Goal: Task Accomplishment & Management: Manage account settings

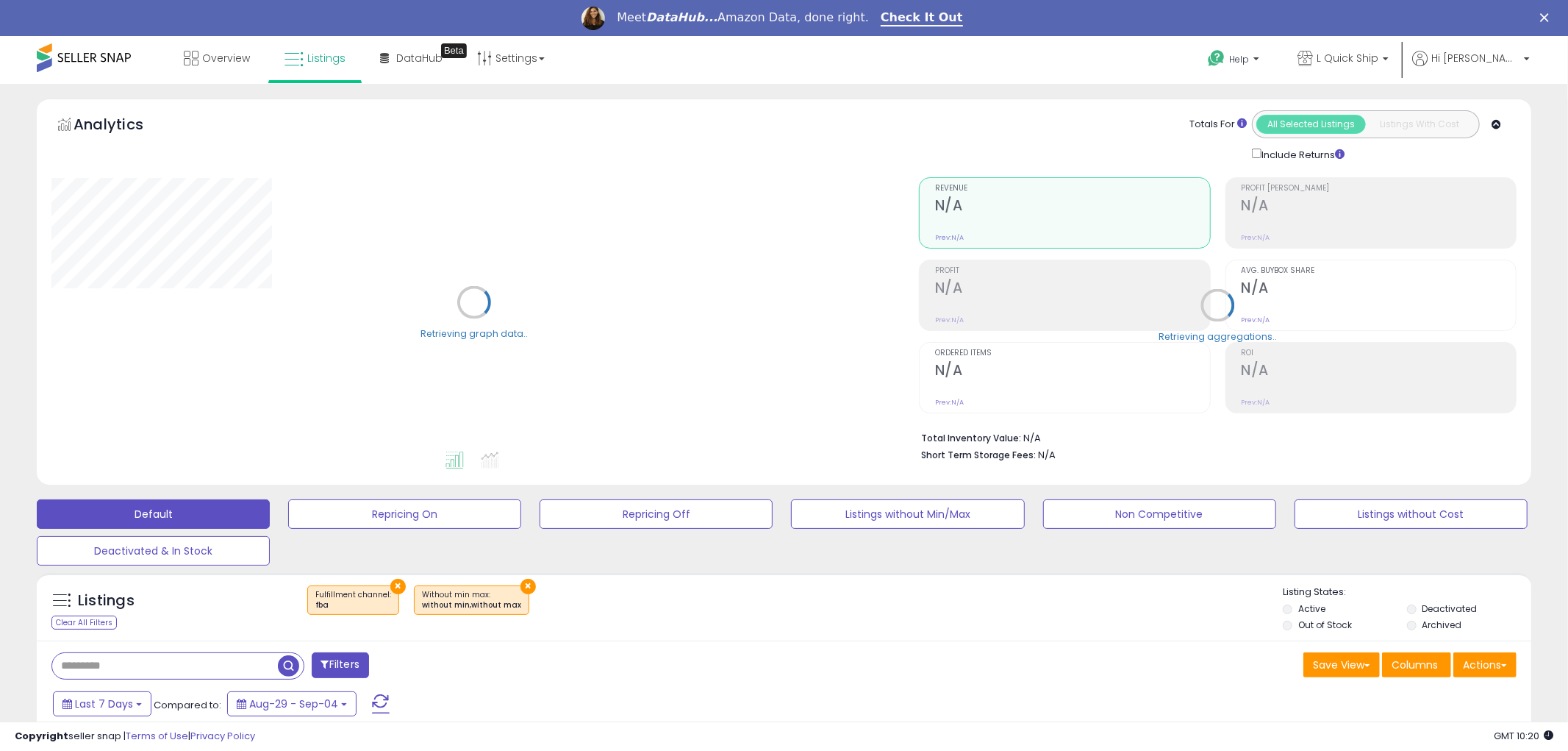
select select "**"
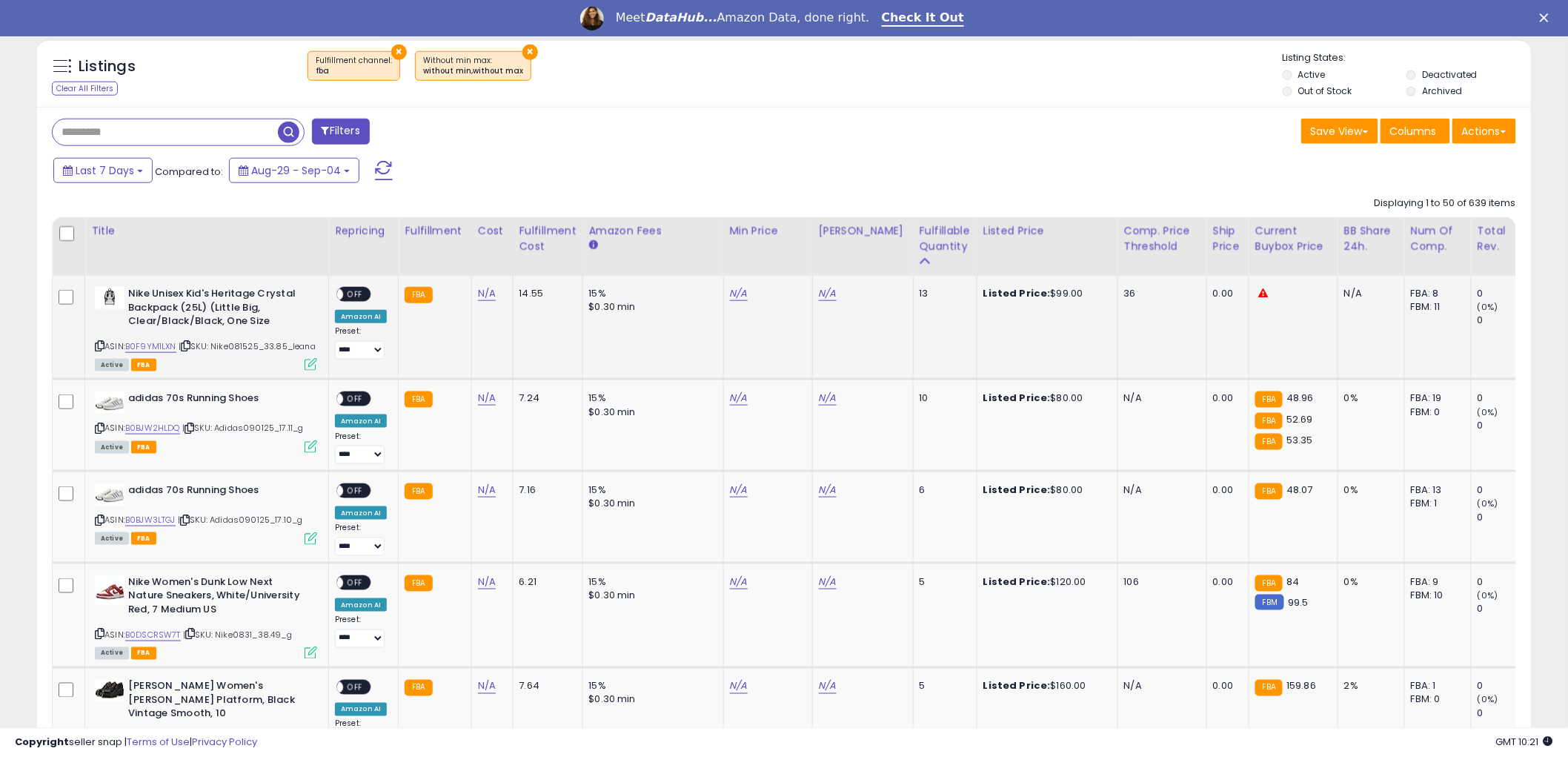
scroll to position [576, 0]
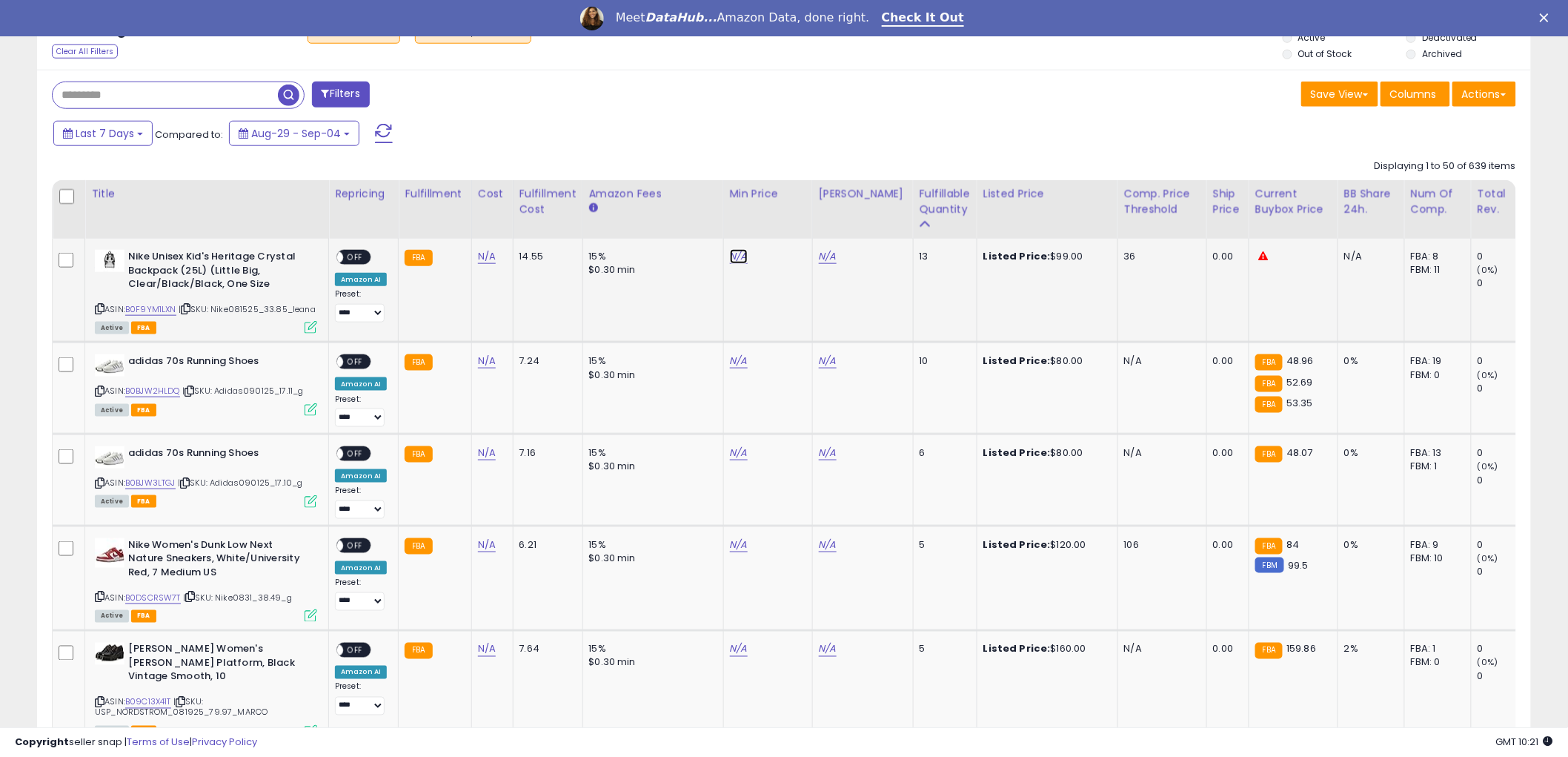
click at [733, 258] on link "N/A" at bounding box center [738, 256] width 18 height 15
click at [150, 307] on link "B0F9YM1LXN" at bounding box center [151, 310] width 51 height 12
click at [734, 363] on link "N/A" at bounding box center [738, 360] width 18 height 15
click at [152, 394] on link "B0BJW2HLDQ" at bounding box center [152, 391] width 54 height 12
click at [676, 322] on input "number" at bounding box center [691, 325] width 132 height 25
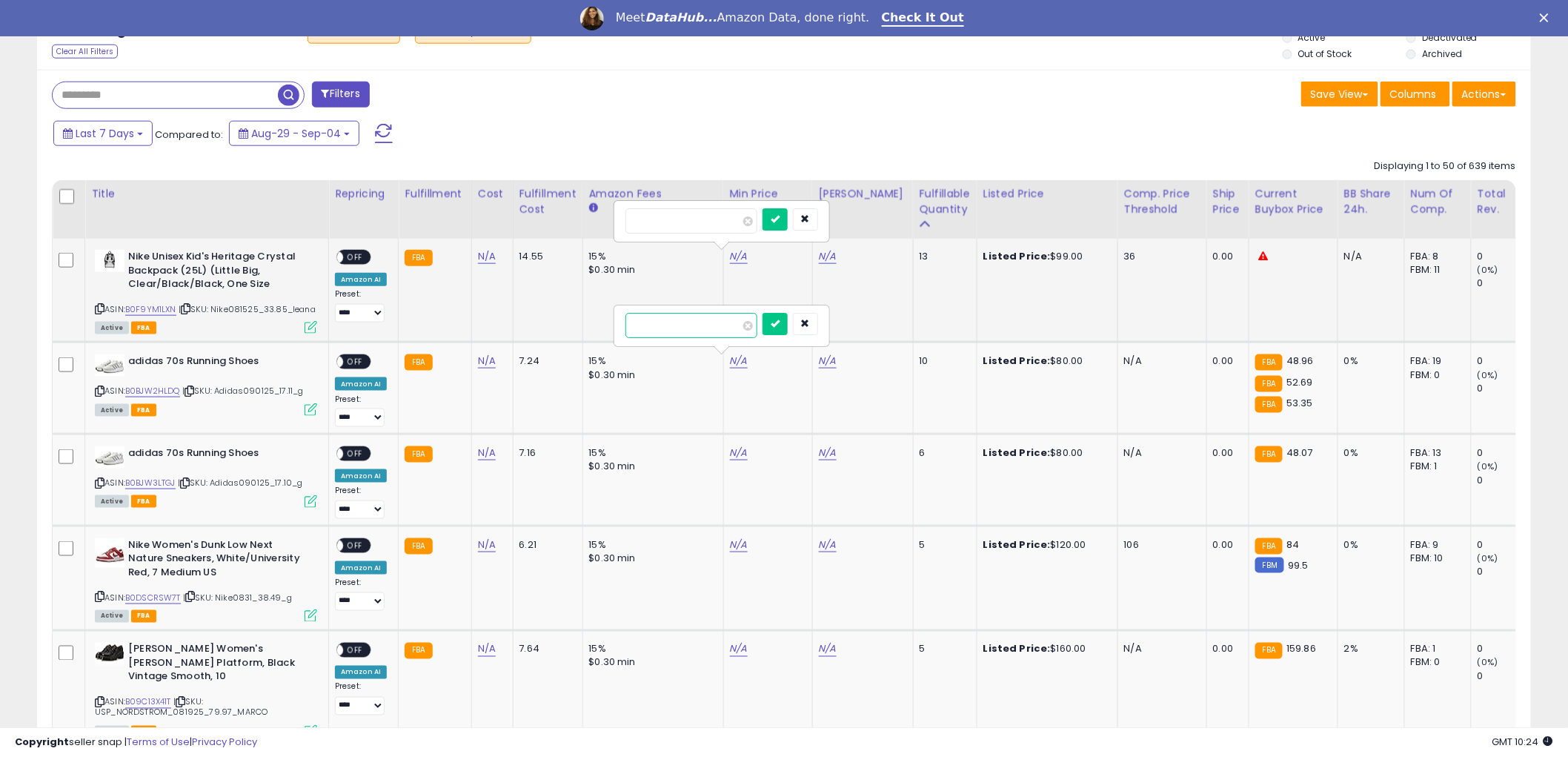
type input "*****"
click at [779, 324] on icon "submit" at bounding box center [775, 323] width 9 height 9
click at [823, 360] on link "N/A" at bounding box center [828, 360] width 18 height 15
click at [786, 335] on input "number" at bounding box center [780, 325] width 132 height 25
type input "*****"
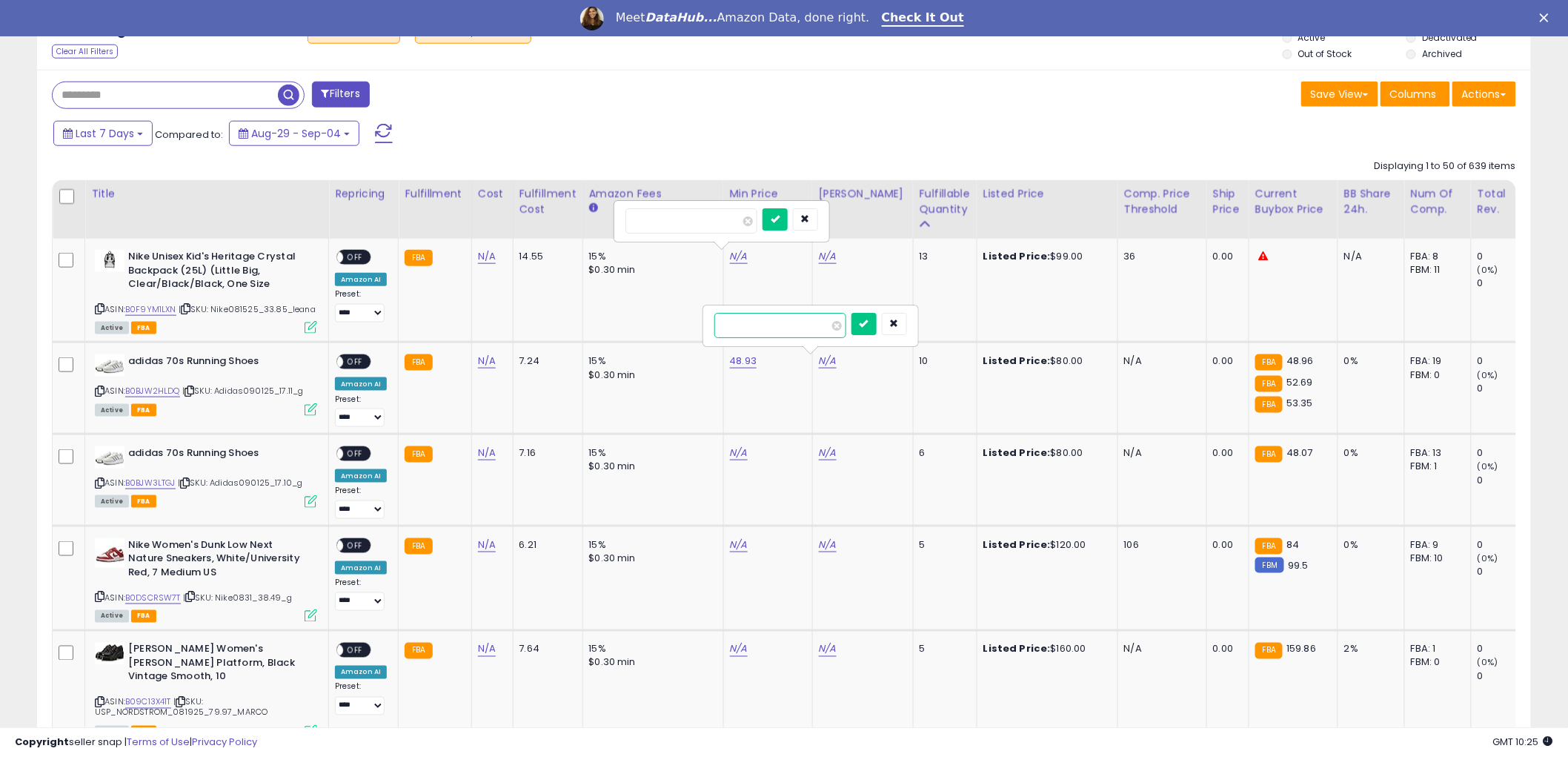
click button "submit" at bounding box center [864, 324] width 25 height 23
click at [354, 364] on span "OFF" at bounding box center [355, 362] width 23 height 12
click at [101, 389] on icon at bounding box center [100, 391] width 9 height 8
click at [733, 458] on link "N/A" at bounding box center [738, 453] width 18 height 15
click at [142, 483] on link "B0BJW3LTGJ" at bounding box center [150, 483] width 51 height 12
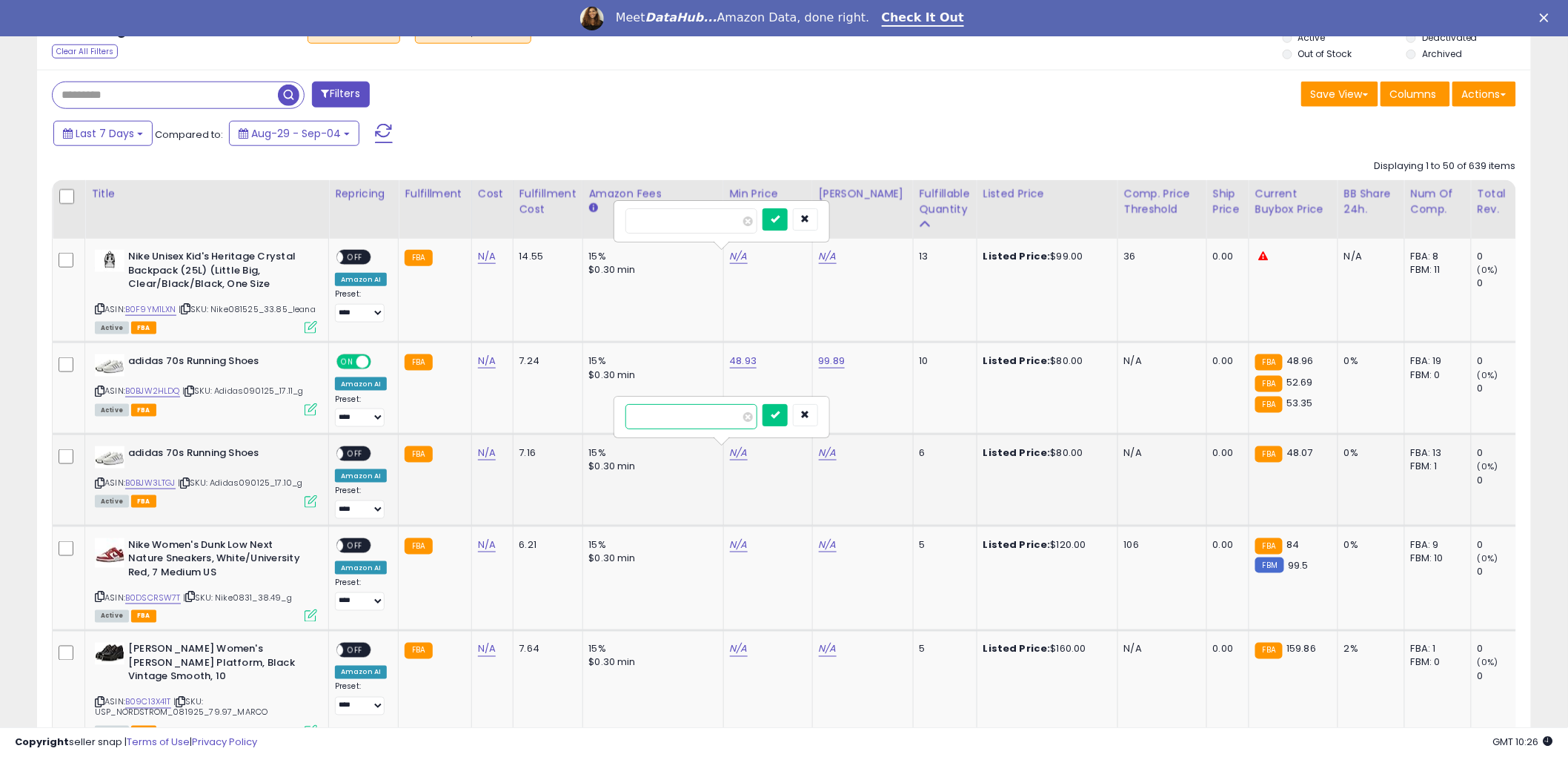
click at [717, 419] on input "number" at bounding box center [691, 416] width 132 height 25
type input "*****"
click button "submit" at bounding box center [775, 415] width 25 height 23
click at [823, 454] on link "N/A" at bounding box center [828, 453] width 18 height 15
click at [787, 419] on input "number" at bounding box center [780, 416] width 132 height 25
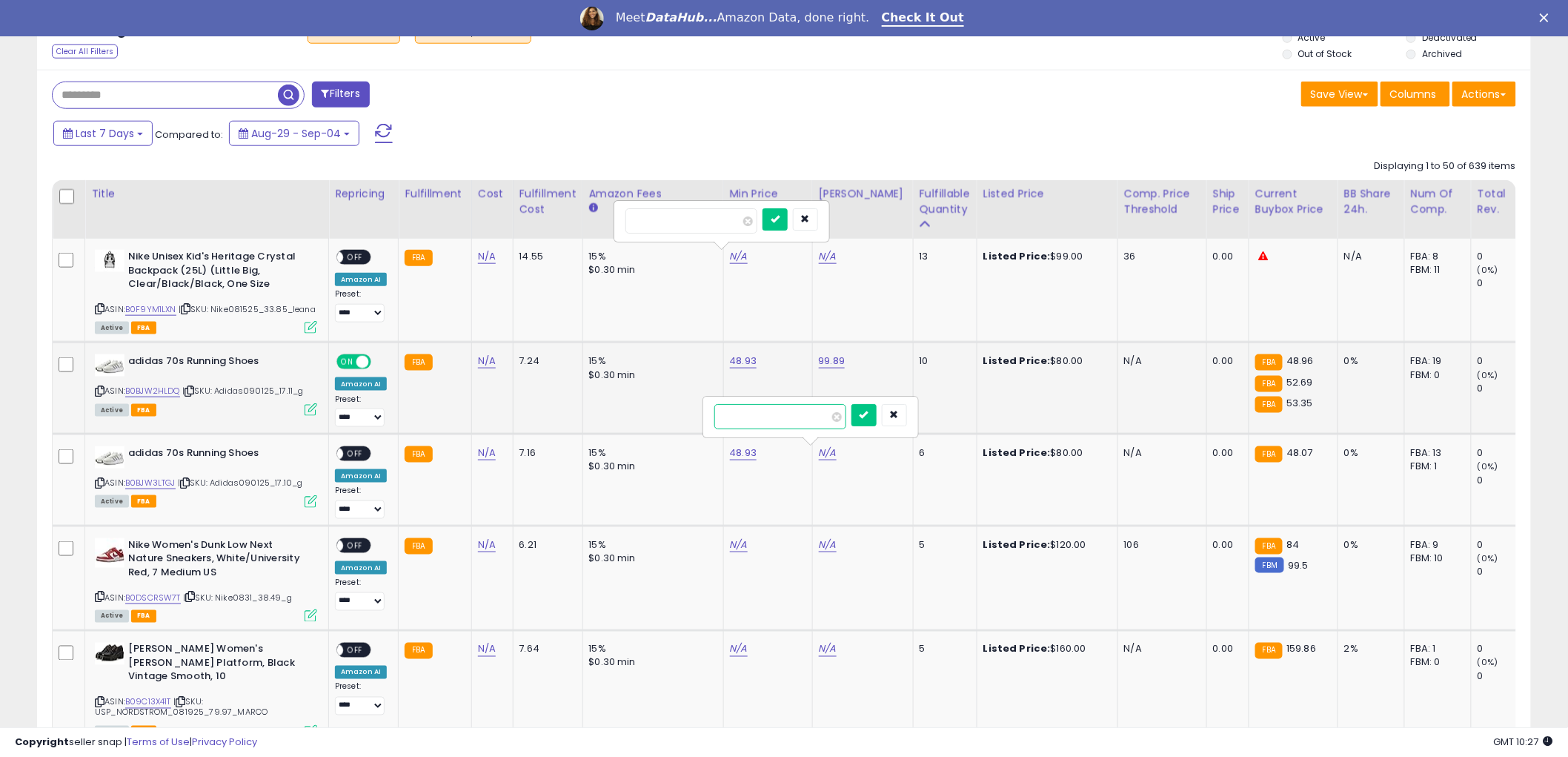
type input "*****"
click button "submit" at bounding box center [864, 415] width 25 height 23
click at [365, 454] on span "OFF" at bounding box center [355, 454] width 23 height 12
click at [98, 479] on icon at bounding box center [100, 482] width 9 height 8
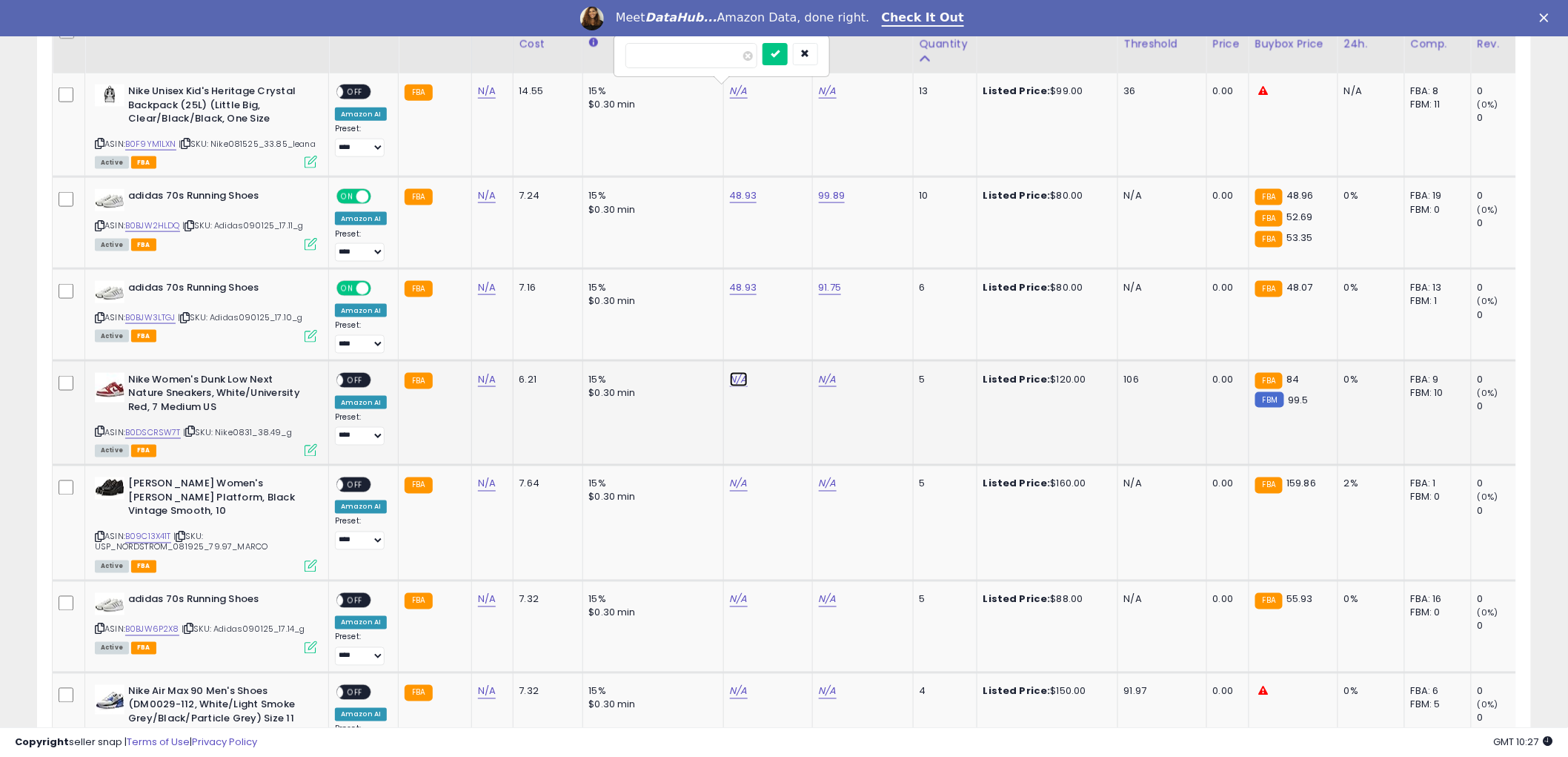
click at [735, 380] on link "N/A" at bounding box center [738, 379] width 18 height 15
click at [142, 432] on link "B0DSCRSW7T" at bounding box center [152, 433] width 55 height 12
drag, startPoint x: 652, startPoint y: 338, endPoint x: 1549, endPoint y: 334, distance: 897.0
click at [653, 338] on input "number" at bounding box center [691, 342] width 132 height 25
type input "*****"
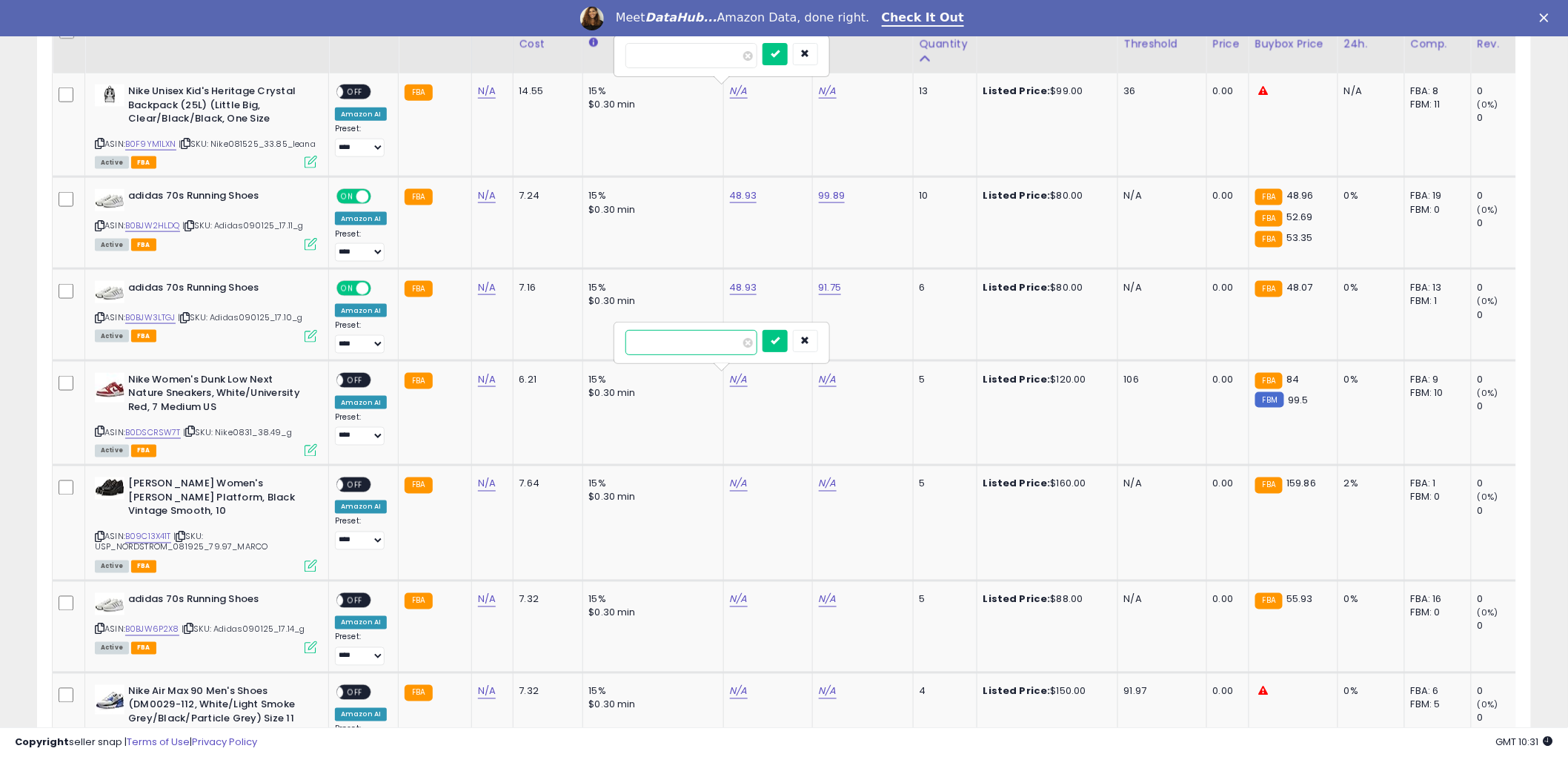
click button "submit" at bounding box center [775, 341] width 25 height 23
click at [819, 378] on link "N/A" at bounding box center [828, 379] width 18 height 15
click at [744, 350] on input "number" at bounding box center [780, 342] width 132 height 25
type input "******"
click button "submit" at bounding box center [864, 341] width 25 height 23
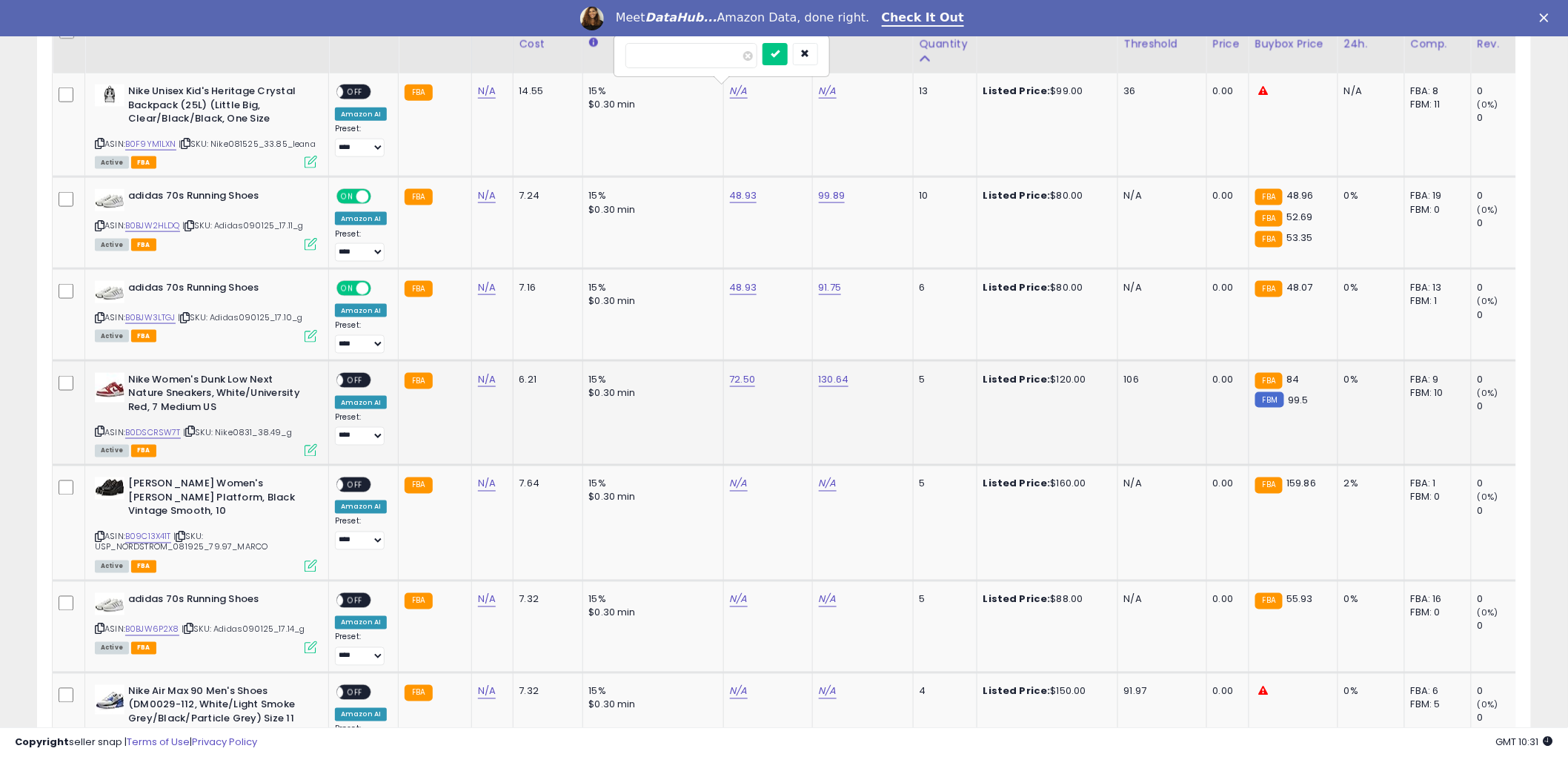
click at [353, 380] on span "OFF" at bounding box center [355, 380] width 23 height 12
click at [101, 429] on icon at bounding box center [100, 432] width 9 height 8
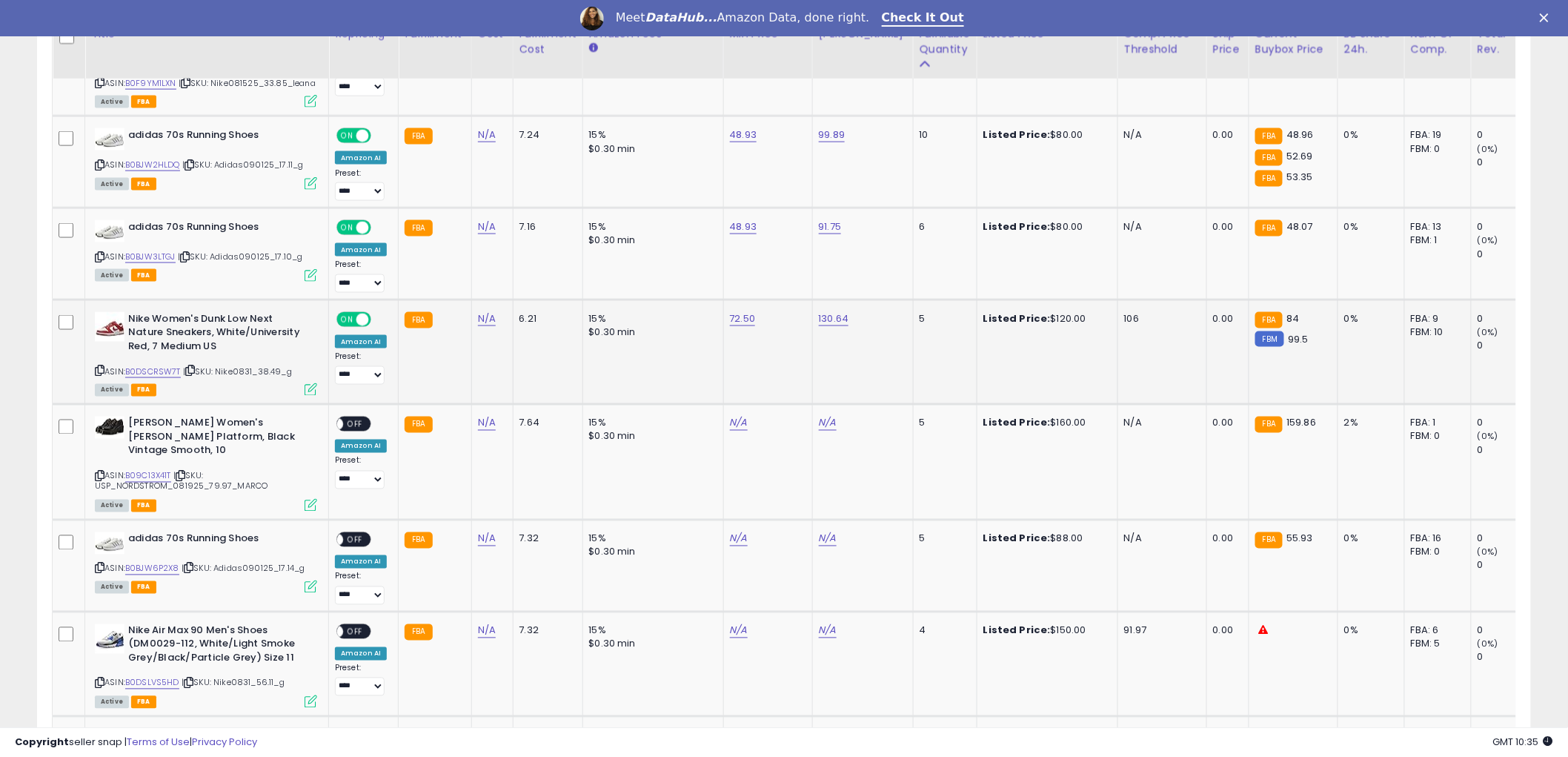
scroll to position [823, 0]
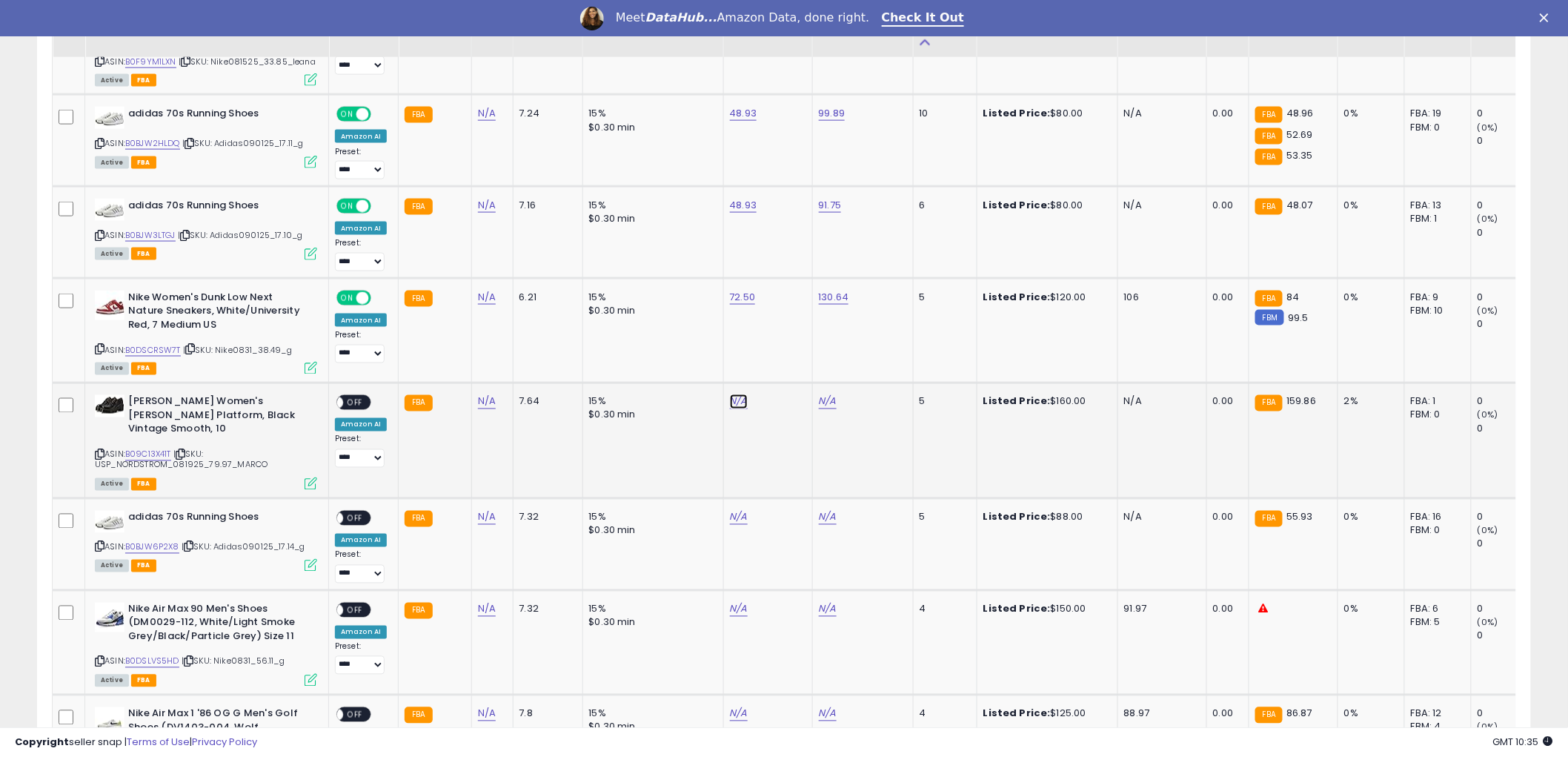
click at [732, 404] on link "N/A" at bounding box center [738, 401] width 18 height 15
click at [149, 448] on link "B09C13X41T" at bounding box center [148, 454] width 46 height 12
click at [712, 375] on input "number" at bounding box center [691, 365] width 132 height 25
type input "******"
click button "submit" at bounding box center [775, 363] width 25 height 23
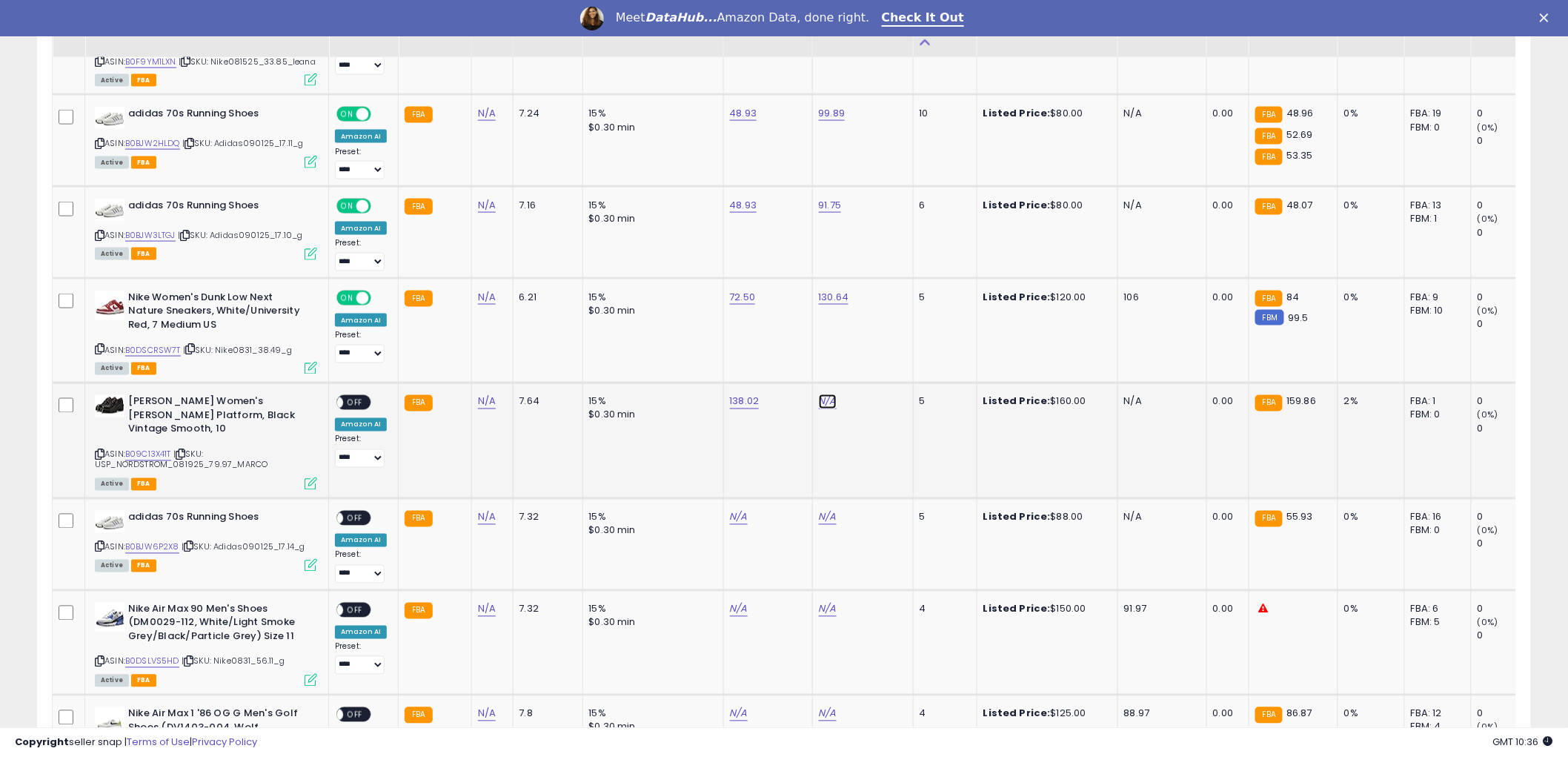
click at [825, 398] on link "N/A" at bounding box center [828, 401] width 18 height 15
click at [769, 352] on div at bounding box center [810, 365] width 213 height 39
click at [794, 370] on input "number" at bounding box center [780, 365] width 132 height 25
type input "******"
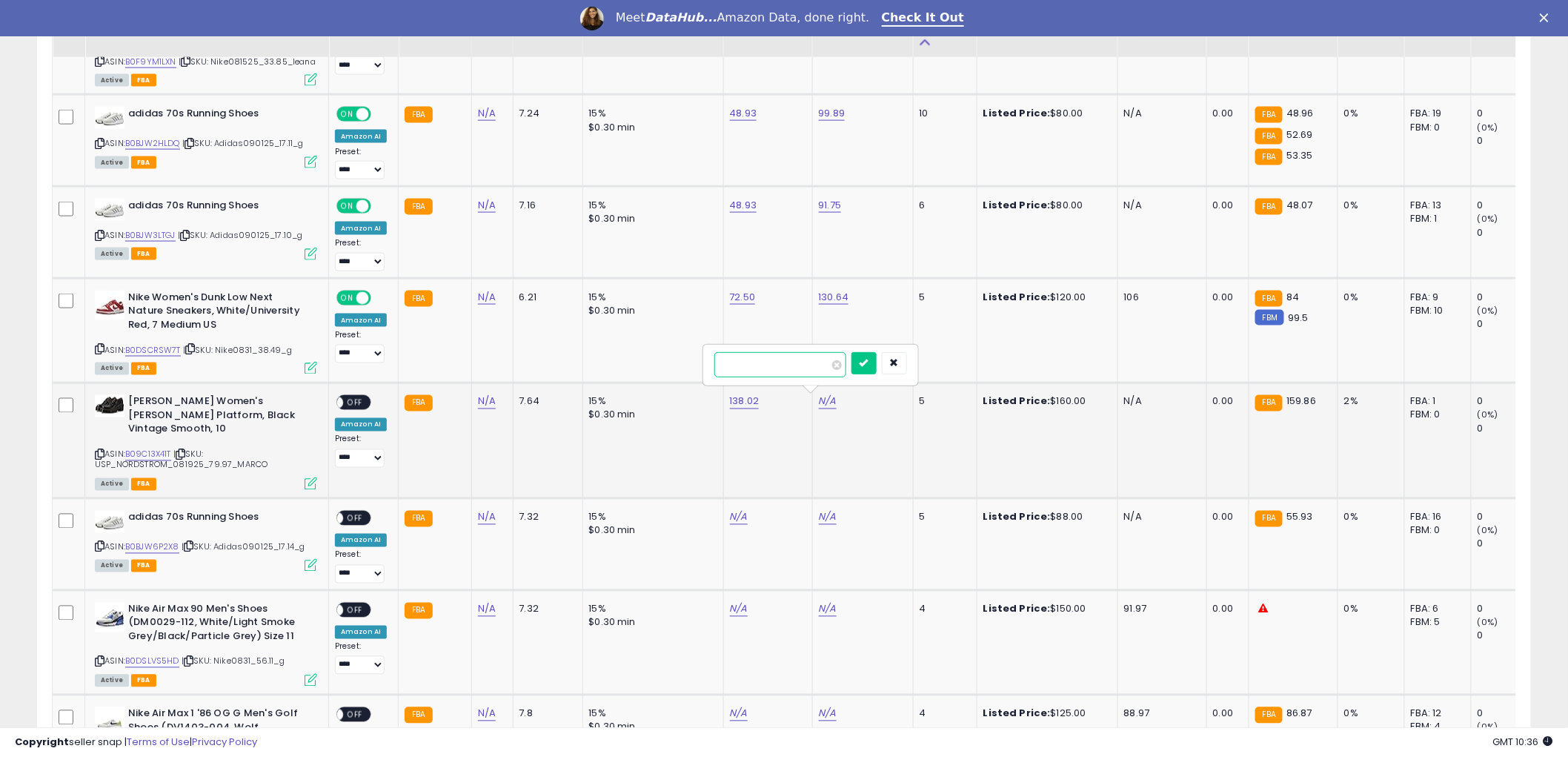
click button "submit" at bounding box center [864, 363] width 25 height 23
click at [357, 405] on span "OFF" at bounding box center [355, 403] width 23 height 12
click at [99, 450] on icon at bounding box center [100, 454] width 9 height 8
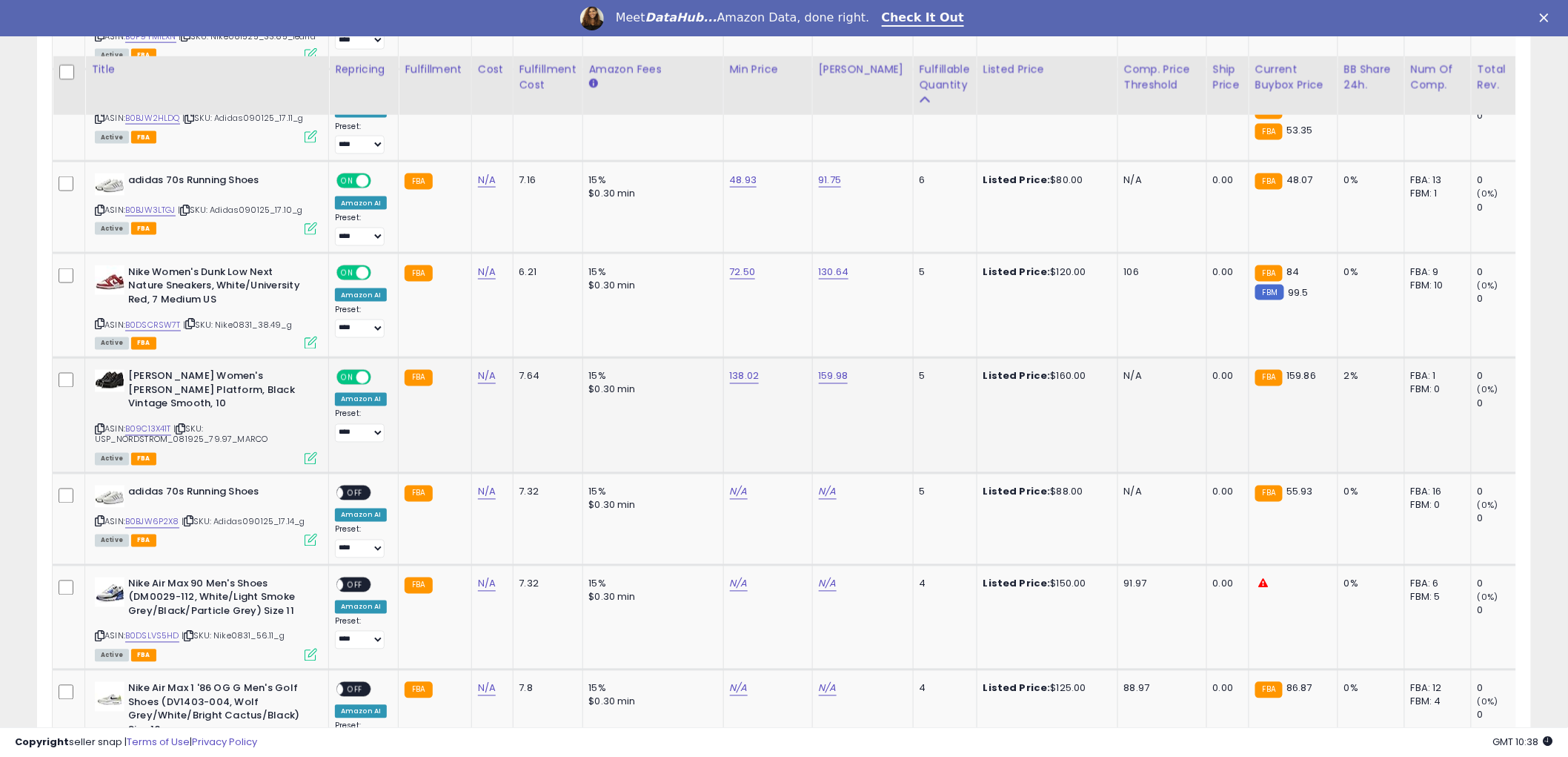
scroll to position [906, 0]
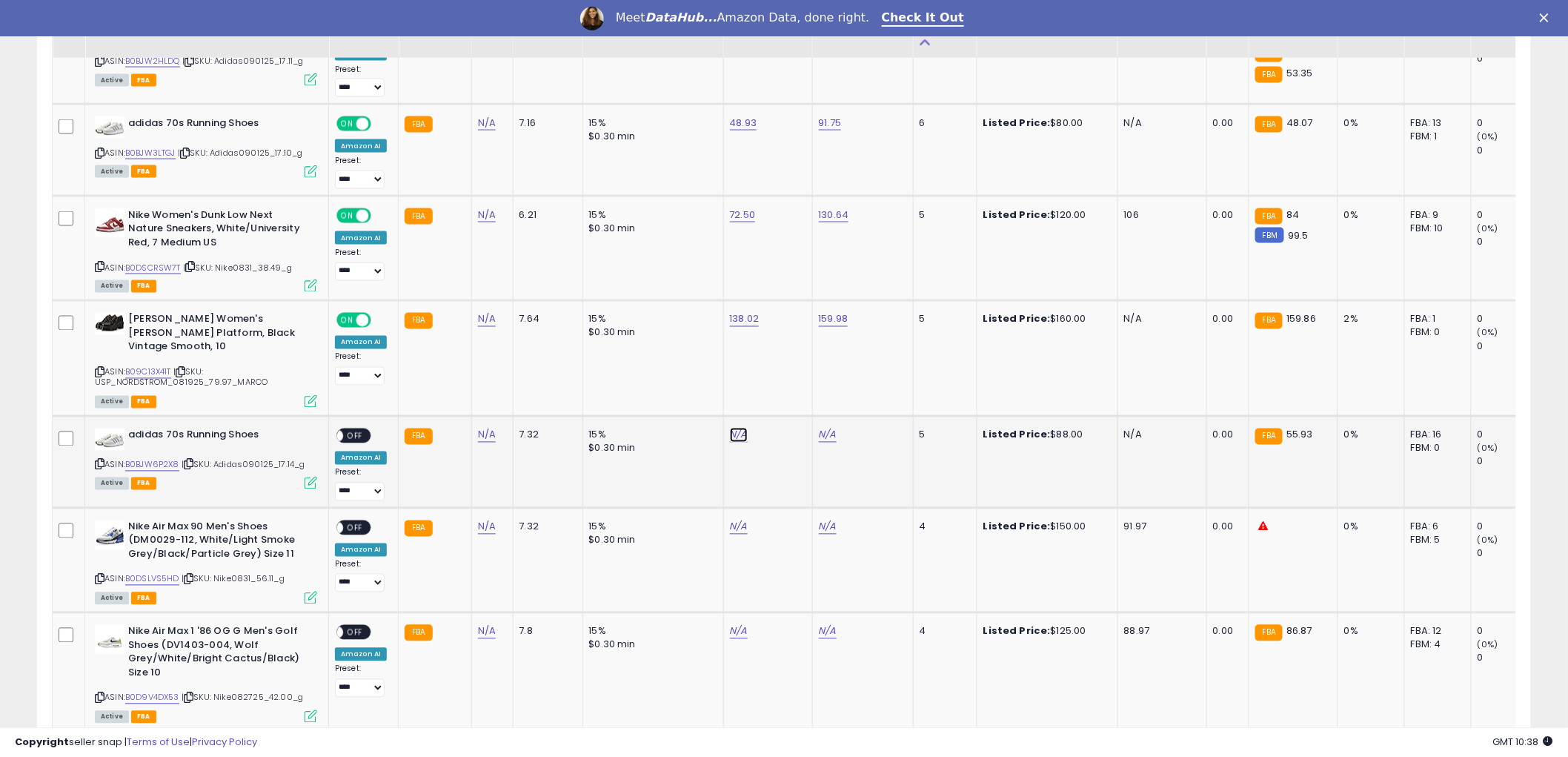
click at [730, 428] on link "N/A" at bounding box center [738, 435] width 18 height 15
click at [144, 459] on link "B0BJW6P2X8" at bounding box center [152, 465] width 54 height 12
click at [682, 377] on input "number" at bounding box center [691, 383] width 132 height 25
type input "*****"
click button "submit" at bounding box center [775, 381] width 25 height 23
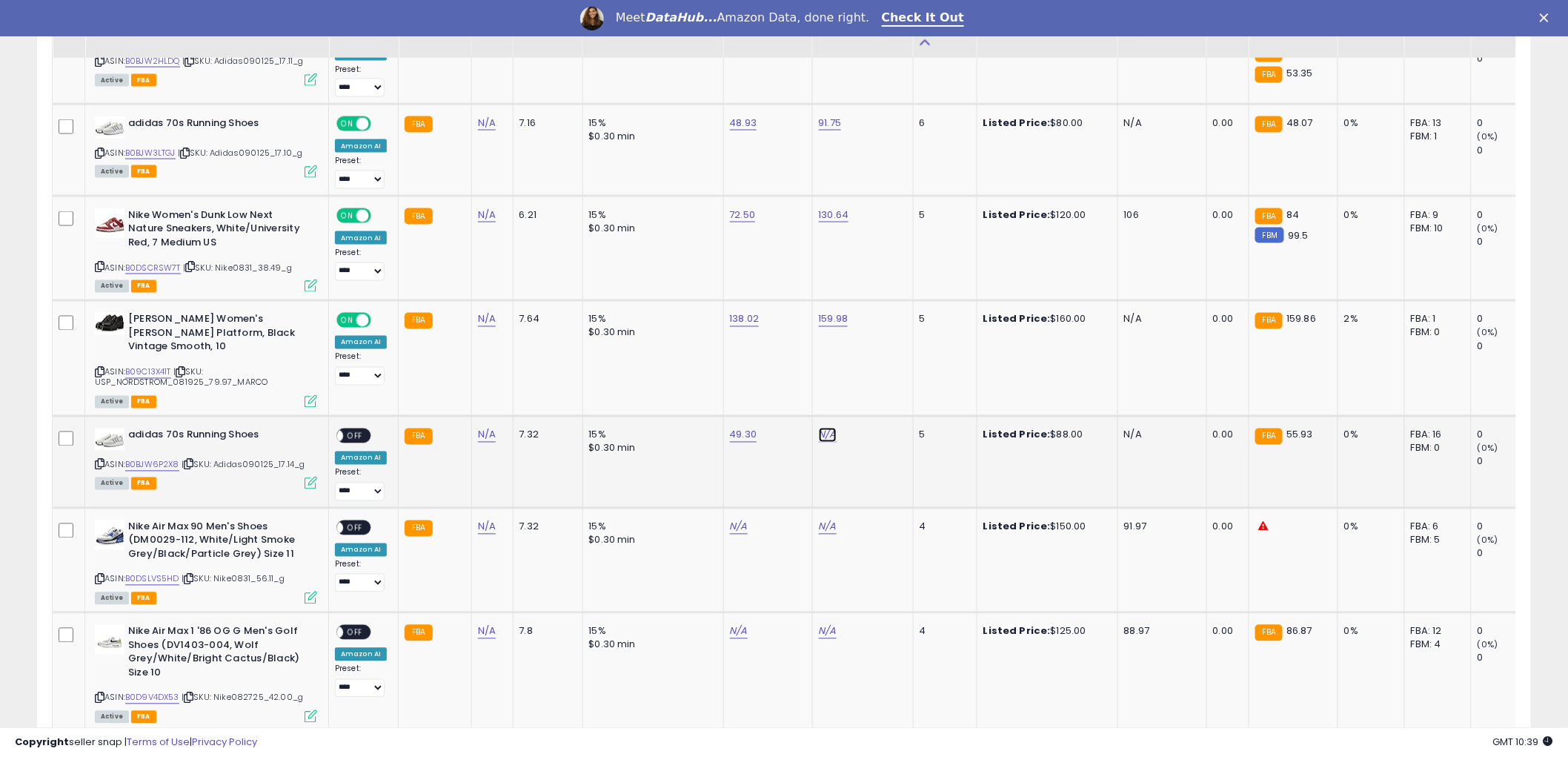
click at [824, 428] on link "N/A" at bounding box center [828, 435] width 18 height 15
click at [774, 384] on input "number" at bounding box center [780, 383] width 132 height 25
type input "*****"
click button "submit" at bounding box center [864, 381] width 25 height 23
click at [357, 429] on span "OFF" at bounding box center [355, 436] width 23 height 12
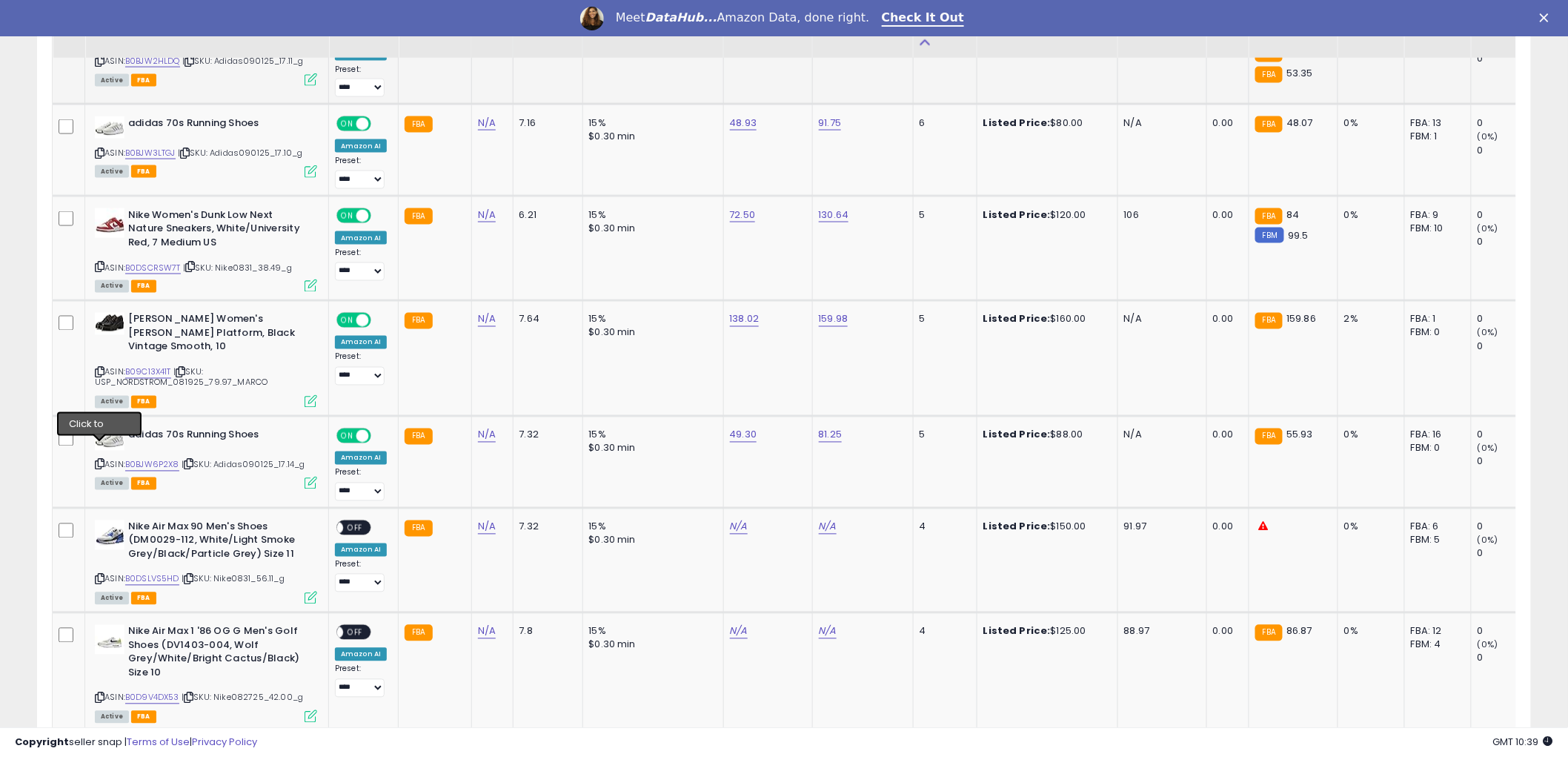
drag, startPoint x: 99, startPoint y: 447, endPoint x: 1514, endPoint y: 100, distance: 1456.9
click at [99, 461] on icon at bounding box center [100, 464] width 9 height 8
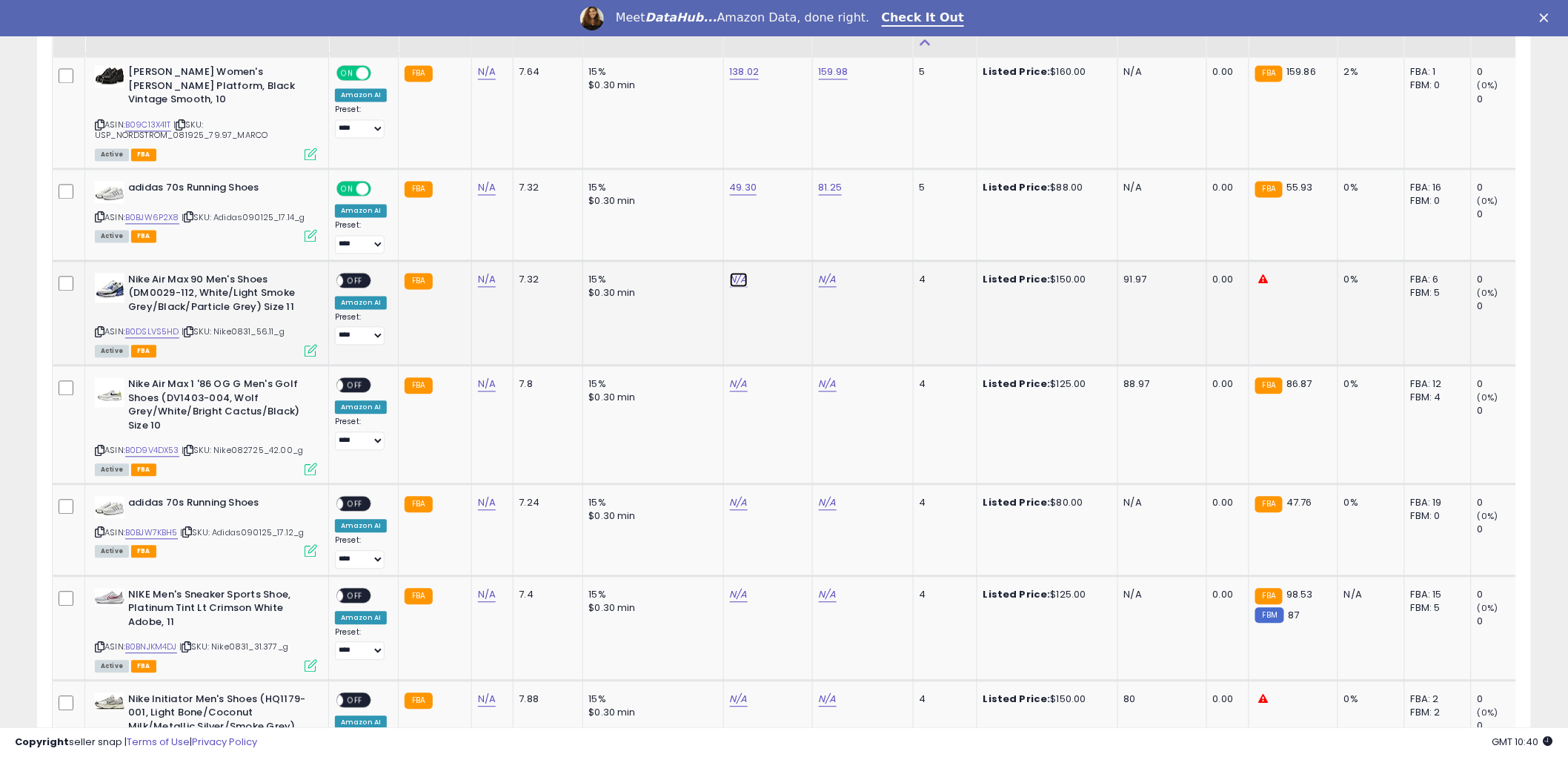
click at [736, 273] on link "N/A" at bounding box center [738, 280] width 18 height 15
click at [142, 326] on link "B0DSLVS5HD" at bounding box center [152, 332] width 54 height 12
click at [678, 233] on input "number" at bounding box center [691, 228] width 132 height 25
type input "*****"
click button "submit" at bounding box center [775, 226] width 25 height 23
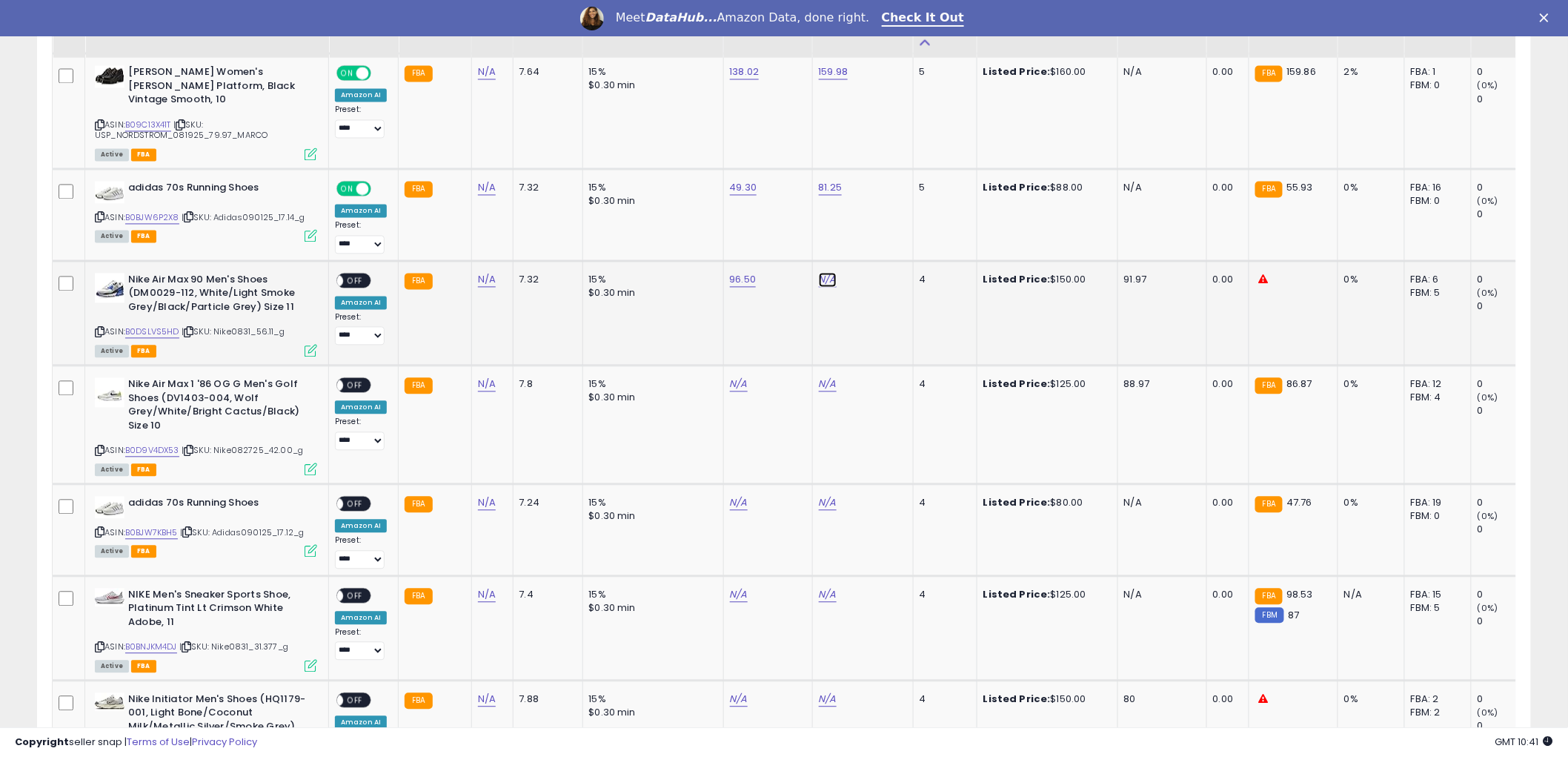
click at [825, 273] on link "N/A" at bounding box center [828, 280] width 18 height 15
click at [744, 227] on input "number" at bounding box center [780, 228] width 132 height 25
type input "******"
click button "submit" at bounding box center [864, 226] width 25 height 23
click at [361, 274] on span "OFF" at bounding box center [355, 280] width 23 height 12
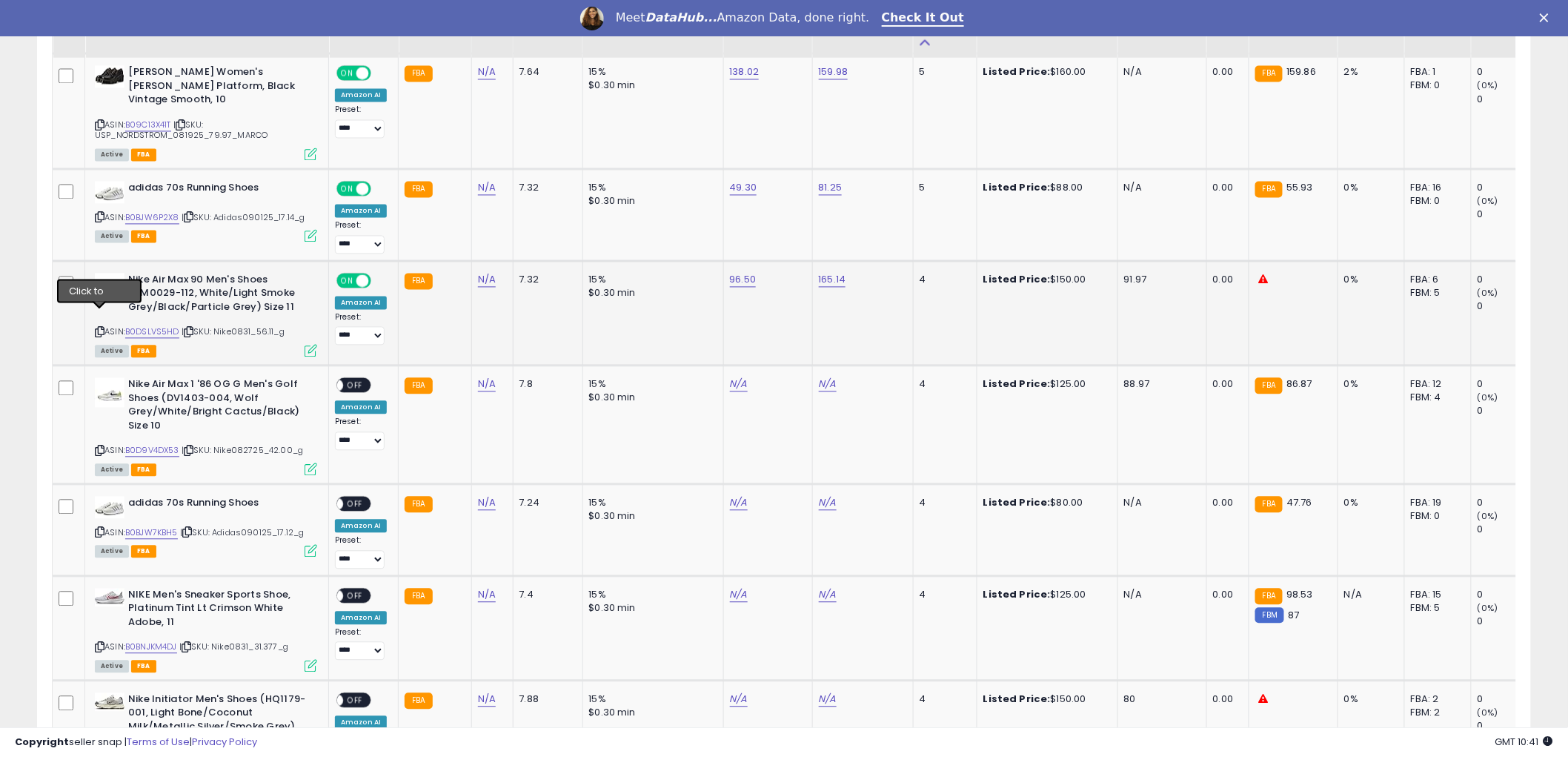
click at [99, 328] on icon at bounding box center [100, 332] width 9 height 8
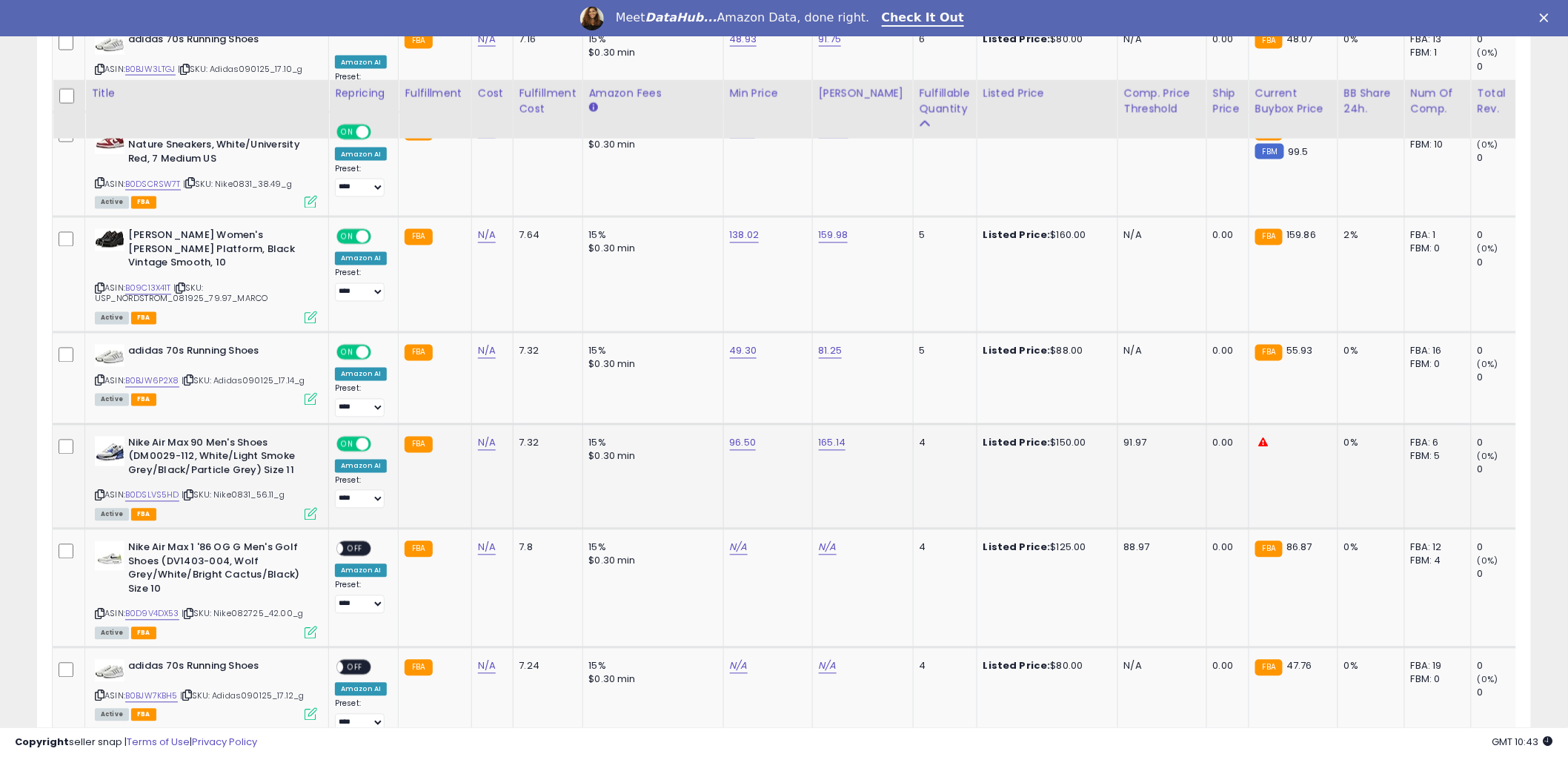
scroll to position [1071, 0]
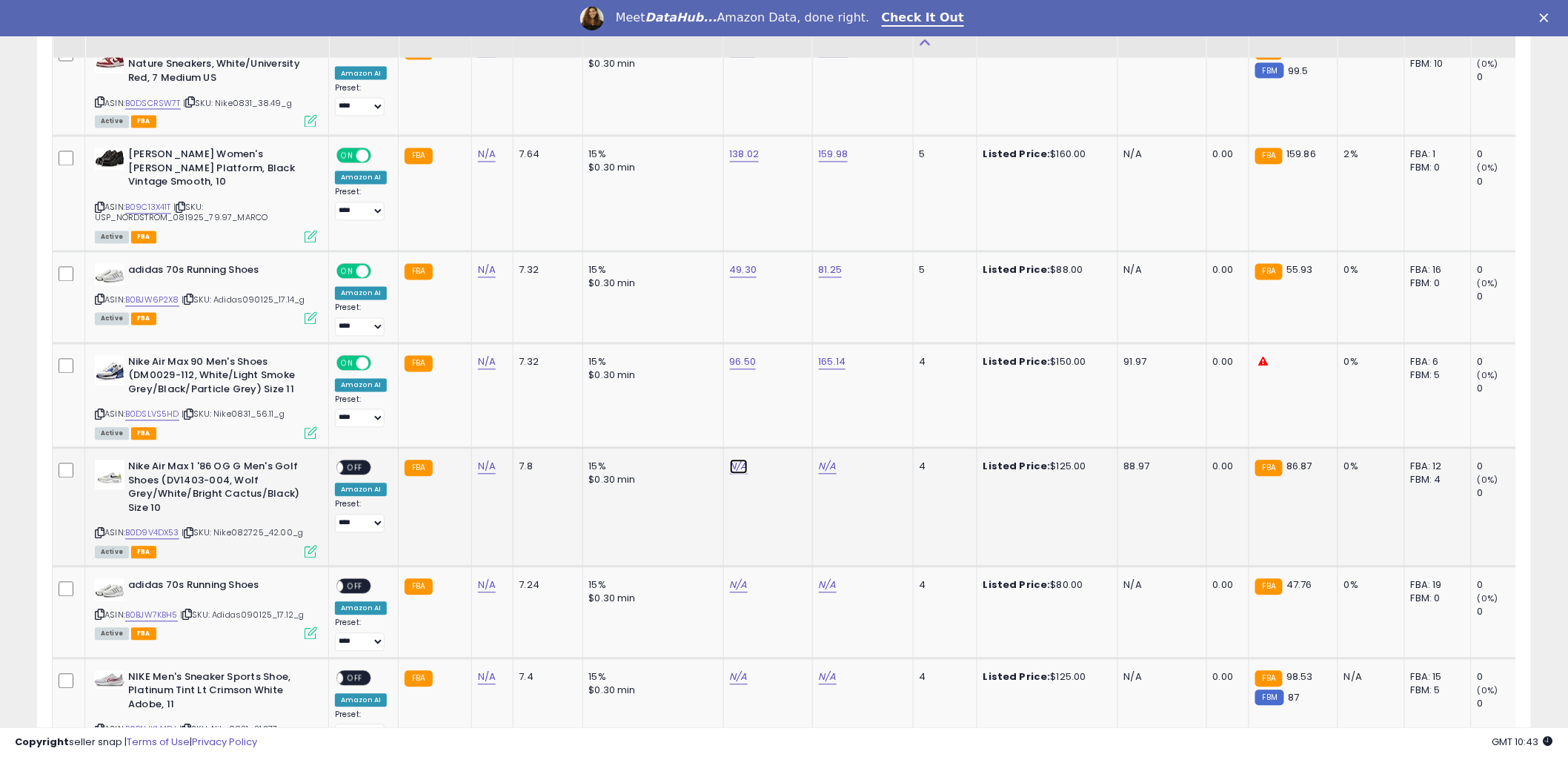
click at [732, 460] on link "N/A" at bounding box center [738, 467] width 18 height 15
click at [156, 527] on link "B0D9V4DX53" at bounding box center [152, 533] width 54 height 12
click at [722, 414] on input "number" at bounding box center [691, 414] width 132 height 25
type input "*****"
click button "submit" at bounding box center [775, 412] width 25 height 23
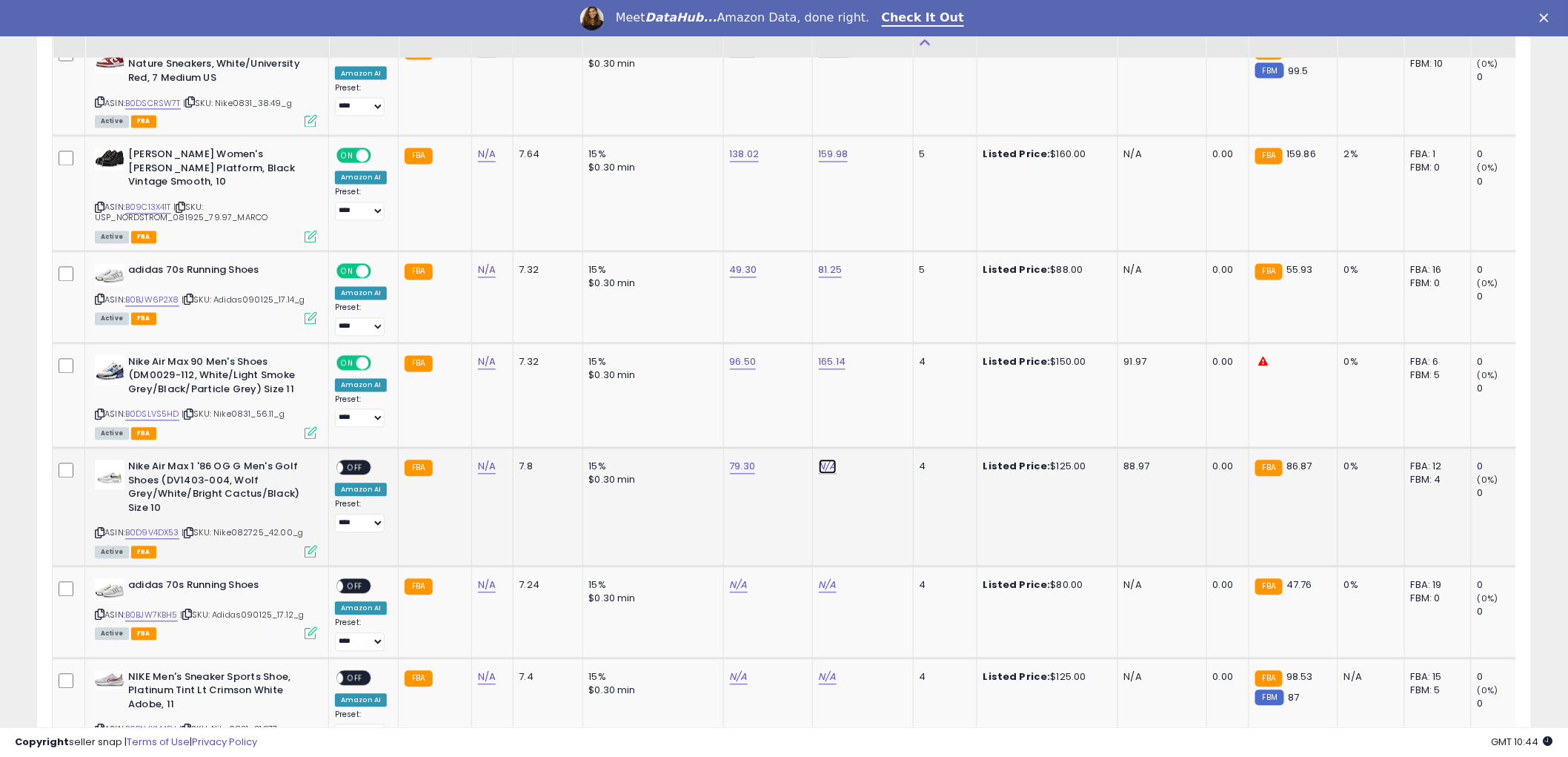
click at [819, 460] on link "N/A" at bounding box center [828, 467] width 18 height 15
click at [751, 413] on input "number" at bounding box center [780, 414] width 132 height 25
type input "******"
click button "submit" at bounding box center [864, 412] width 25 height 23
click at [359, 462] on span "OFF" at bounding box center [355, 468] width 23 height 12
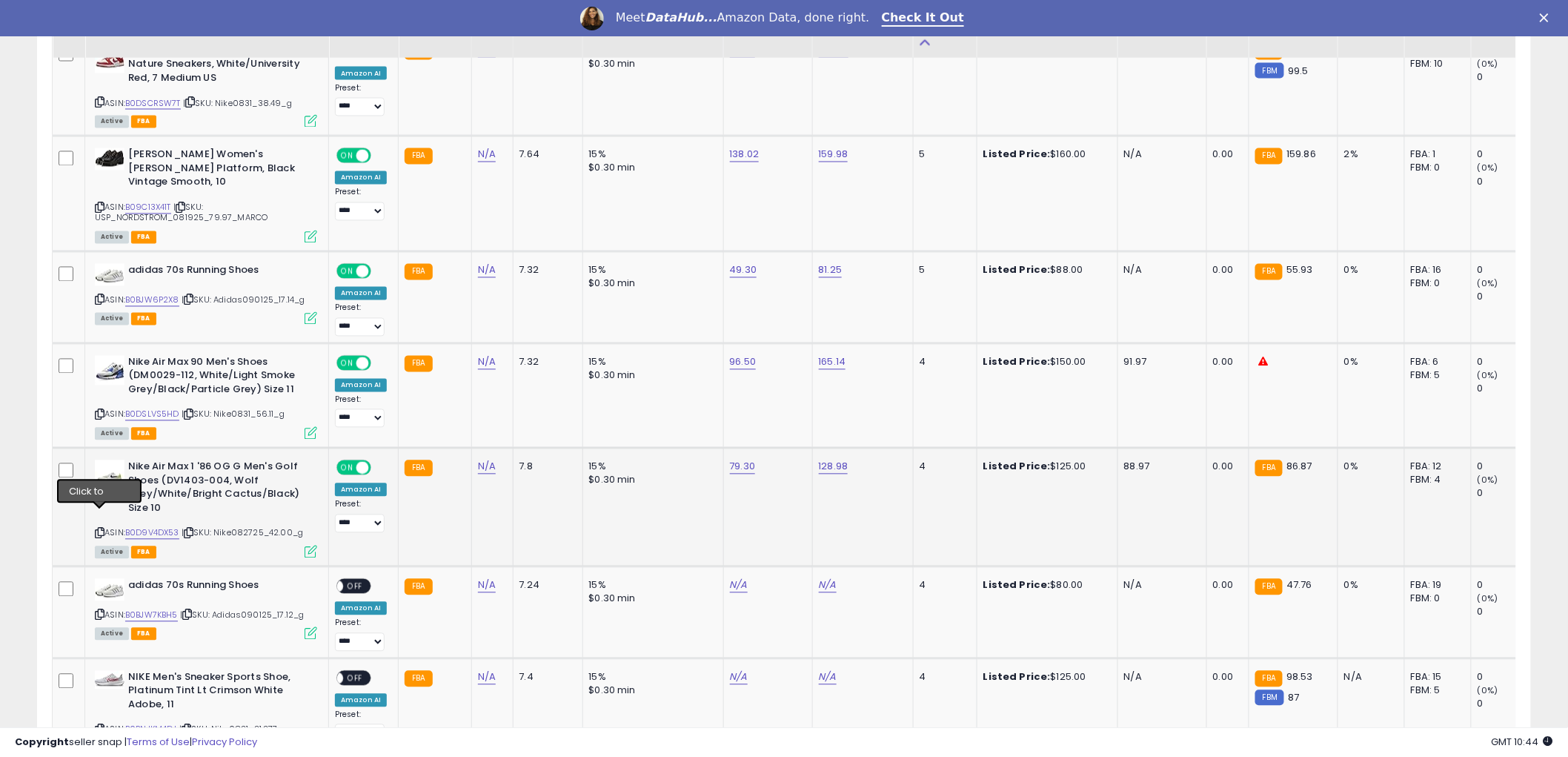
click at [100, 529] on icon at bounding box center [100, 533] width 9 height 8
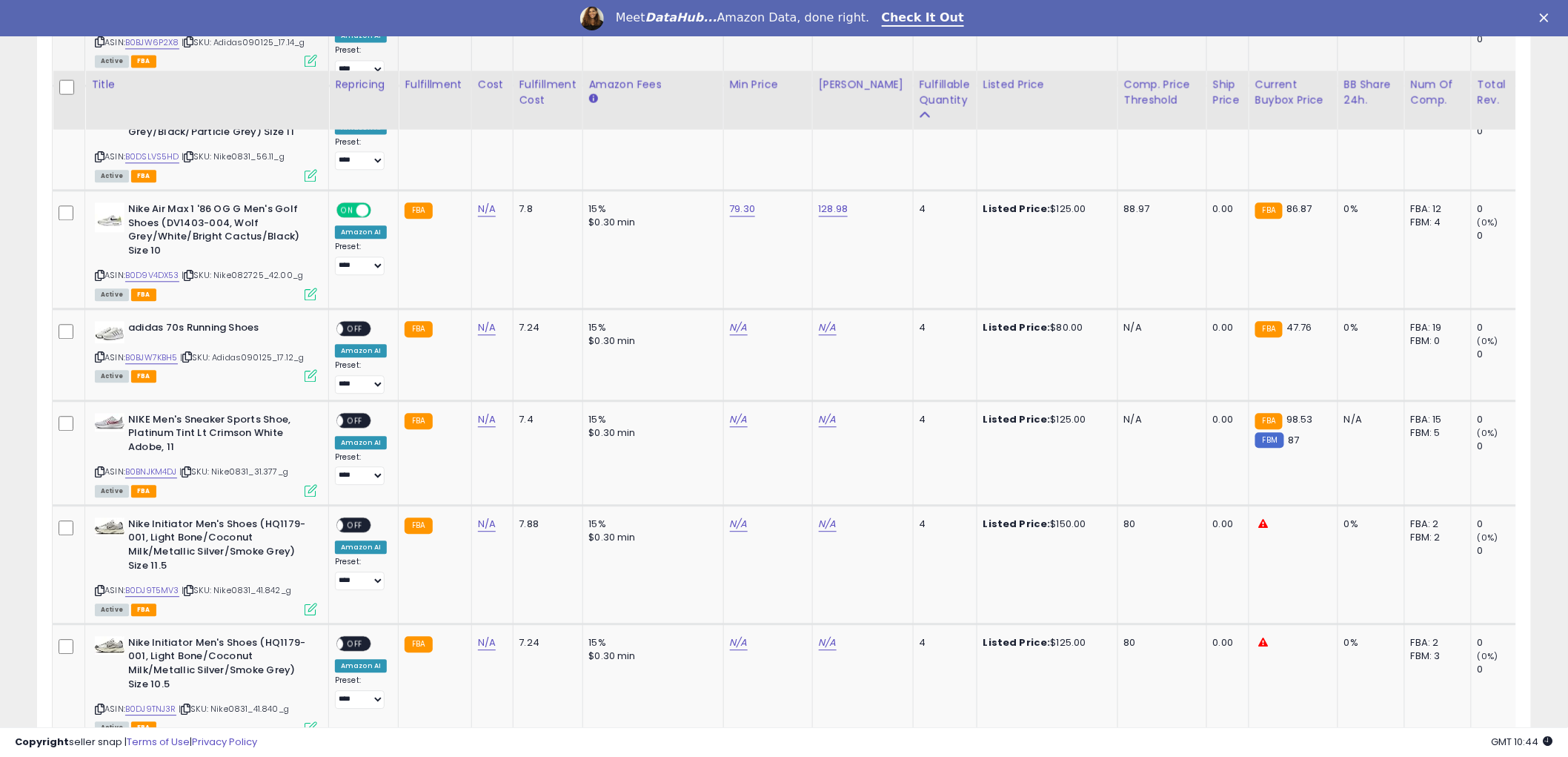
scroll to position [1400, 0]
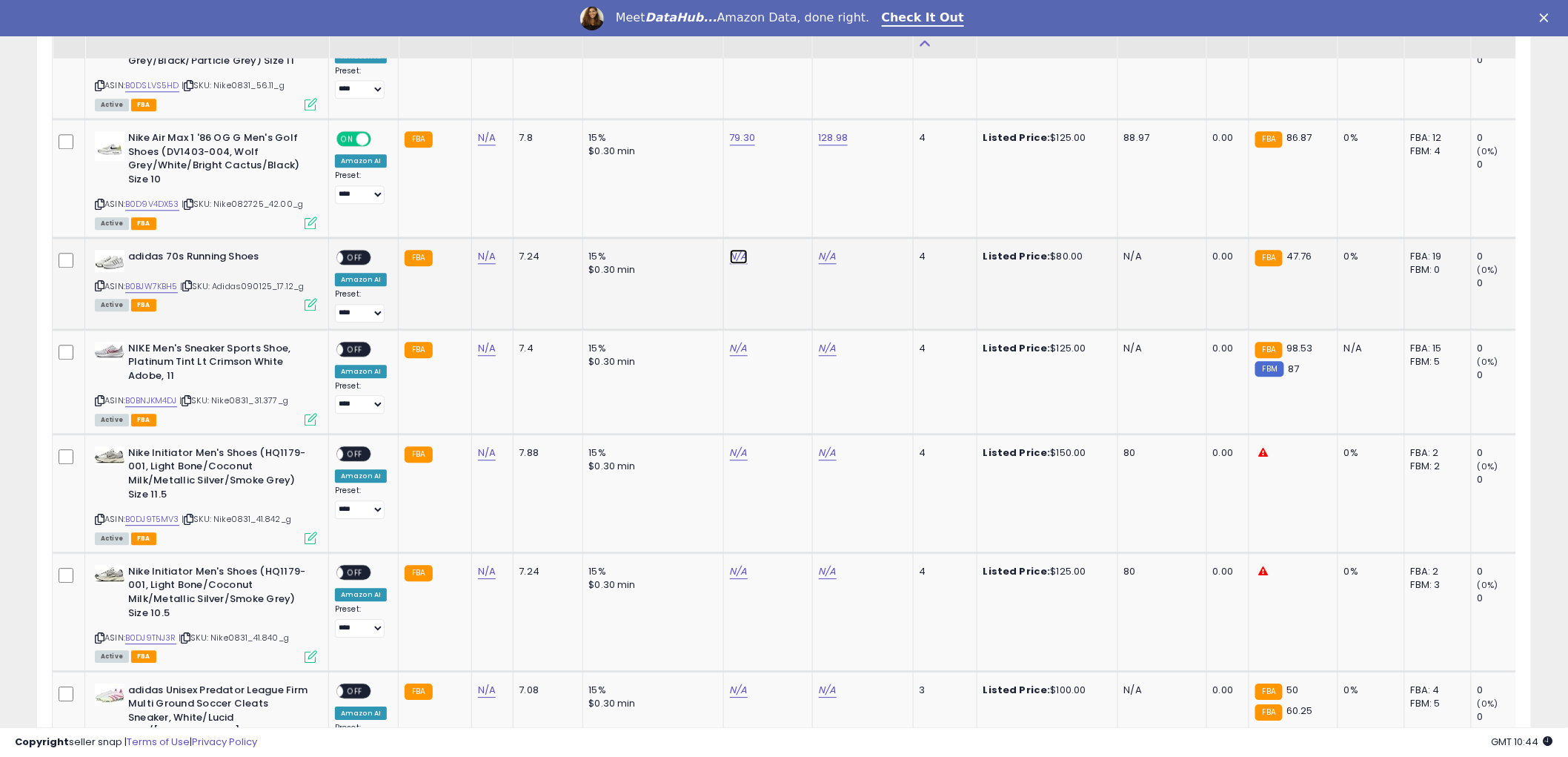
click at [737, 249] on link "N/A" at bounding box center [738, 256] width 18 height 15
click at [145, 280] on link "B0BJW7KBH5" at bounding box center [152, 286] width 53 height 12
click at [731, 341] on link "N/A" at bounding box center [738, 348] width 18 height 15
click at [145, 394] on link "B0BNJKM4DJ" at bounding box center [151, 401] width 52 height 12
click at [680, 299] on input "number" at bounding box center [691, 295] width 132 height 25
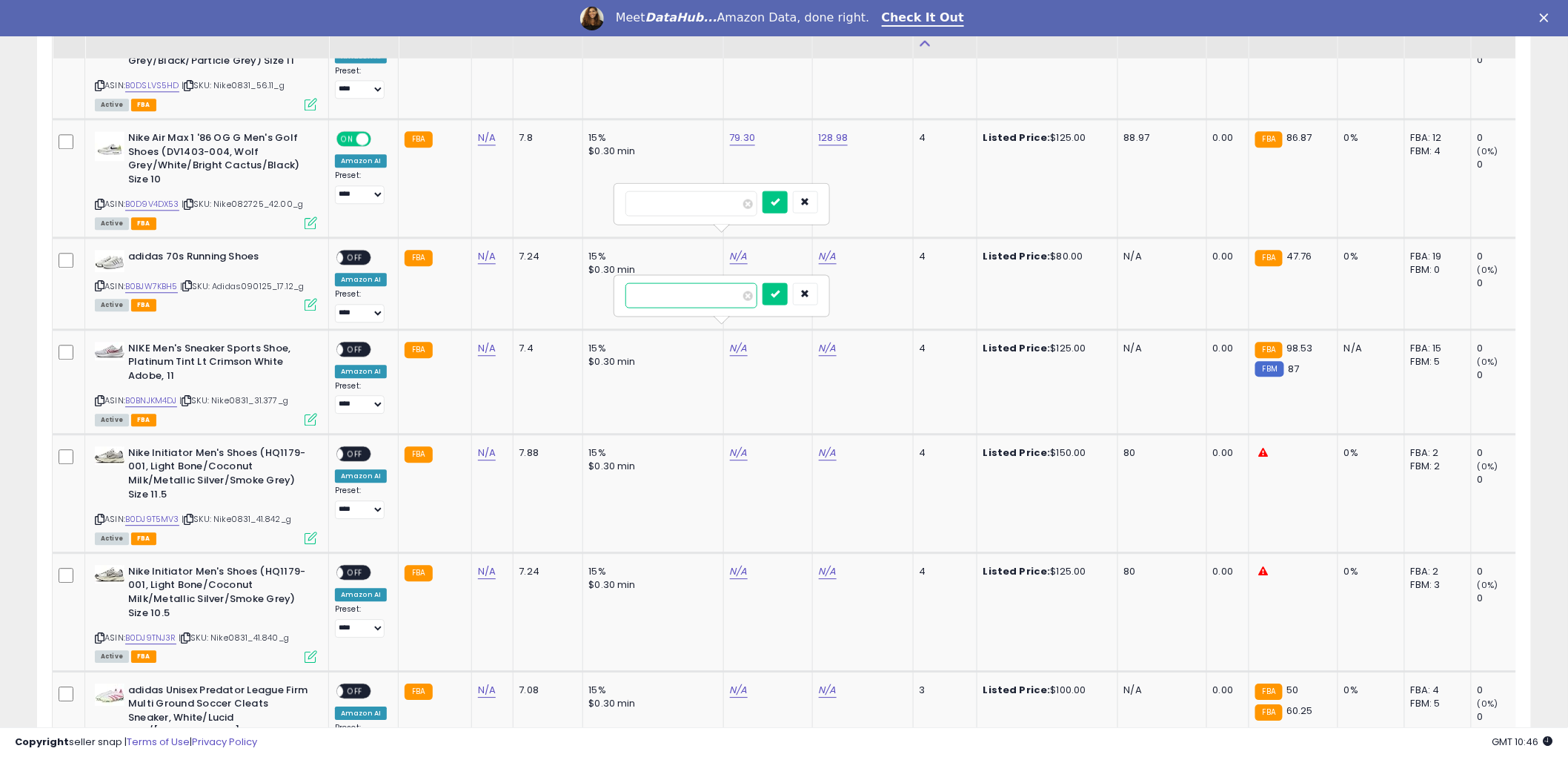
type input "*****"
click button "submit" at bounding box center [775, 293] width 25 height 23
click at [819, 341] on link "N/A" at bounding box center [828, 348] width 18 height 15
click at [751, 300] on input "number" at bounding box center [780, 295] width 132 height 25
type input "******"
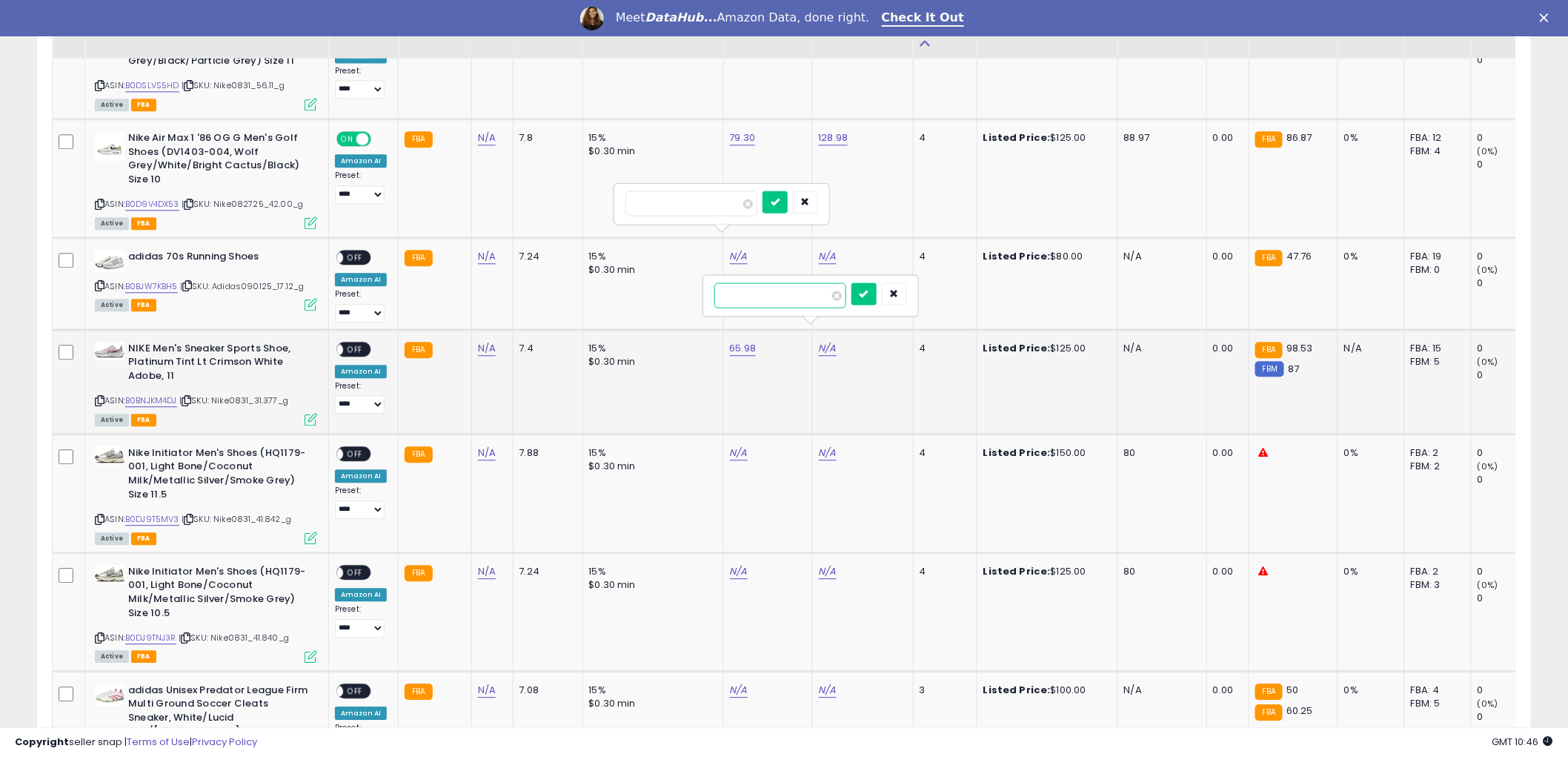
click button "submit" at bounding box center [864, 293] width 25 height 23
click at [359, 342] on span "OFF" at bounding box center [355, 349] width 23 height 12
click at [101, 397] on icon at bounding box center [100, 401] width 9 height 8
drag, startPoint x: 737, startPoint y: 433, endPoint x: 747, endPoint y: 430, distance: 10.4
click at [739, 446] on link "N/A" at bounding box center [738, 453] width 18 height 15
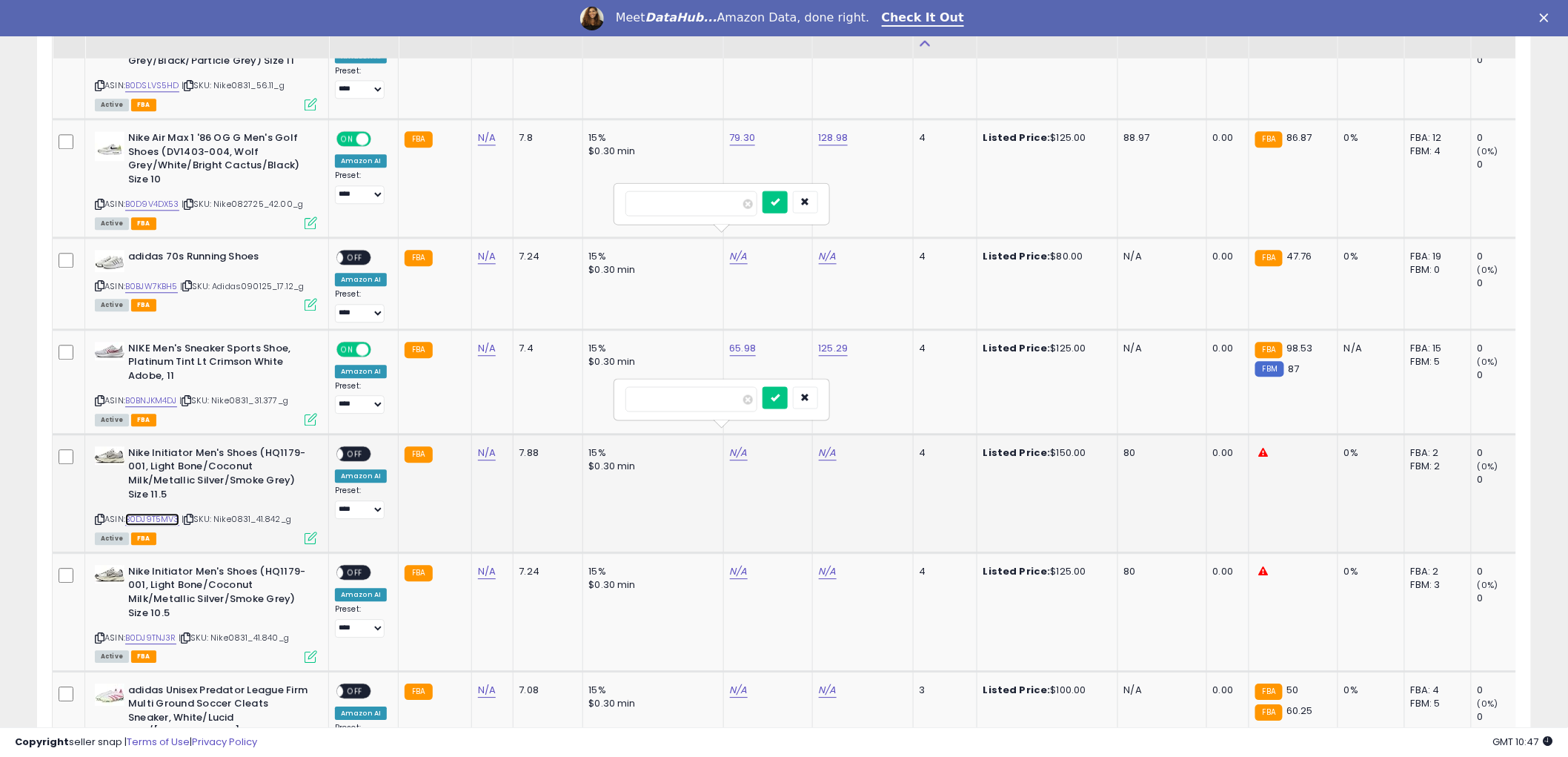
click at [135, 513] on link "B0DJ9T5MV3" at bounding box center [152, 519] width 54 height 12
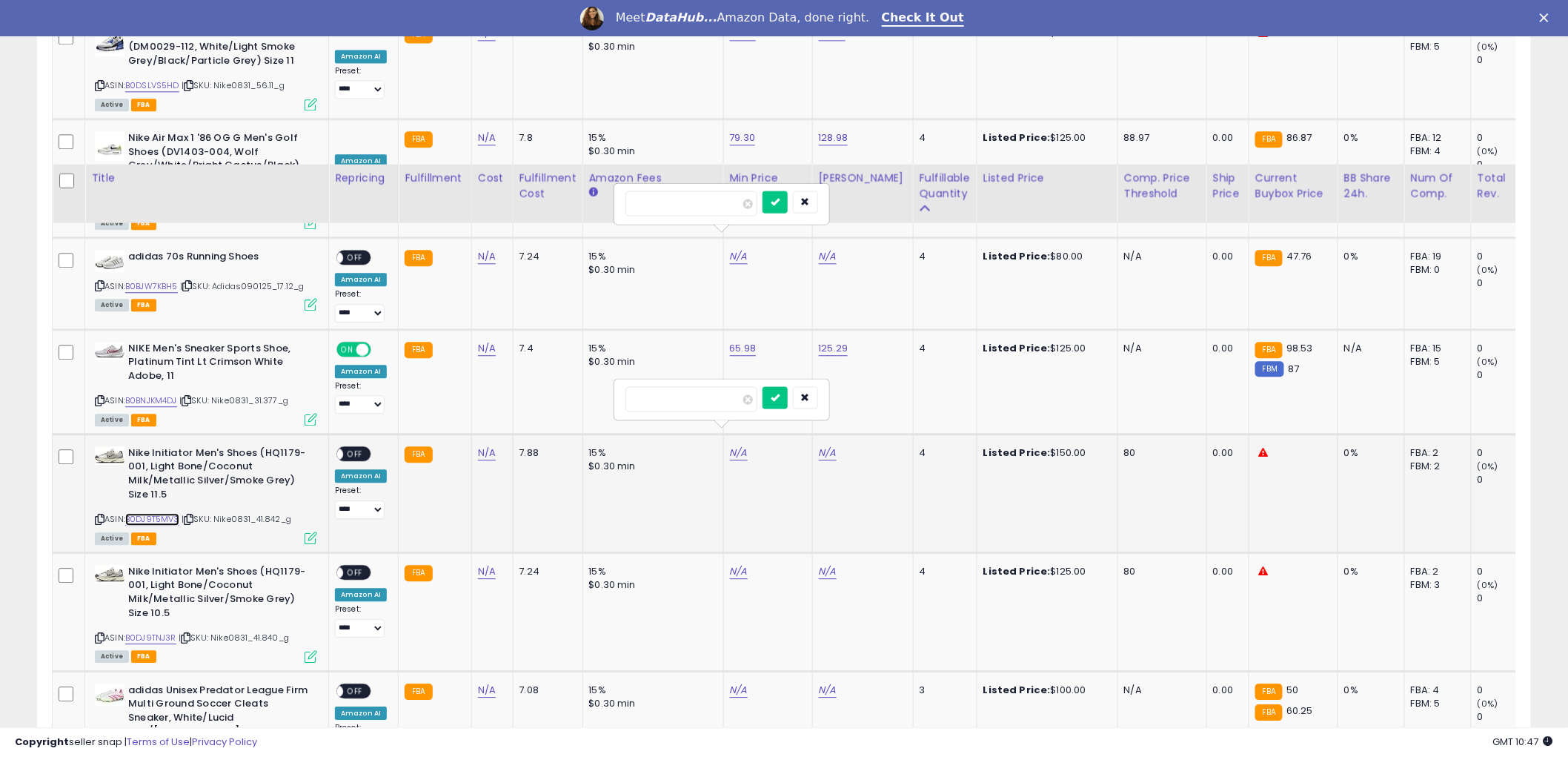
scroll to position [1565, 0]
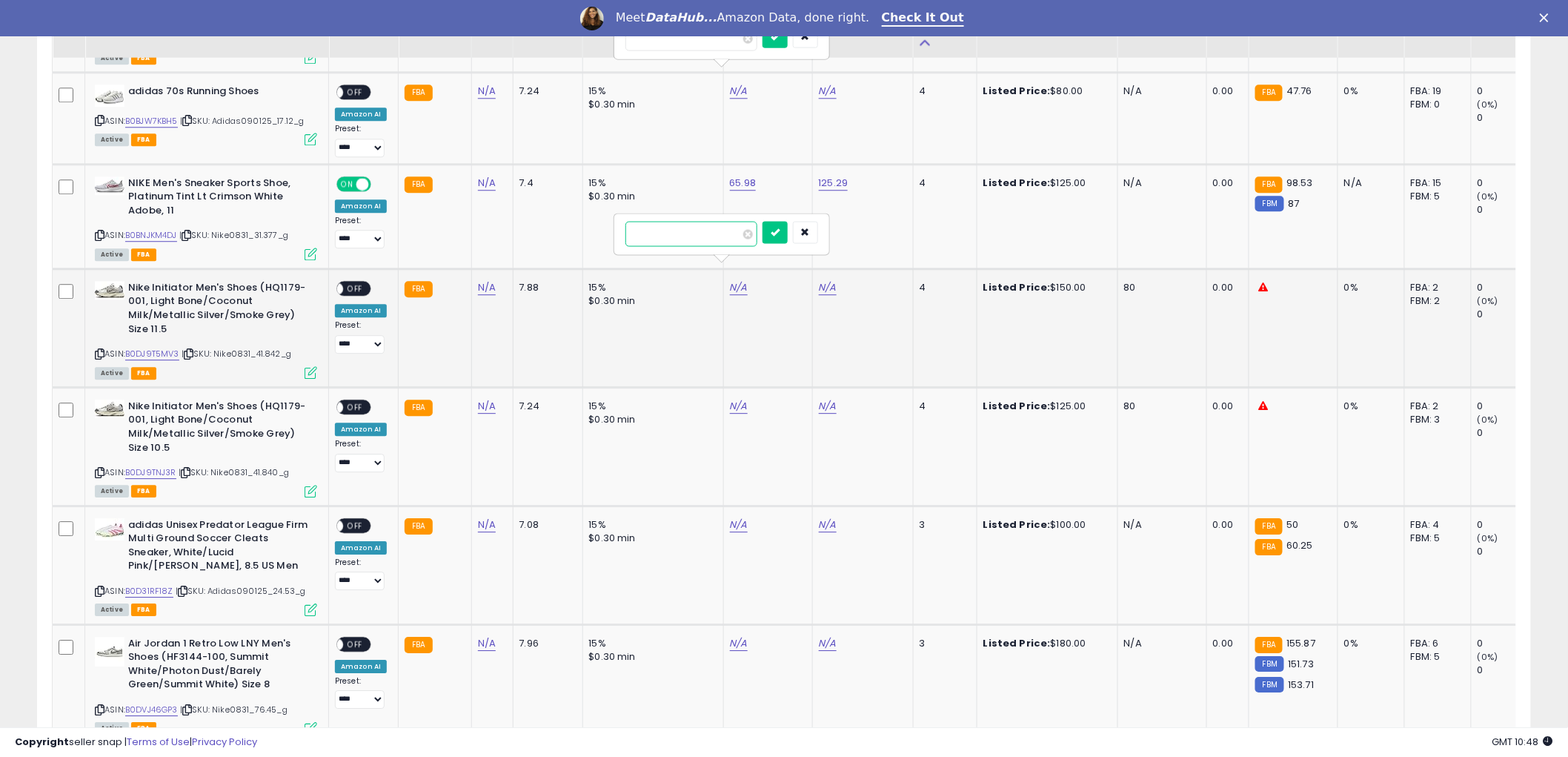
click at [686, 230] on input "number" at bounding box center [691, 233] width 132 height 25
type input "*****"
click button "submit" at bounding box center [775, 232] width 25 height 23
click at [828, 280] on link "N/A" at bounding box center [828, 287] width 18 height 15
click at [769, 233] on input "number" at bounding box center [780, 233] width 132 height 25
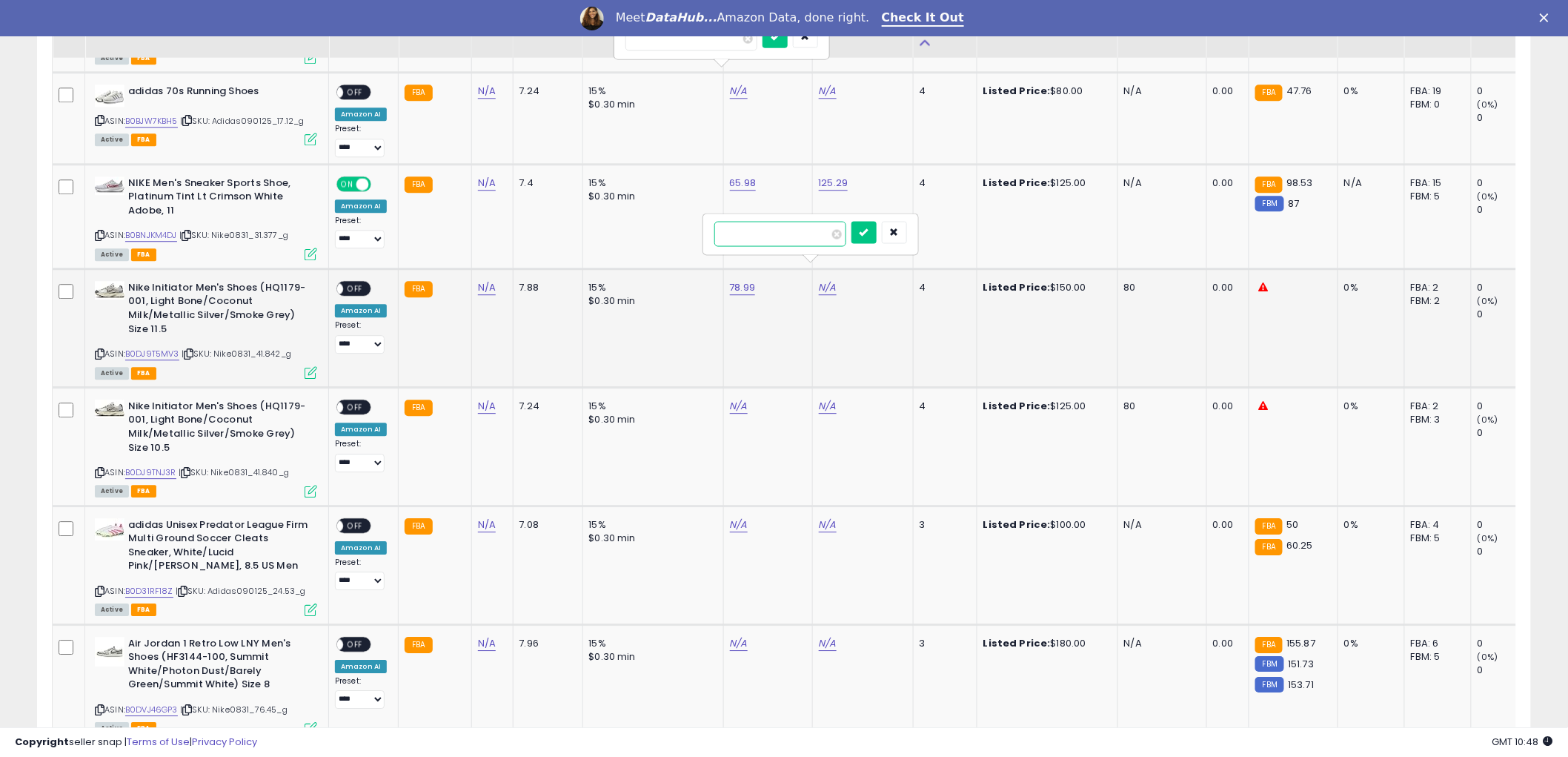
type input "******"
click button "submit" at bounding box center [864, 232] width 25 height 23
click at [352, 282] on span "OFF" at bounding box center [355, 289] width 23 height 12
click at [99, 350] on icon at bounding box center [100, 354] width 9 height 8
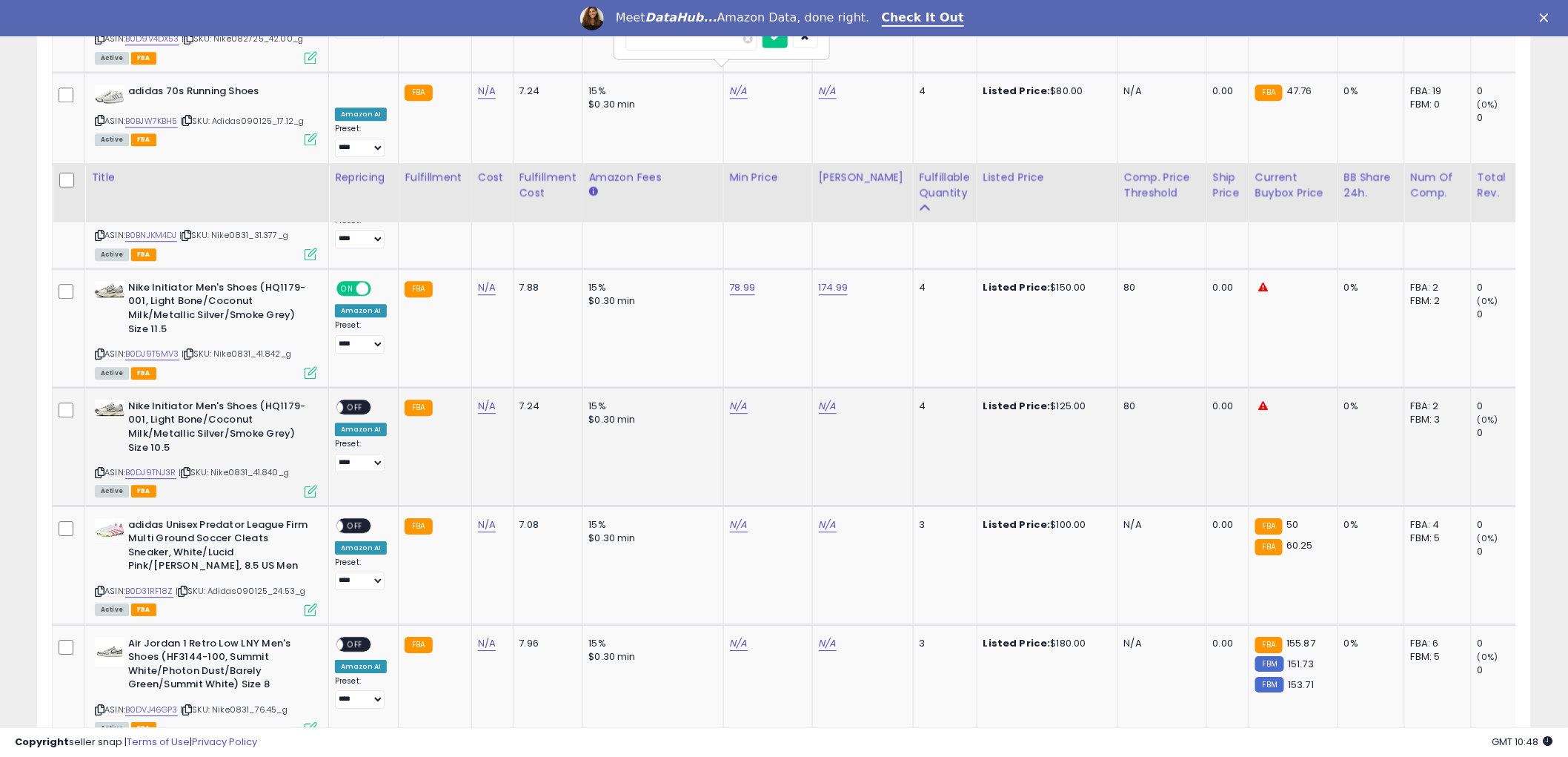
scroll to position [1730, 0]
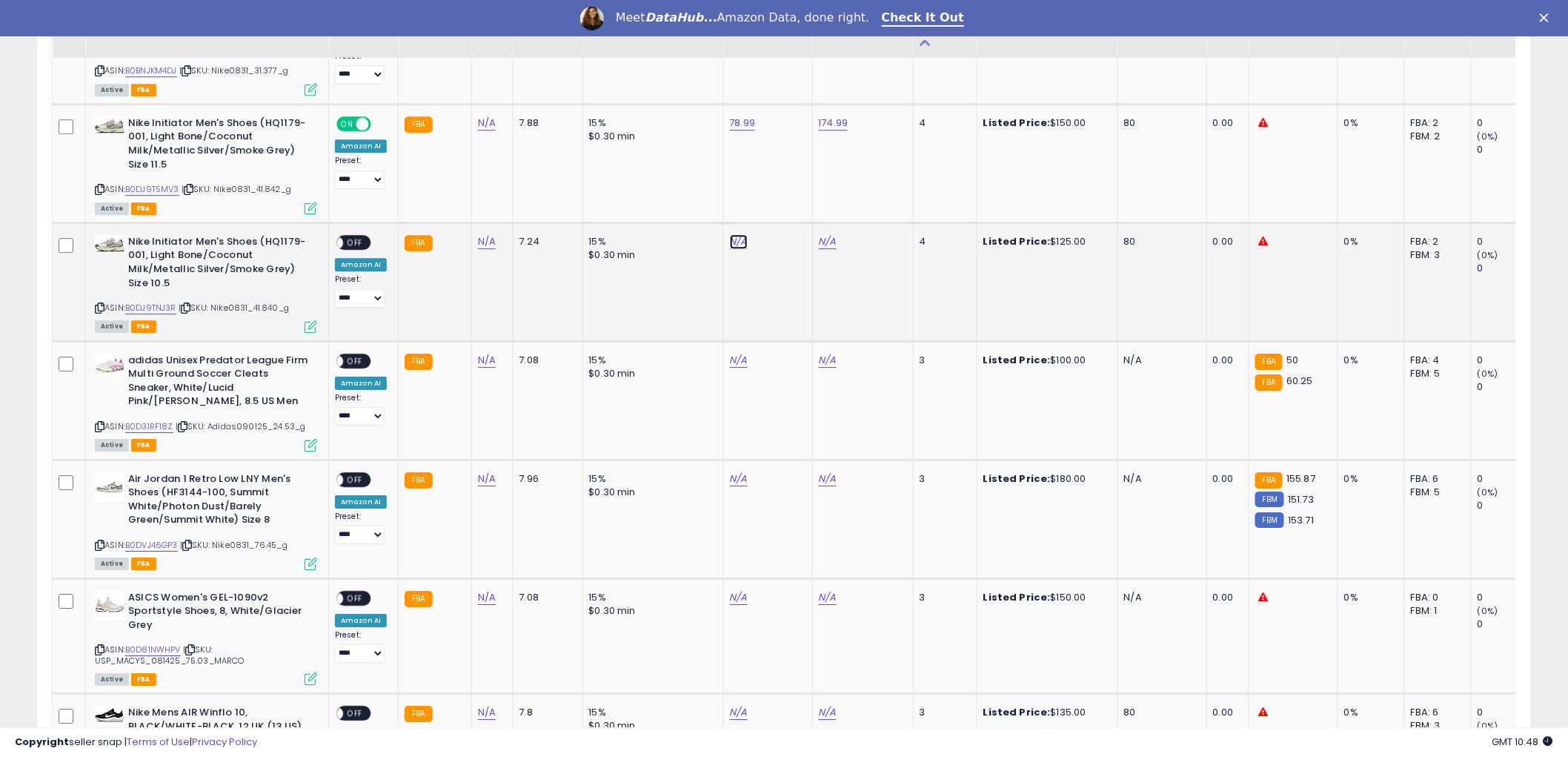
click at [740, 234] on link "N/A" at bounding box center [738, 241] width 18 height 15
click at [149, 302] on link "B0DJ9TNJ3R" at bounding box center [151, 308] width 51 height 12
click at [689, 178] on input "number" at bounding box center [691, 187] width 132 height 25
type input "*****"
click button "submit" at bounding box center [775, 186] width 25 height 23
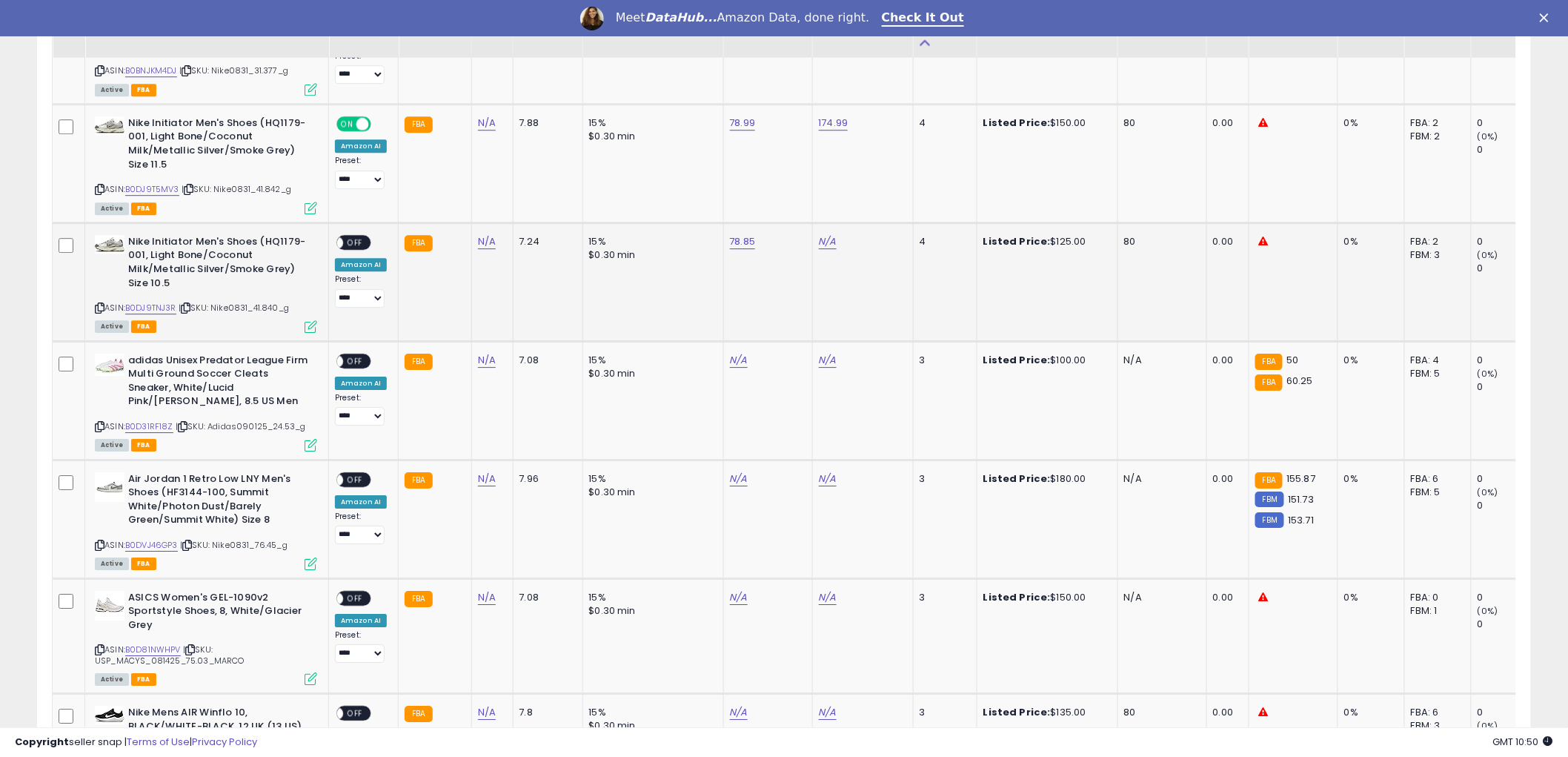
click at [822, 231] on td "N/A" at bounding box center [863, 282] width 101 height 118
click at [826, 234] on link "N/A" at bounding box center [828, 241] width 18 height 15
click at [760, 187] on input "number" at bounding box center [780, 187] width 132 height 25
type input "******"
click button "submit" at bounding box center [864, 186] width 25 height 23
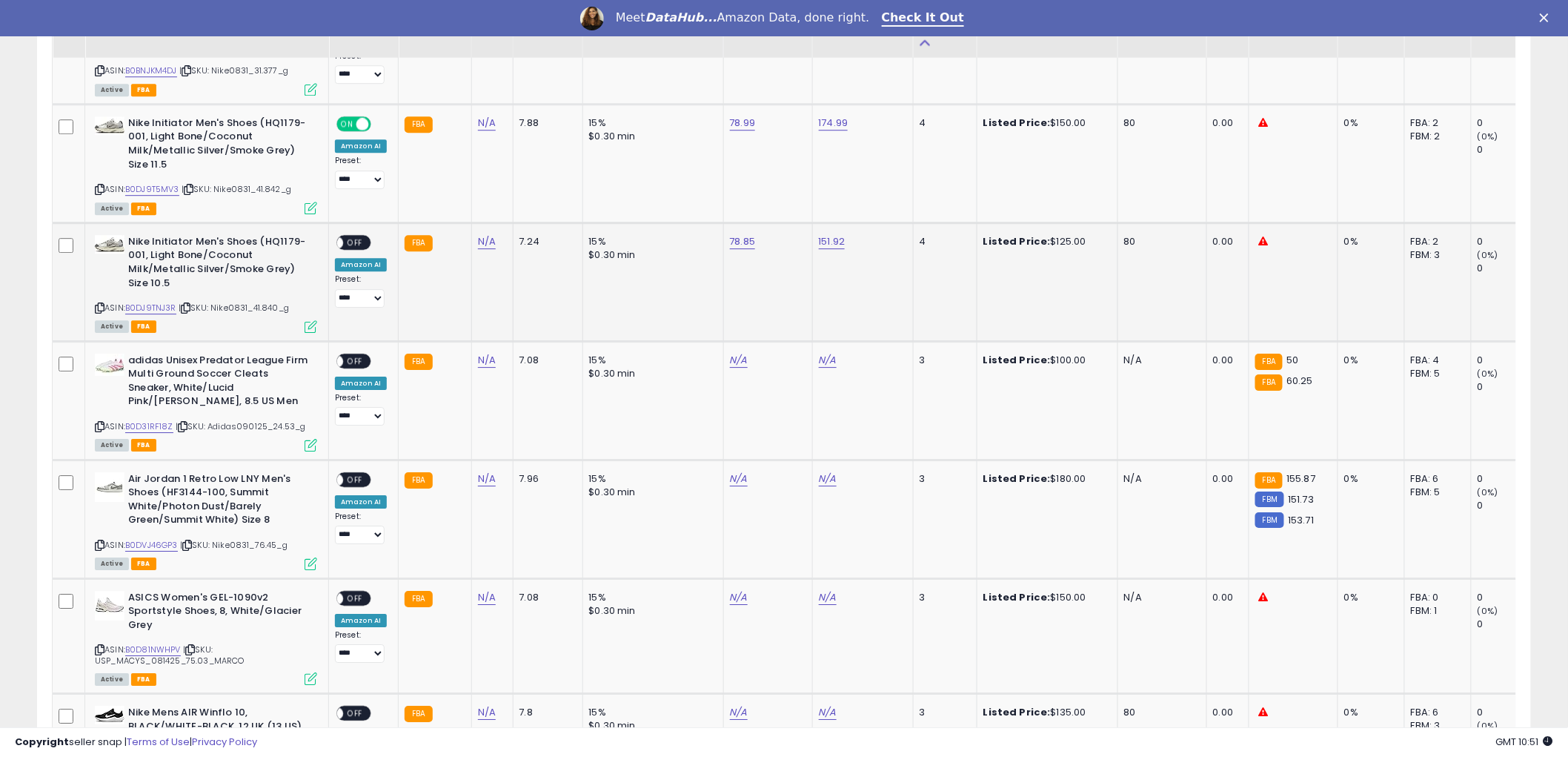
click at [358, 236] on span "OFF" at bounding box center [355, 242] width 23 height 12
click at [100, 304] on icon at bounding box center [100, 308] width 9 height 8
click at [730, 352] on link "N/A" at bounding box center [738, 359] width 18 height 15
click at [142, 420] on link "B0D31RF18Z" at bounding box center [149, 426] width 48 height 12
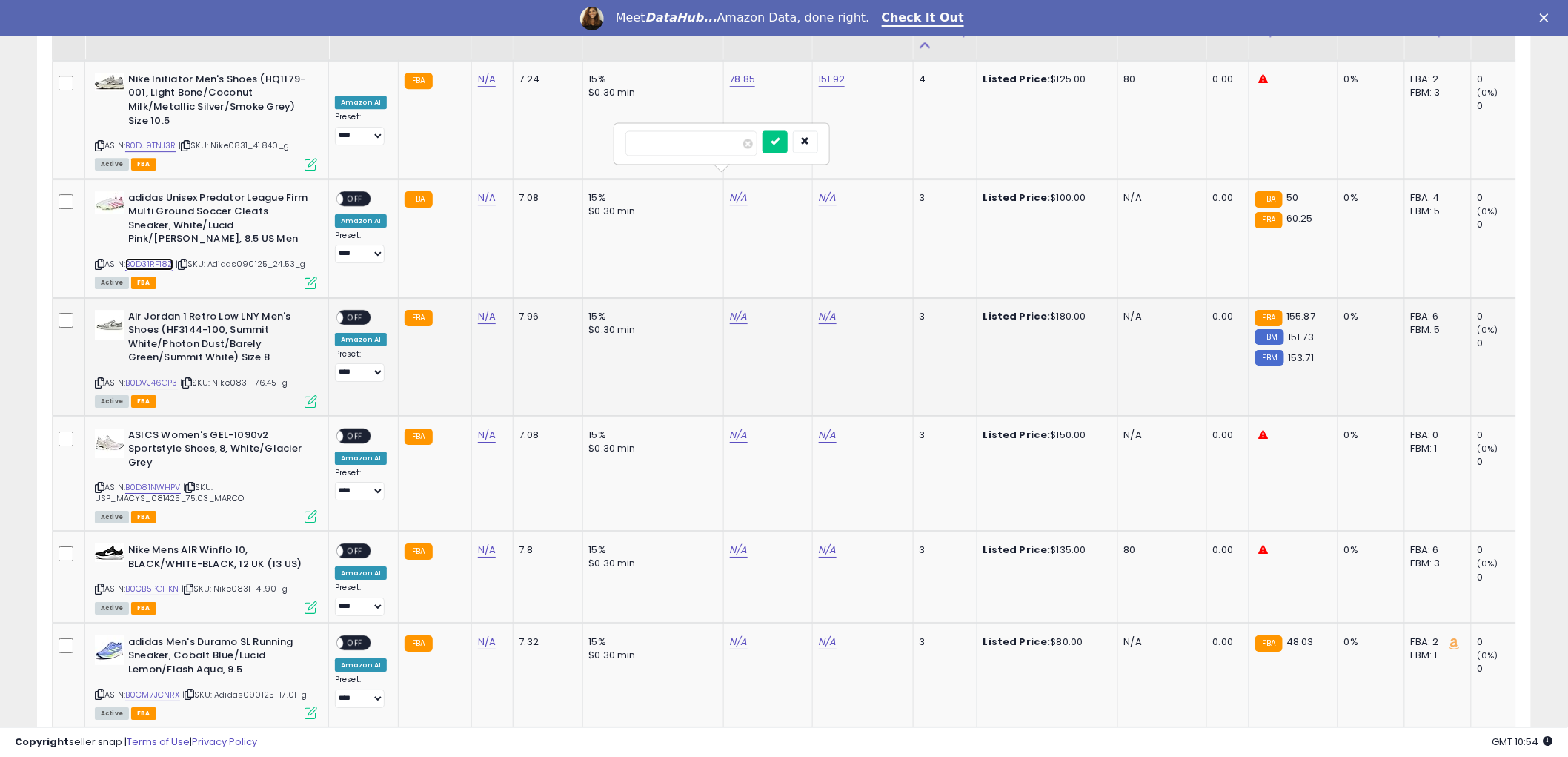
scroll to position [1894, 0]
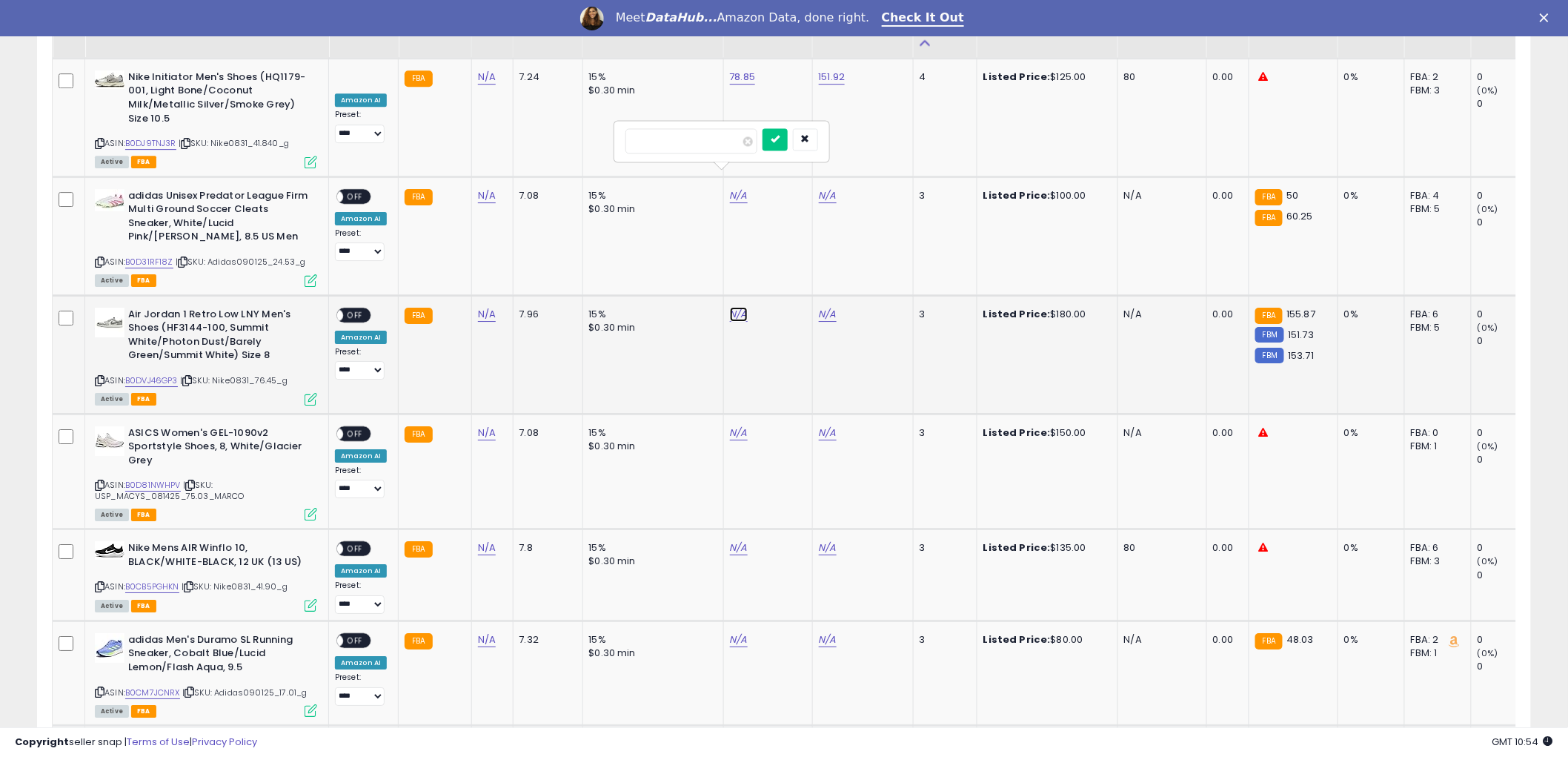
click at [732, 307] on link "N/A" at bounding box center [738, 314] width 18 height 15
click at [142, 374] on link "B0DVJ46GP3" at bounding box center [152, 380] width 53 height 12
click at [712, 261] on input "number" at bounding box center [691, 258] width 132 height 25
type input "******"
click button "submit" at bounding box center [775, 257] width 25 height 23
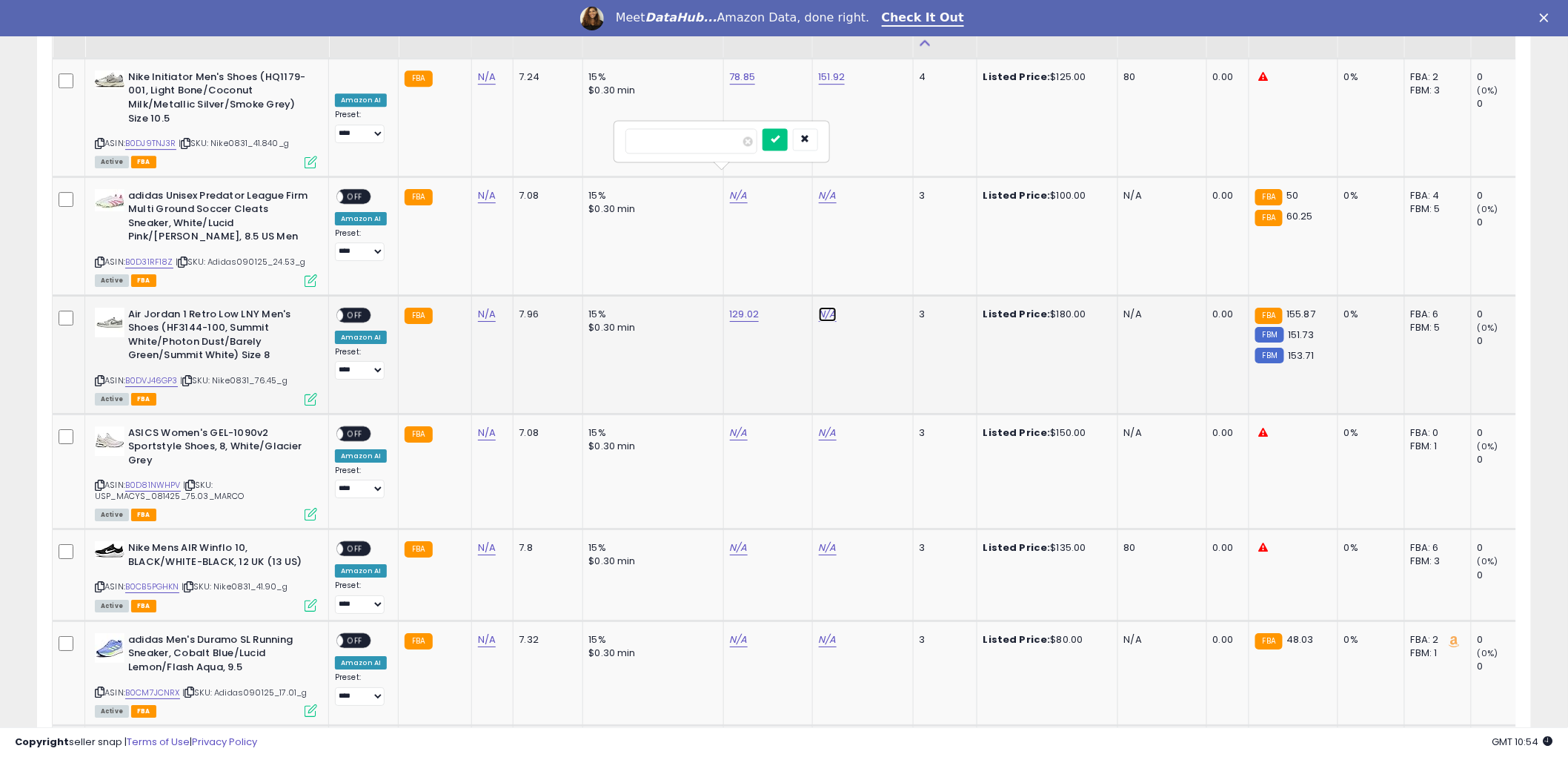
click at [824, 307] on link "N/A" at bounding box center [828, 314] width 18 height 15
click at [791, 257] on input "number" at bounding box center [780, 258] width 132 height 25
type input "*"
type input "******"
click button "submit" at bounding box center [864, 257] width 25 height 23
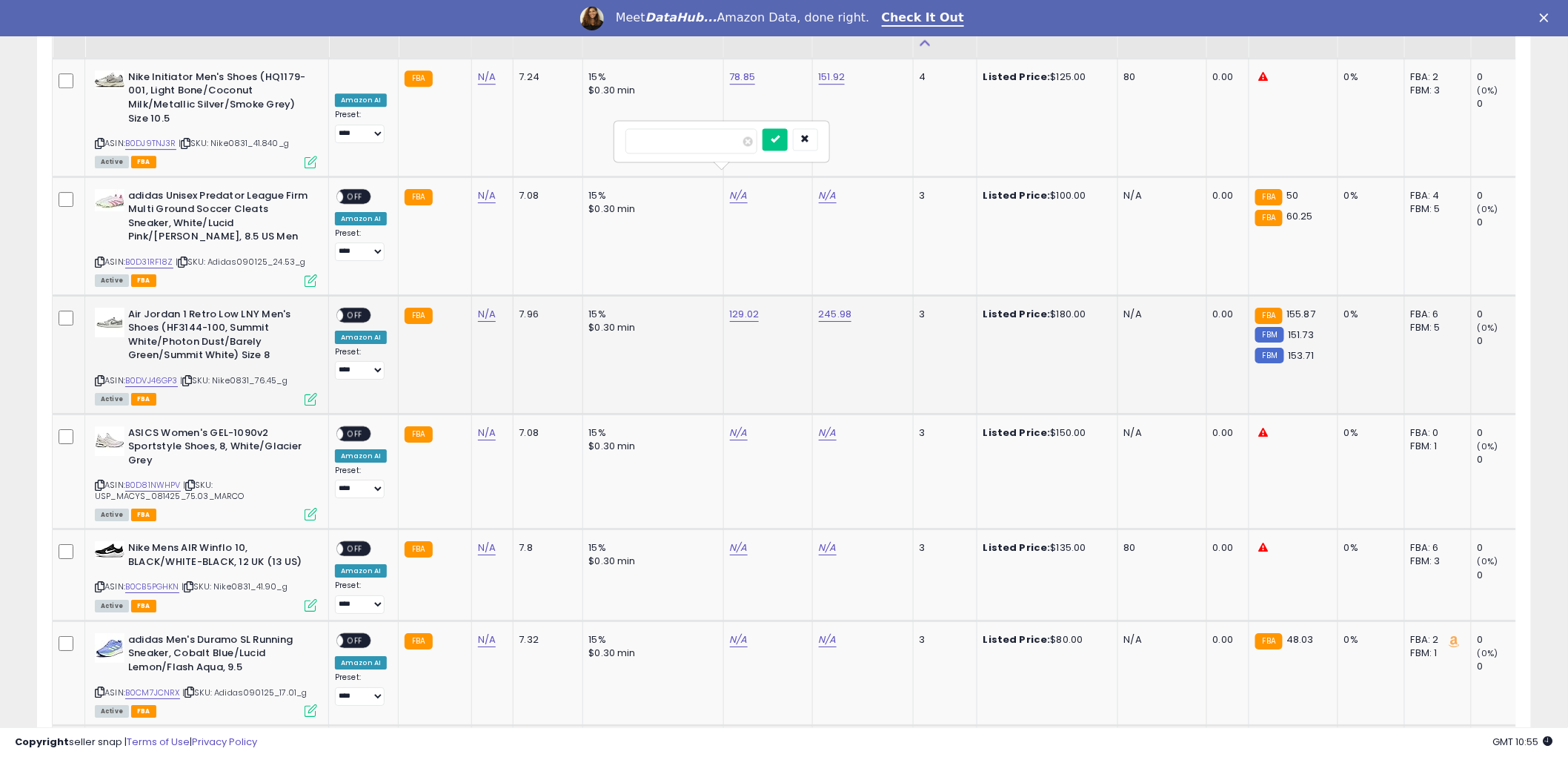
click at [366, 308] on span "OFF" at bounding box center [355, 314] width 23 height 12
click at [100, 377] on icon at bounding box center [100, 380] width 9 height 8
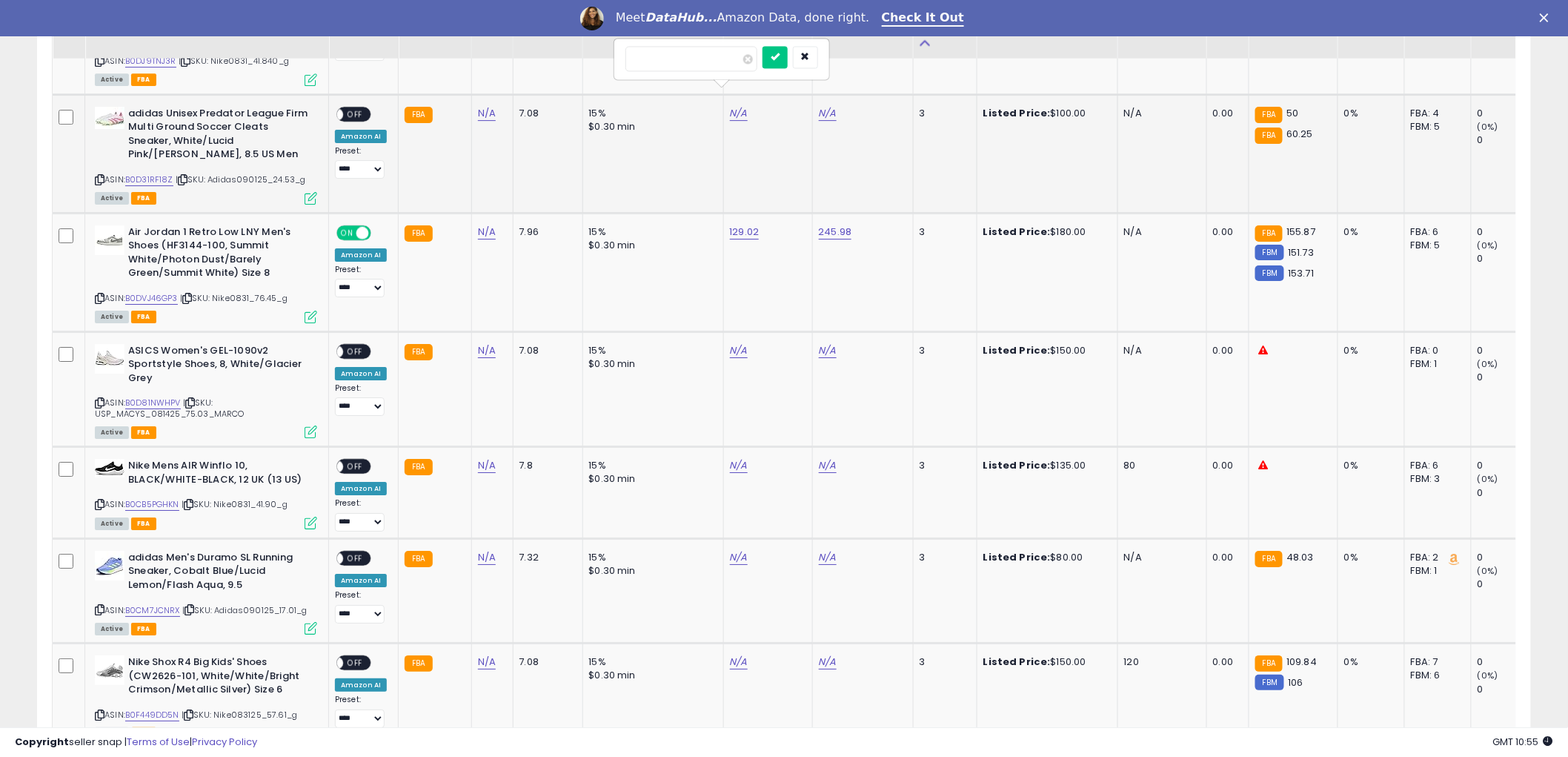
scroll to position [2059, 0]
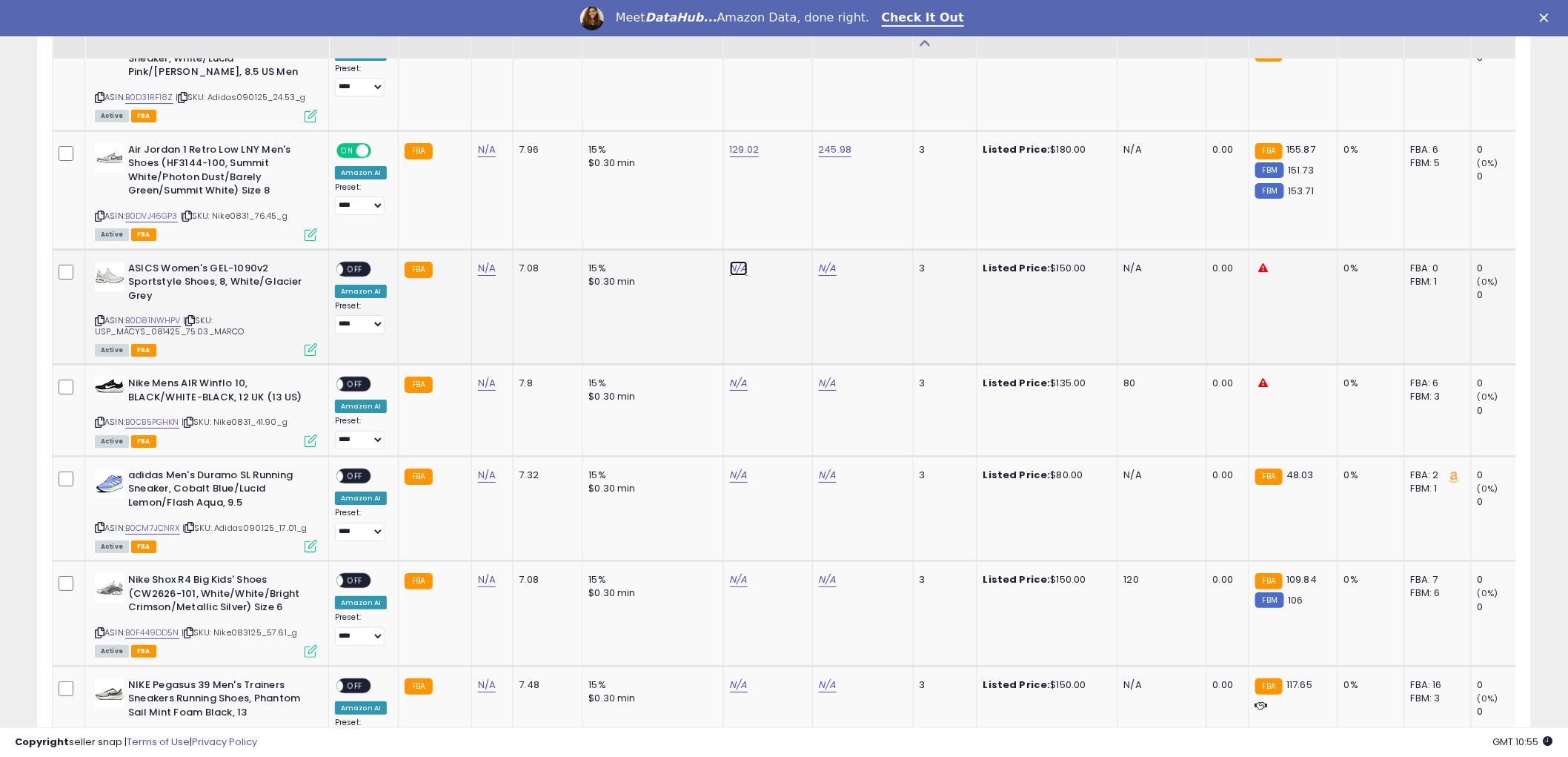
click at [736, 261] on link "N/A" at bounding box center [738, 268] width 18 height 15
click at [146, 314] on link "B0D81NWHPV" at bounding box center [152, 321] width 55 height 12
click at [677, 205] on input "number" at bounding box center [691, 212] width 132 height 25
type input "******"
click button "submit" at bounding box center [775, 210] width 25 height 23
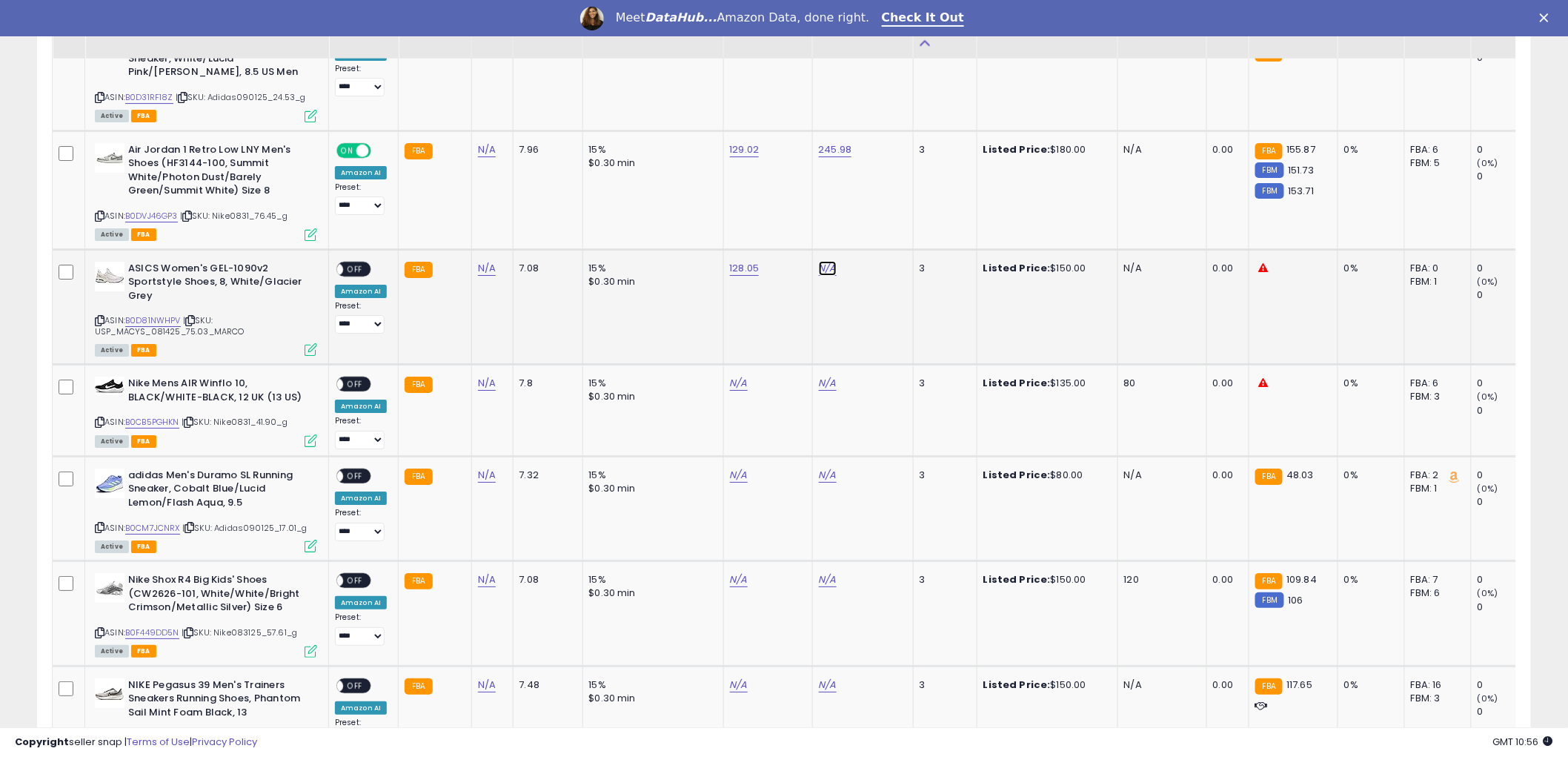
click at [825, 261] on link "N/A" at bounding box center [828, 268] width 18 height 15
click at [772, 215] on input "number" at bounding box center [780, 212] width 132 height 25
type input "******"
click button "submit" at bounding box center [864, 210] width 25 height 23
click at [352, 262] on span "OFF" at bounding box center [355, 268] width 23 height 12
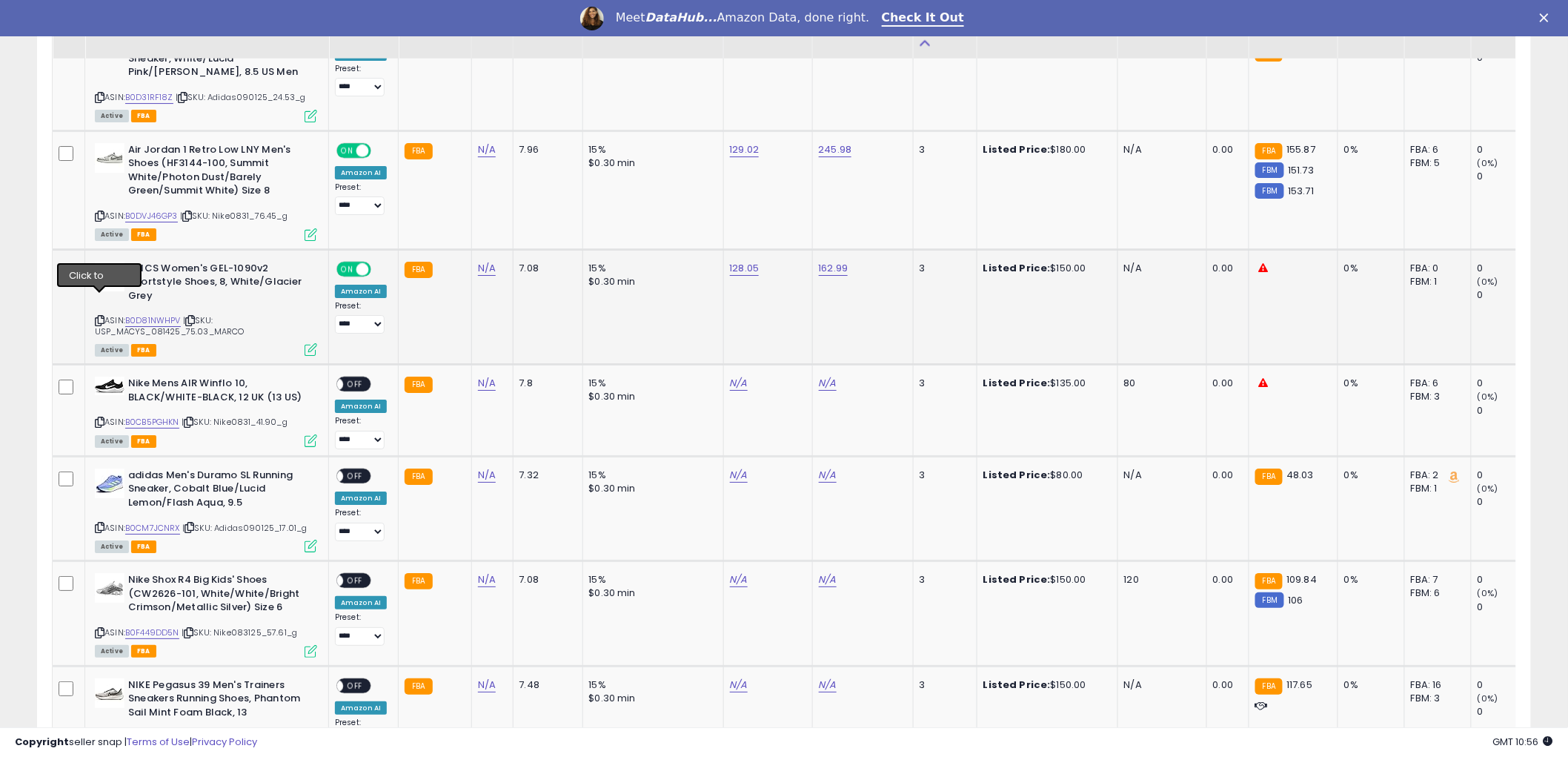
click at [100, 317] on icon at bounding box center [100, 321] width 9 height 8
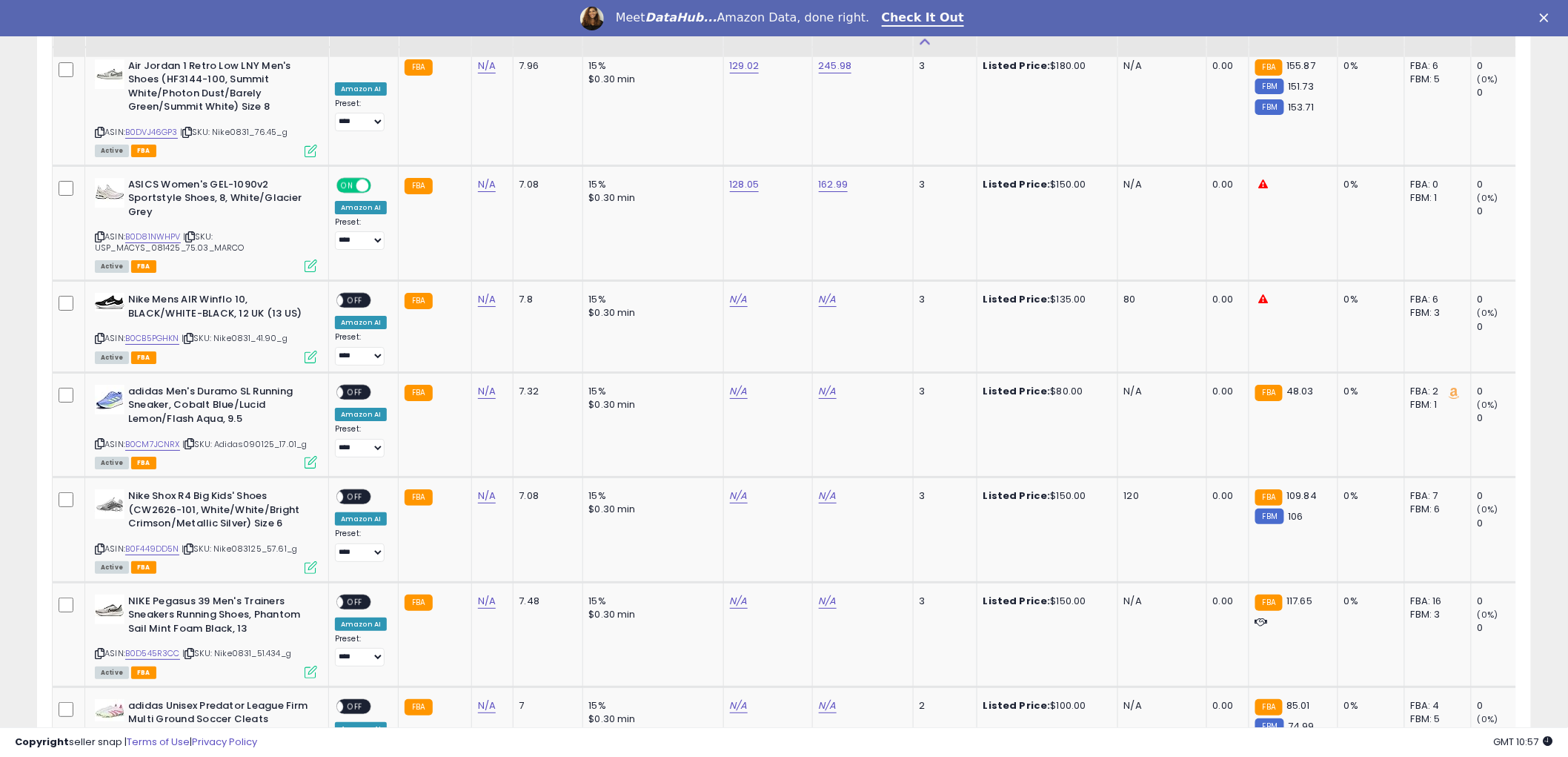
scroll to position [2140, 0]
click at [736, 293] on link "N/A" at bounding box center [738, 300] width 18 height 15
click at [151, 334] on link "B0CB5PGHKN" at bounding box center [152, 340] width 54 height 12
click at [658, 247] on input "number" at bounding box center [691, 244] width 132 height 25
type input "*****"
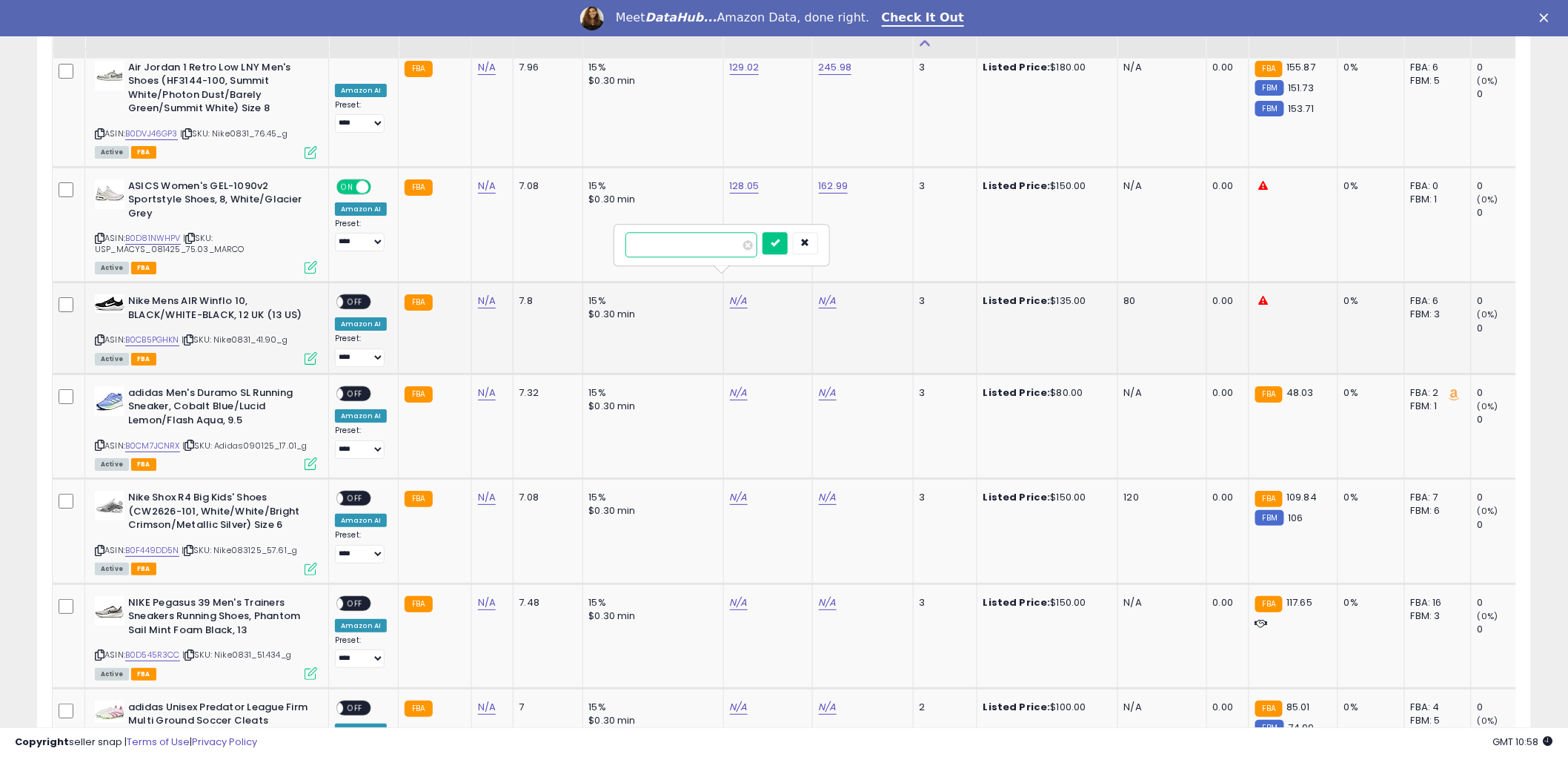
click button "submit" at bounding box center [775, 243] width 25 height 23
click at [824, 293] on link "N/A" at bounding box center [828, 300] width 18 height 15
click at [763, 240] on input "number" at bounding box center [780, 244] width 132 height 25
type input "******"
click button "submit" at bounding box center [864, 243] width 25 height 23
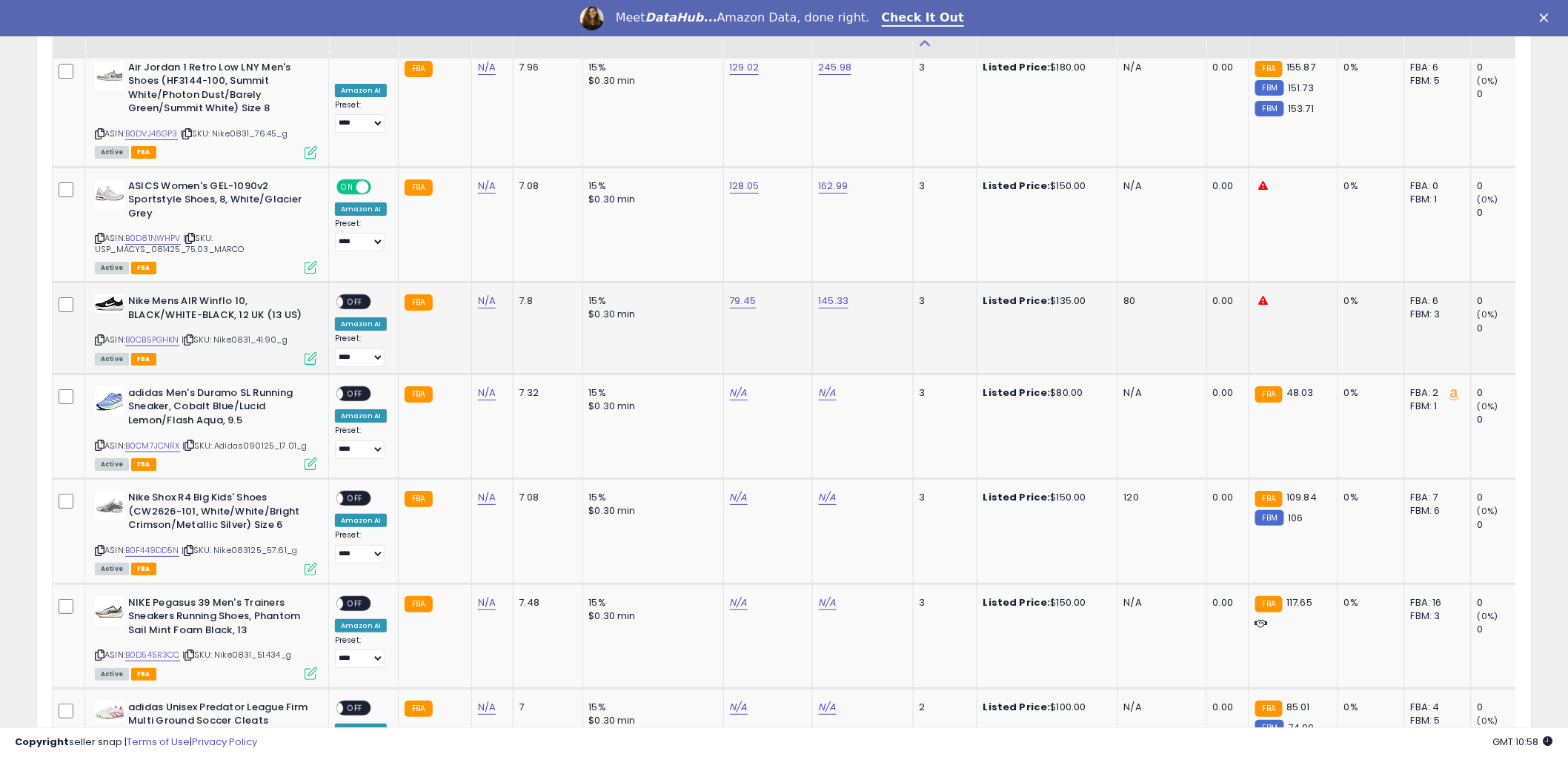
click at [351, 296] on span "OFF" at bounding box center [355, 302] width 23 height 12
click at [100, 336] on icon at bounding box center [100, 340] width 9 height 8
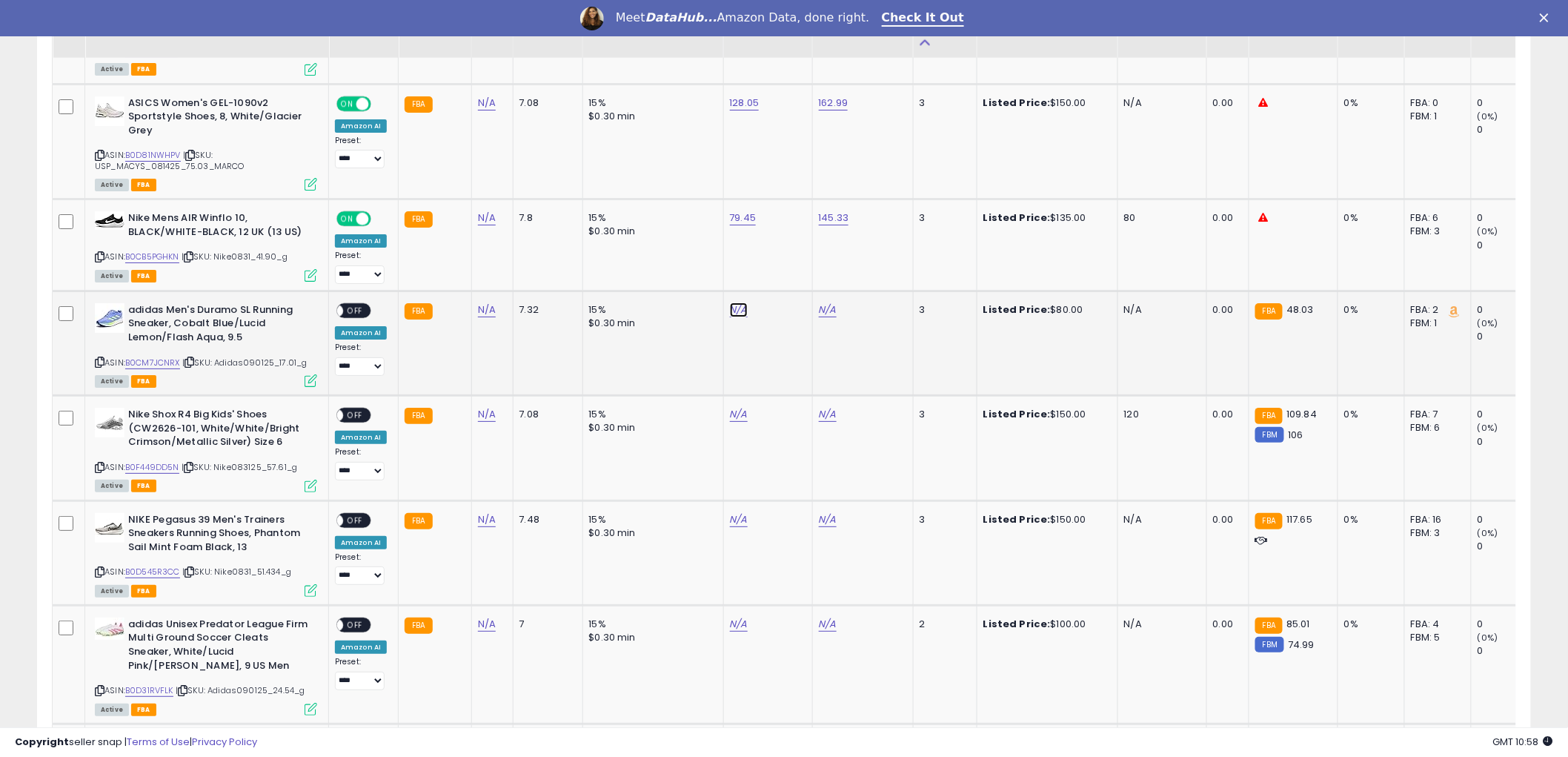
click at [734, 303] on link "N/A" at bounding box center [738, 310] width 18 height 15
click at [142, 356] on link "B0CM7JCNRX" at bounding box center [152, 363] width 54 height 12
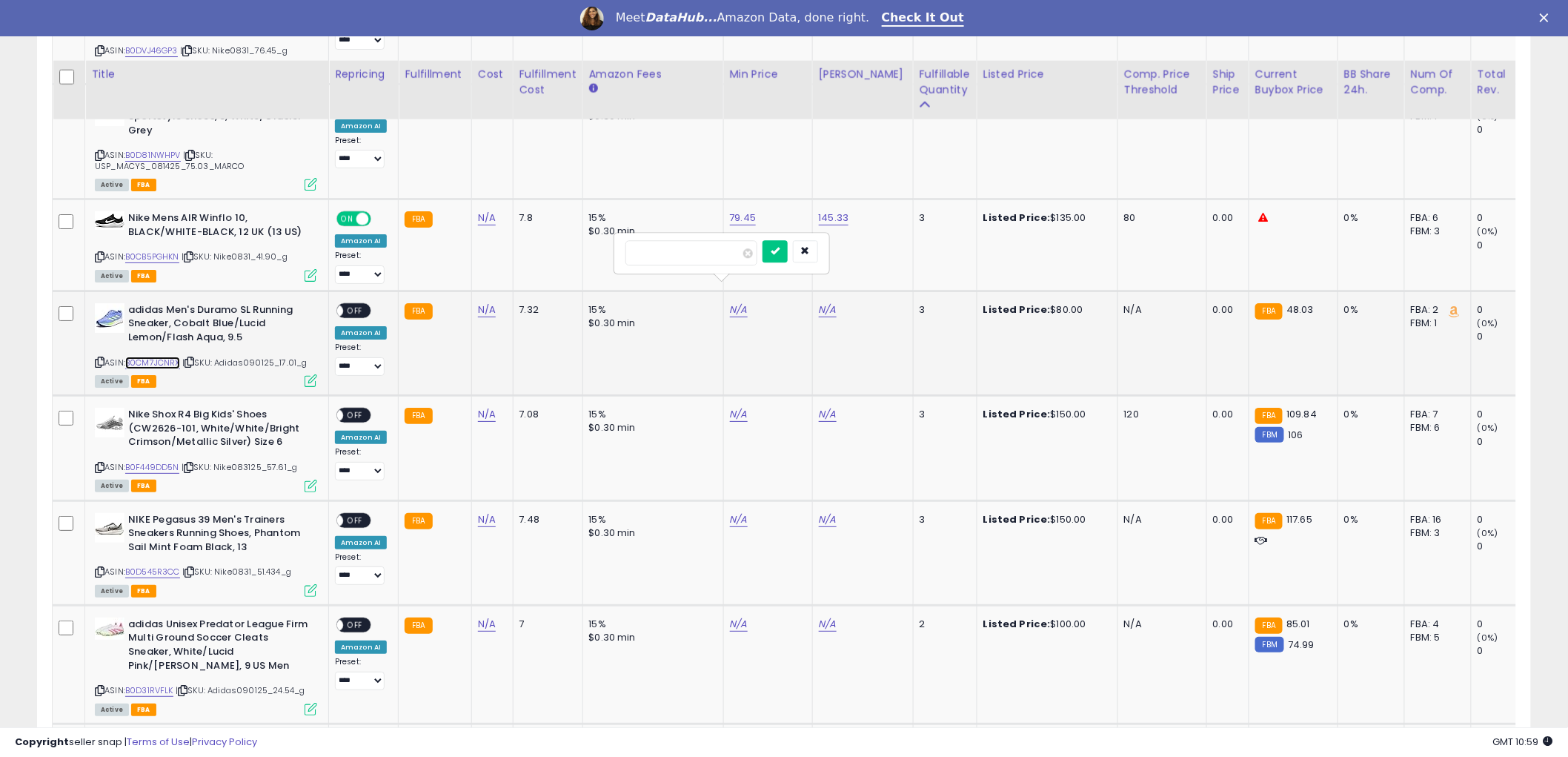
scroll to position [2306, 0]
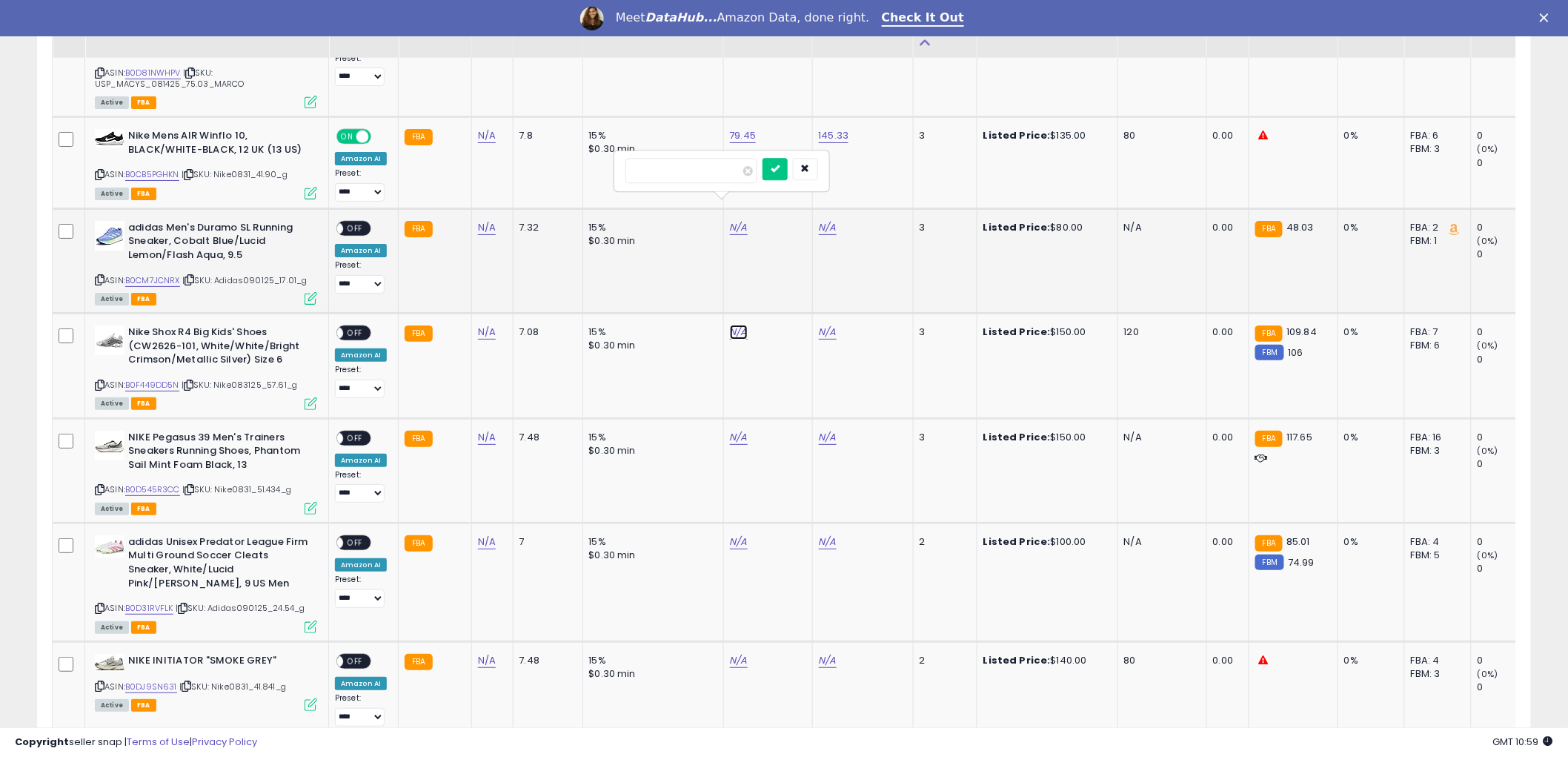
click at [731, 324] on link "N/A" at bounding box center [738, 331] width 18 height 15
click at [147, 379] on link "B0F449DD5N" at bounding box center [152, 385] width 54 height 12
click at [697, 284] on input "number" at bounding box center [691, 275] width 132 height 25
type input "*****"
click button "submit" at bounding box center [775, 273] width 25 height 23
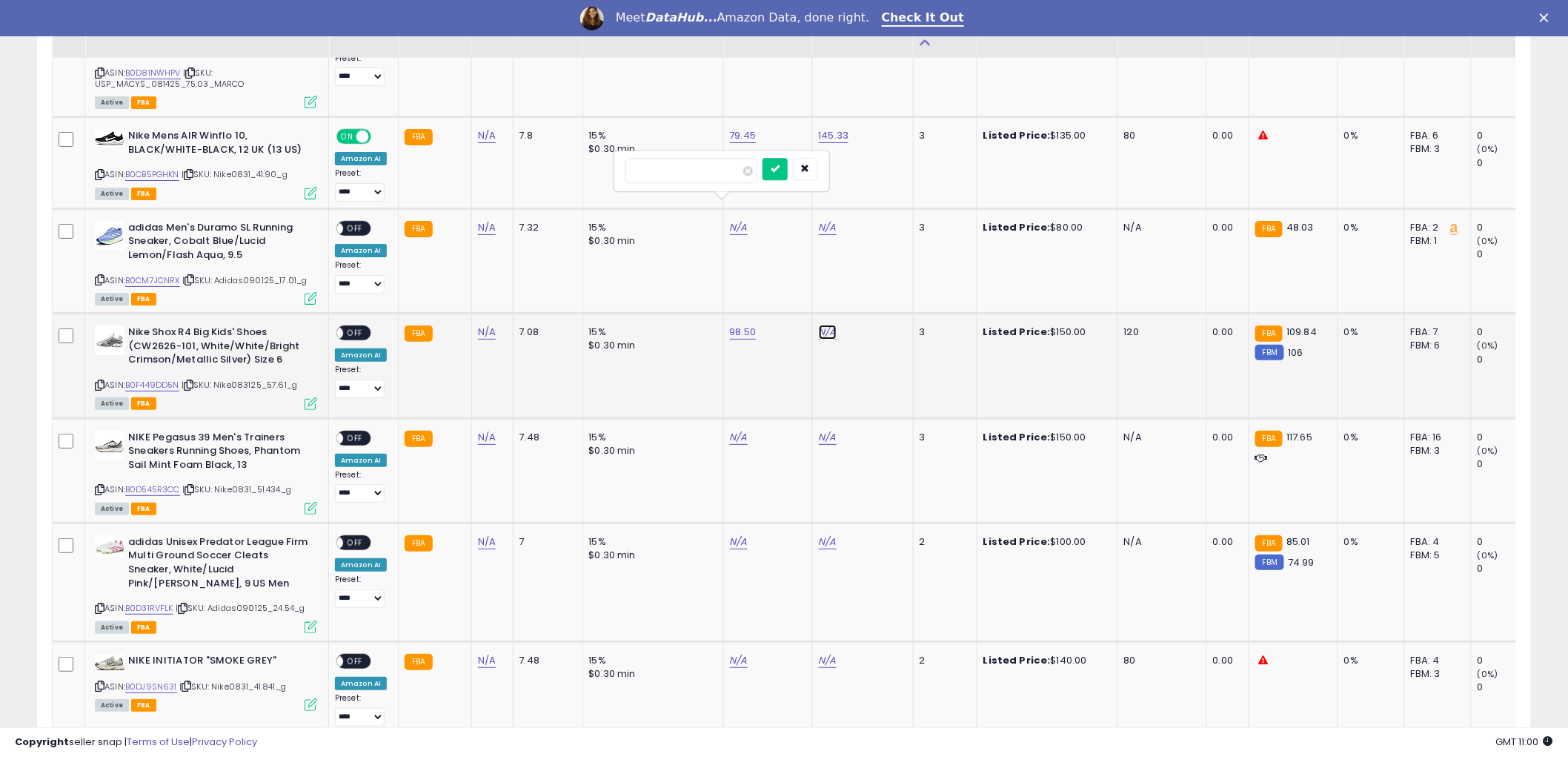
click at [826, 324] on link "N/A" at bounding box center [828, 331] width 18 height 15
click at [763, 283] on input "number" at bounding box center [780, 275] width 132 height 25
type input "******"
click button "submit" at bounding box center [864, 273] width 25 height 23
click at [358, 327] on span "OFF" at bounding box center [355, 333] width 23 height 12
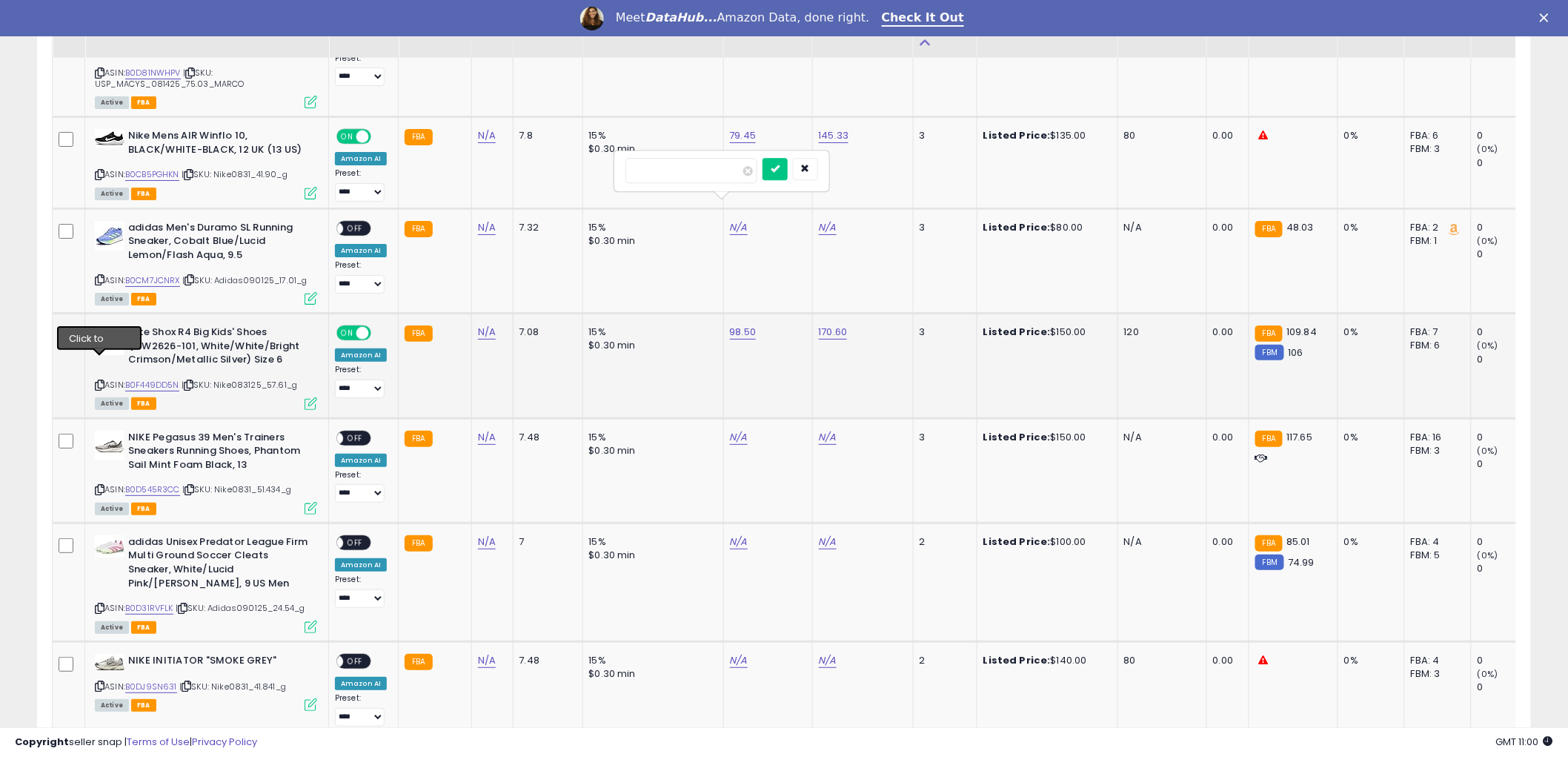
click at [100, 381] on icon at bounding box center [100, 385] width 9 height 8
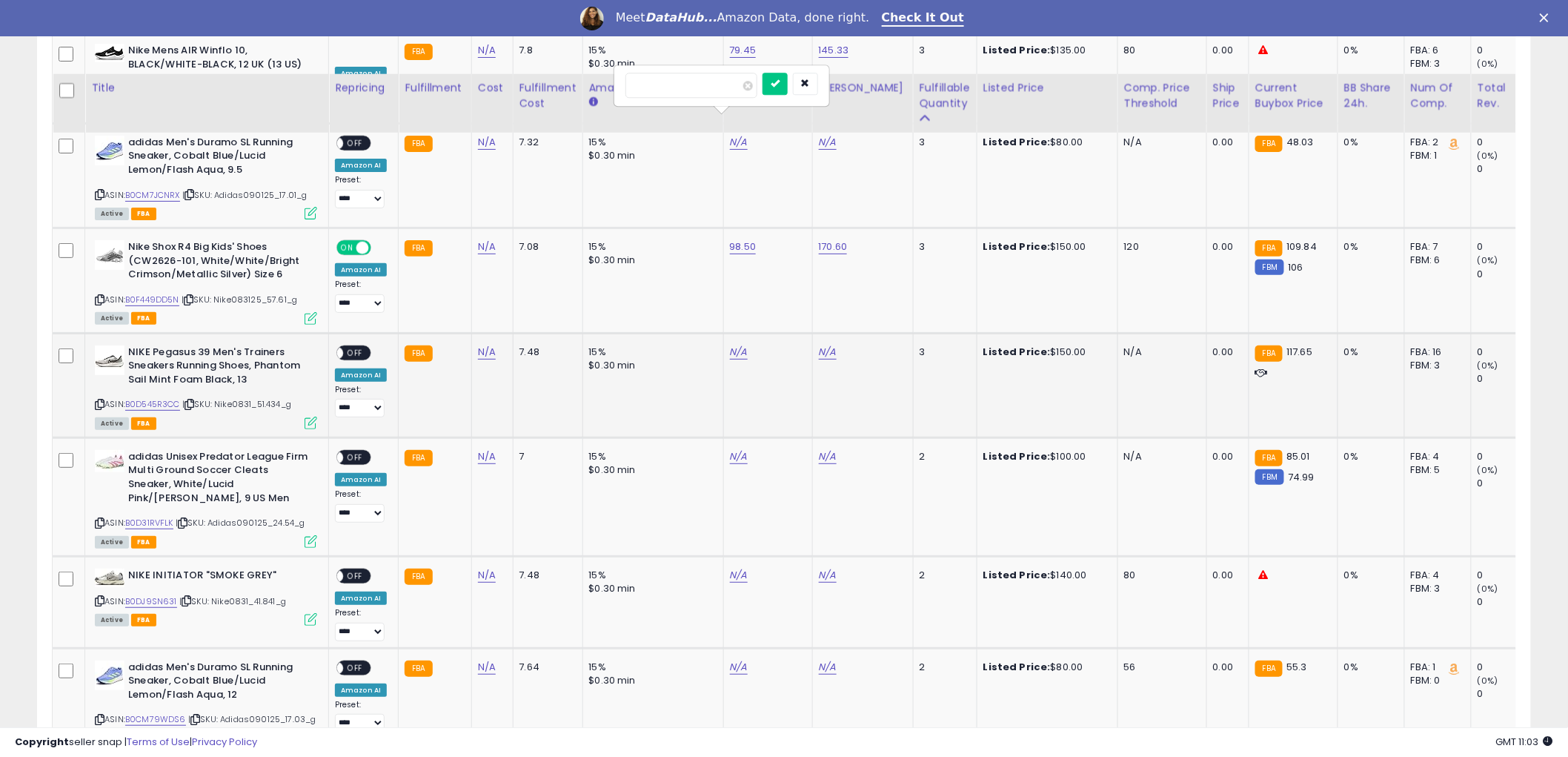
scroll to position [2470, 0]
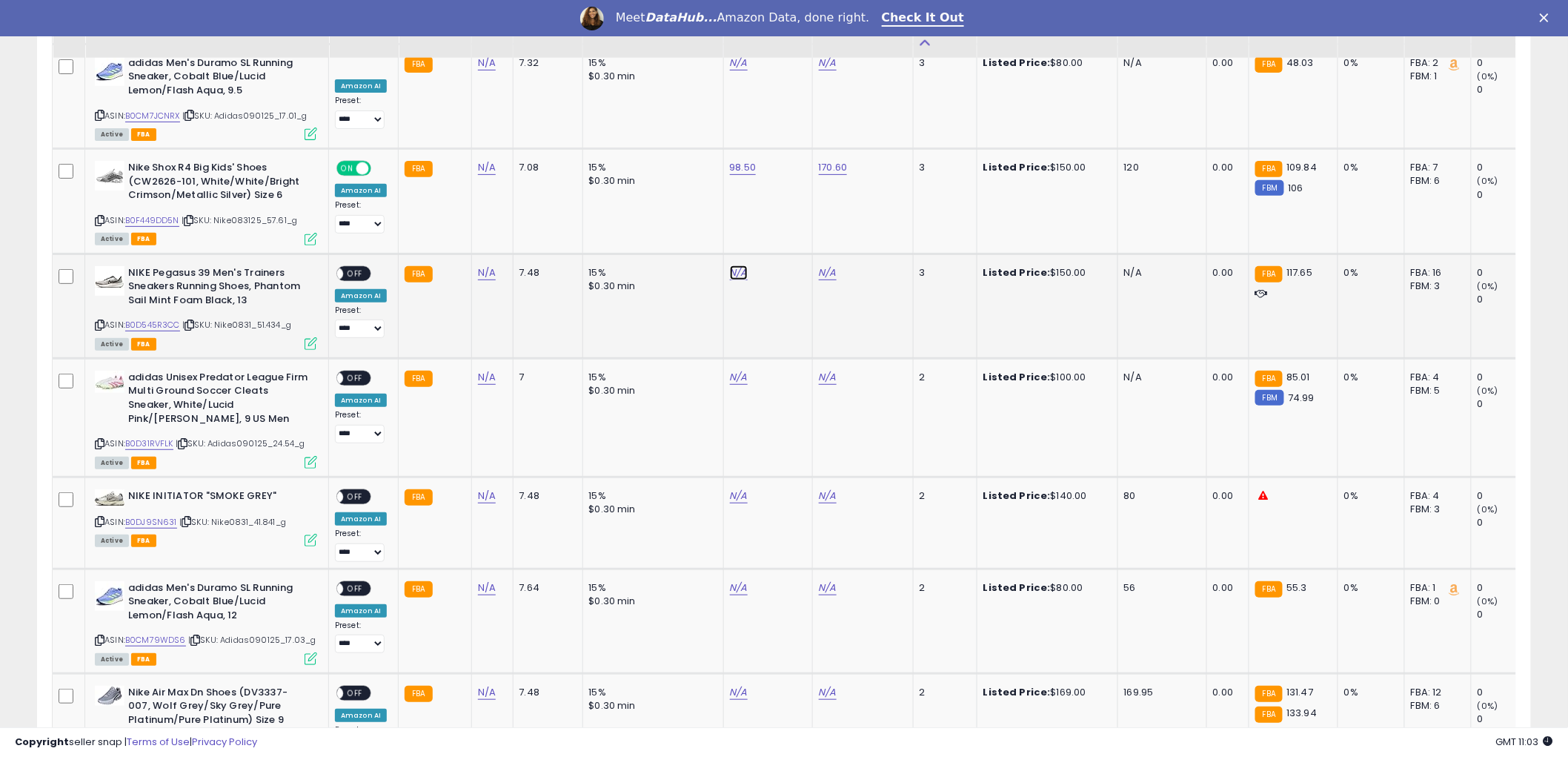
click at [737, 265] on link "N/A" at bounding box center [738, 272] width 18 height 15
click at [142, 319] on link "B0D545R3CC" at bounding box center [152, 325] width 54 height 12
click at [713, 223] on input "number" at bounding box center [691, 215] width 132 height 25
type input "*****"
click button "submit" at bounding box center [775, 213] width 25 height 23
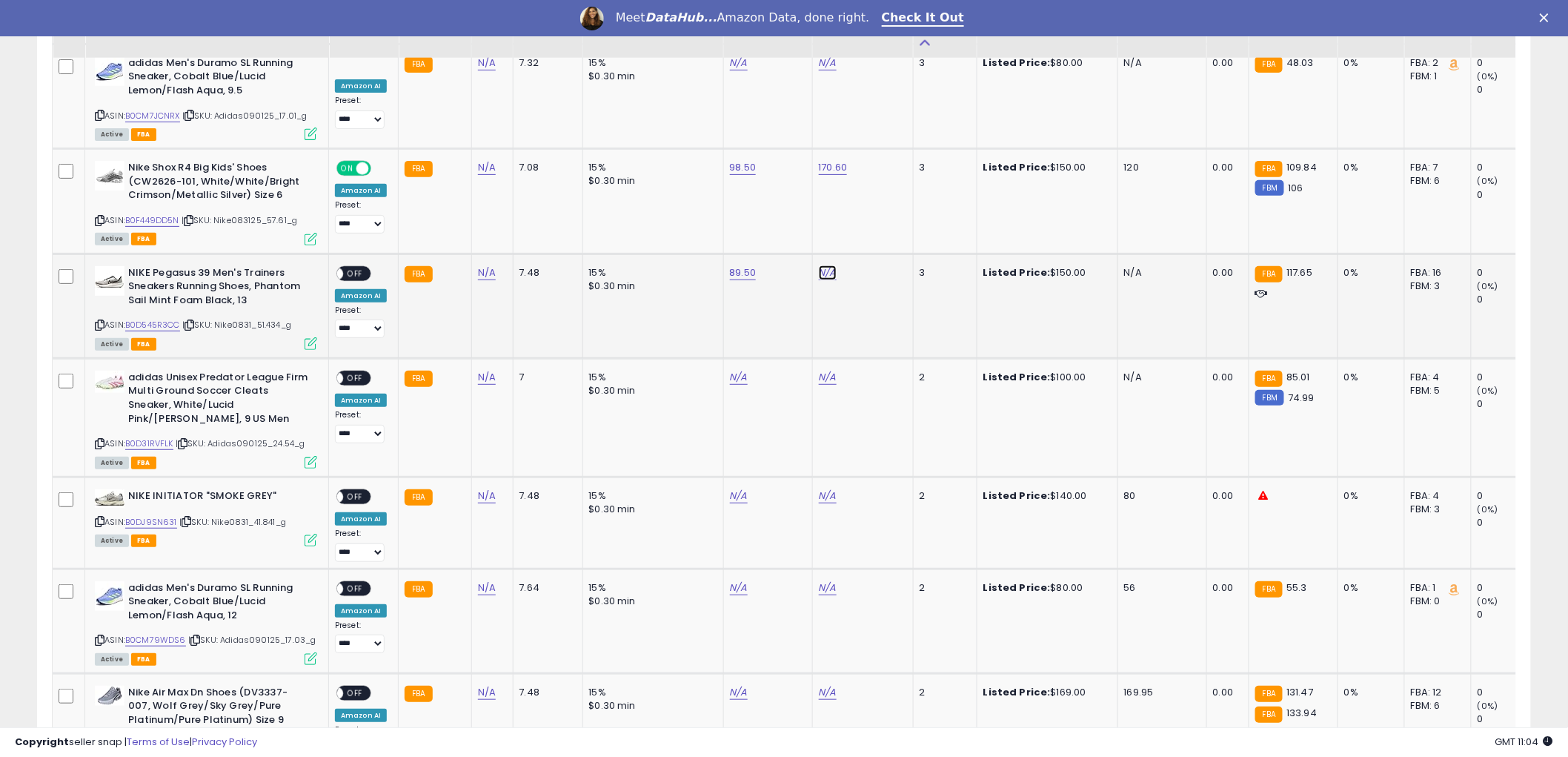
click at [822, 265] on link "N/A" at bounding box center [828, 272] width 18 height 15
click at [758, 217] on input "number" at bounding box center [780, 215] width 132 height 25
type input "******"
click button "submit" at bounding box center [864, 213] width 25 height 23
click at [358, 267] on span "OFF" at bounding box center [355, 273] width 23 height 12
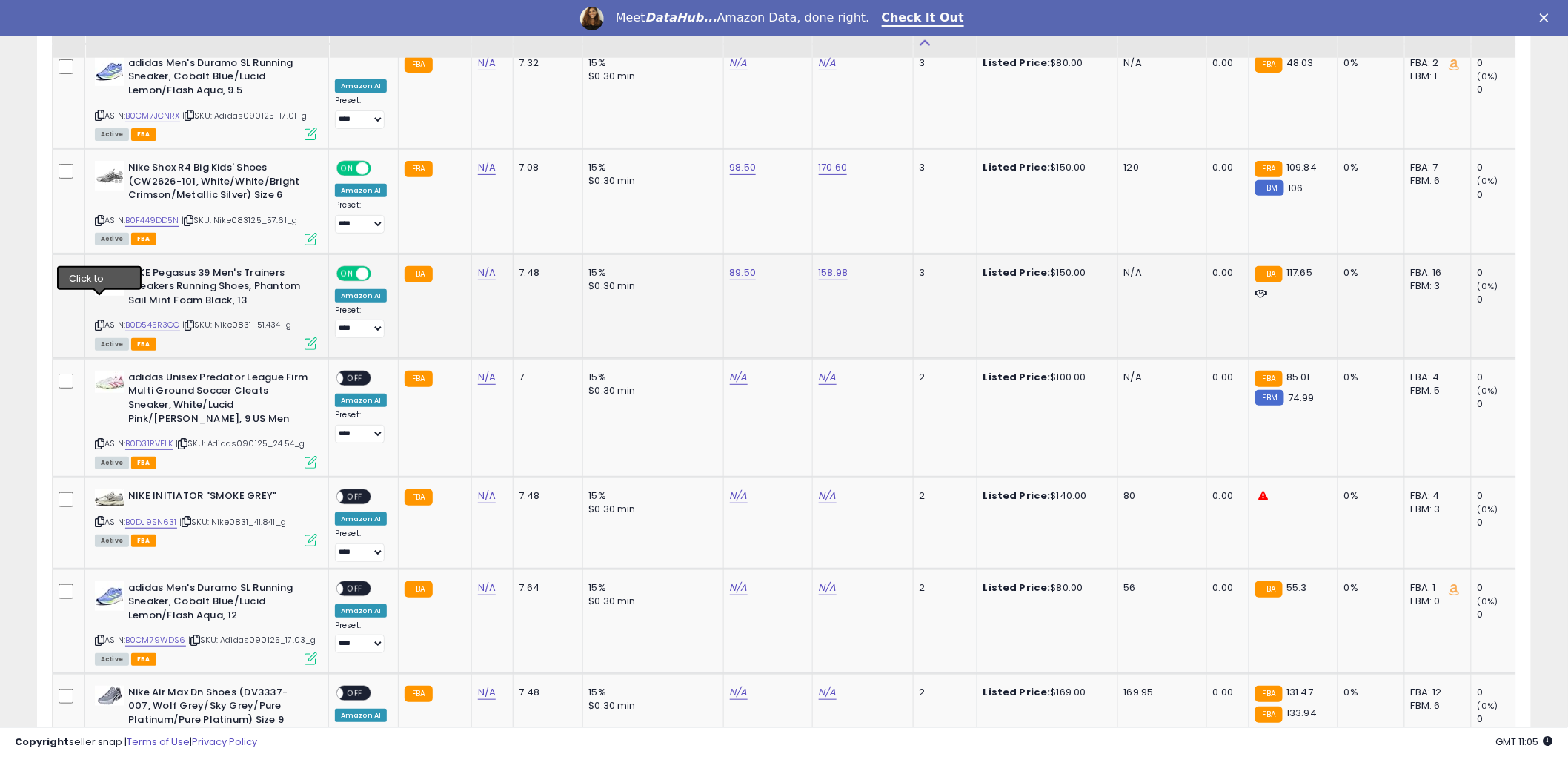
click at [100, 321] on icon at bounding box center [100, 325] width 9 height 8
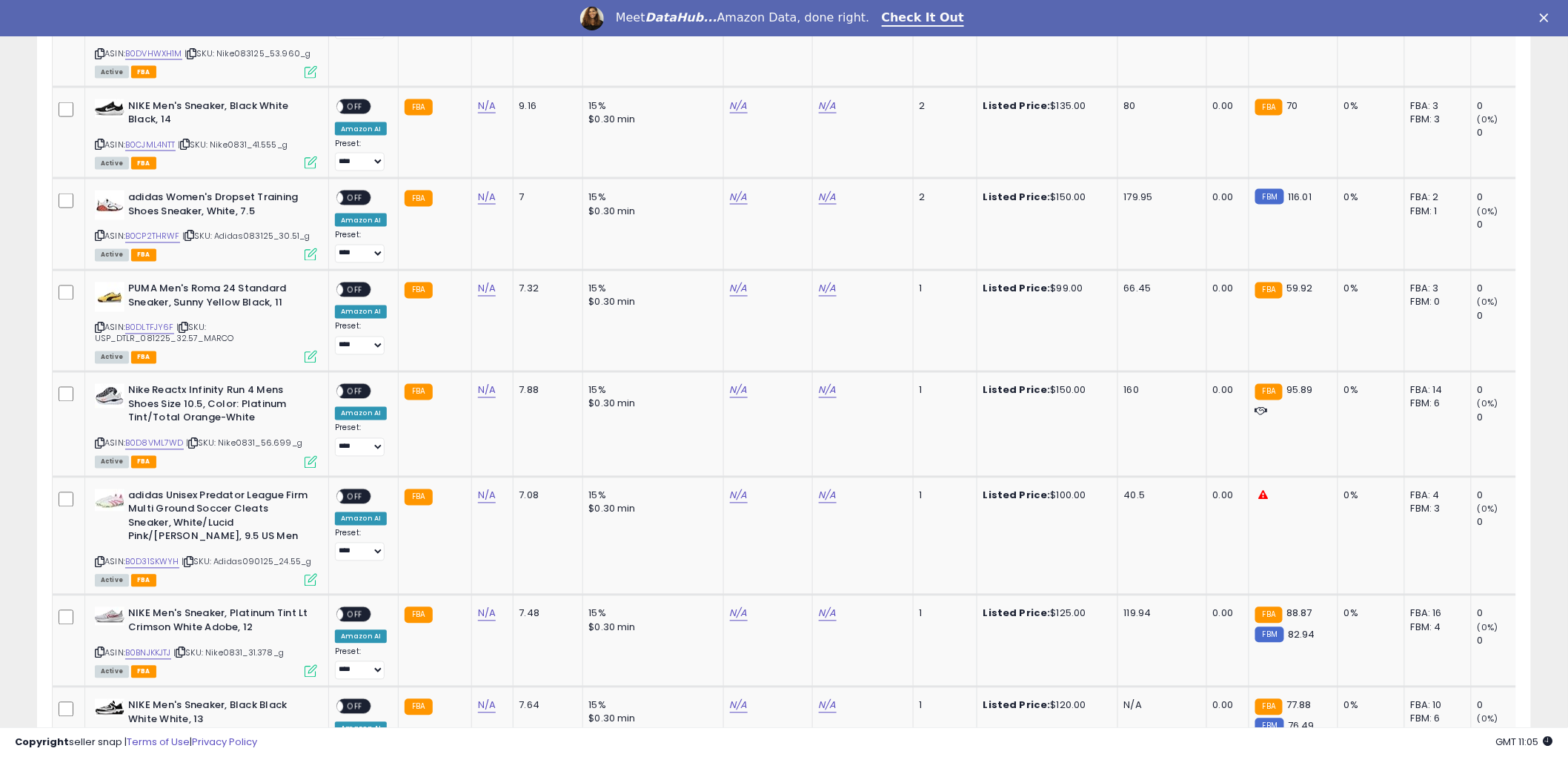
scroll to position [2882, 0]
